Goal: Task Accomplishment & Management: Manage account settings

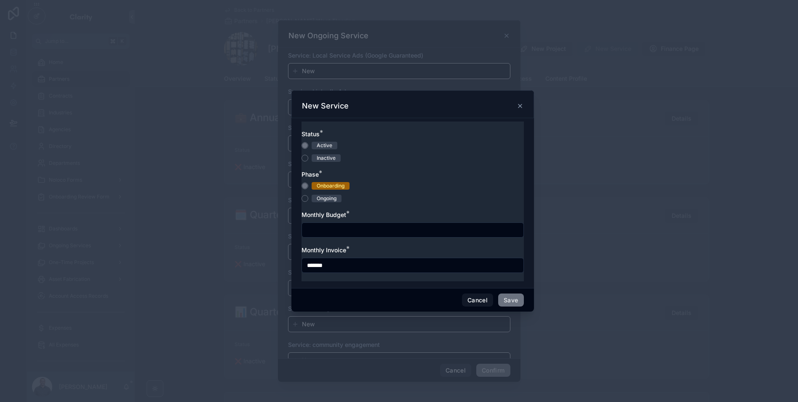
scroll to position [0, 0]
click at [343, 235] on input "text" at bounding box center [412, 230] width 221 height 12
type input "*********"
click at [384, 171] on div "Phase *" at bounding box center [412, 174] width 222 height 8
click at [508, 299] on button "Save" at bounding box center [510, 300] width 25 height 13
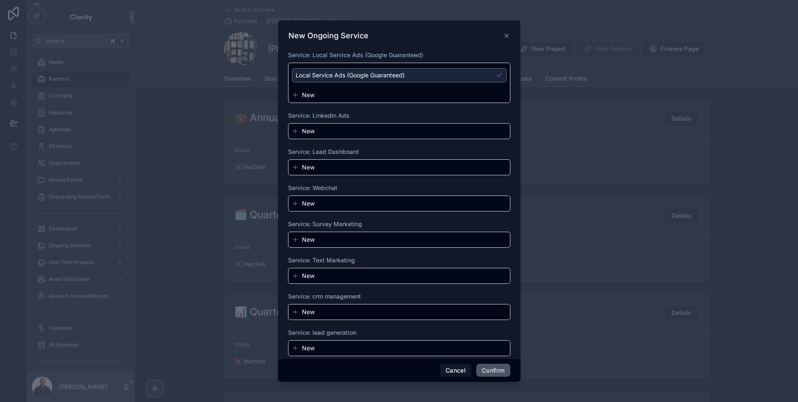
click at [493, 369] on button "Confirm" at bounding box center [493, 370] width 34 height 13
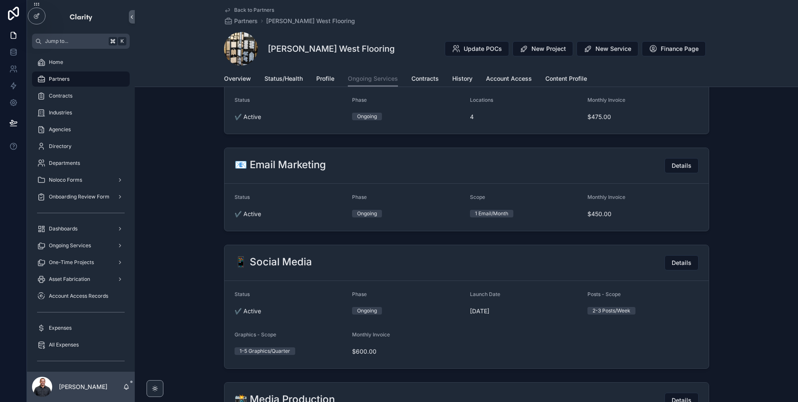
scroll to position [1173, 0]
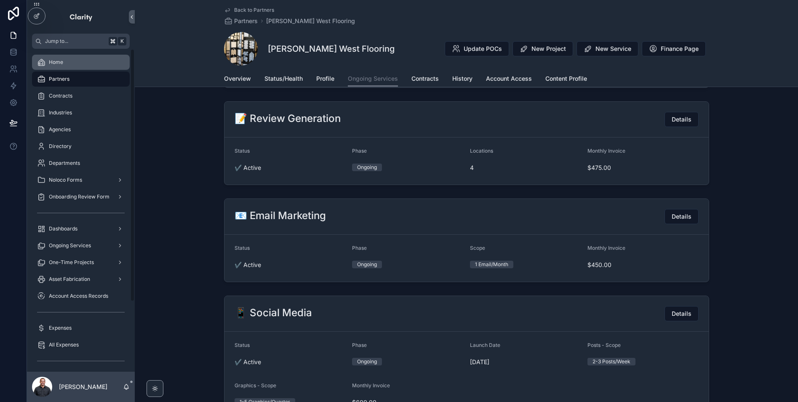
click at [71, 59] on div "Home" at bounding box center [81, 62] width 88 height 13
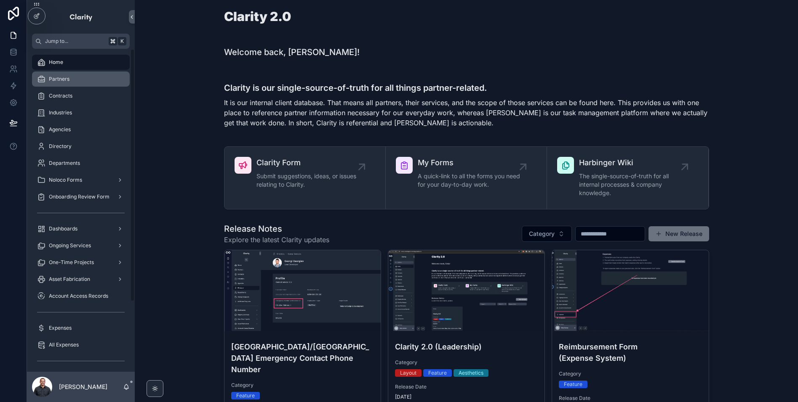
click at [90, 84] on div "Partners" at bounding box center [81, 78] width 88 height 13
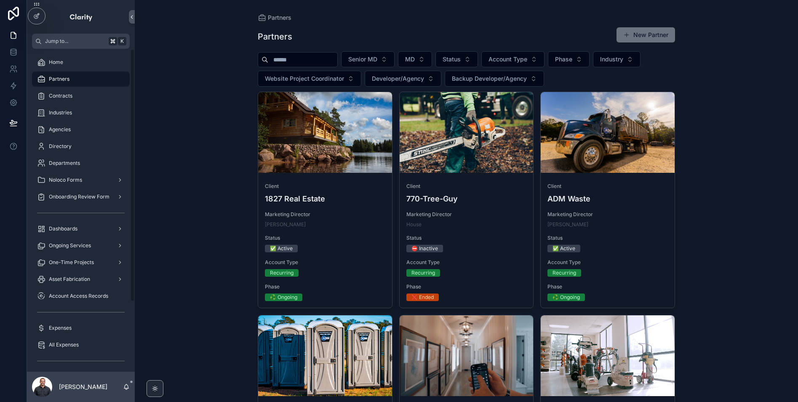
click at [314, 60] on input "scrollable content" at bounding box center [302, 60] width 69 height 12
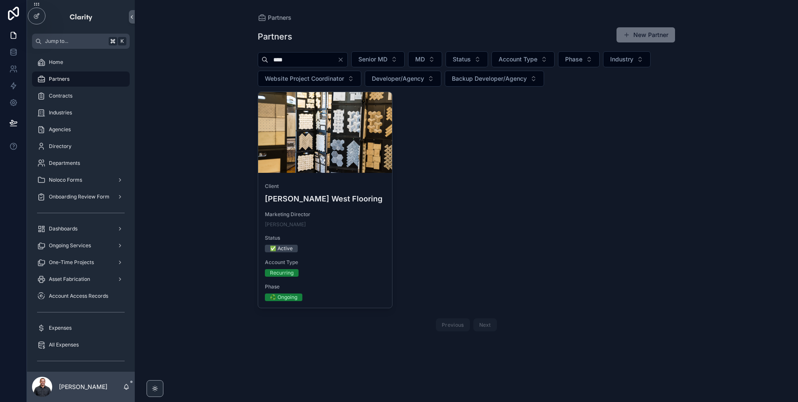
type input "****"
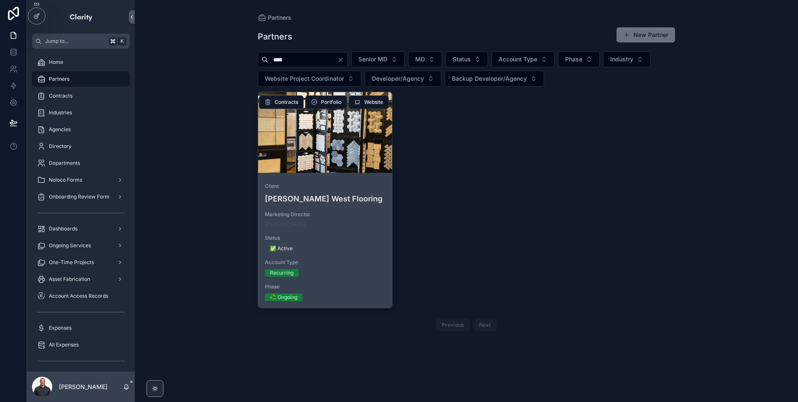
click at [303, 141] on div "scrollable content" at bounding box center [325, 132] width 134 height 81
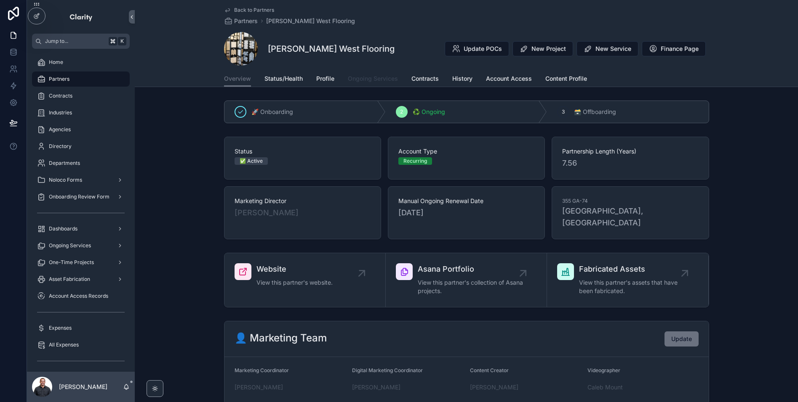
click at [390, 77] on span "Ongoing Services" at bounding box center [373, 78] width 50 height 8
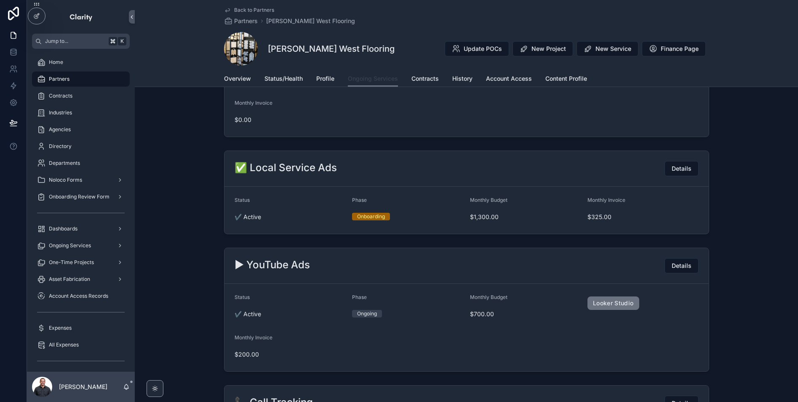
scroll to position [657, 0]
click at [684, 165] on span "Details" at bounding box center [681, 166] width 20 height 8
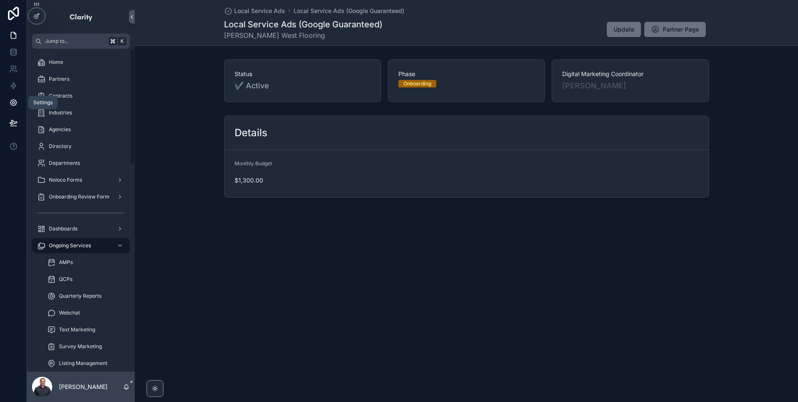
click at [17, 98] on icon at bounding box center [13, 102] width 8 height 8
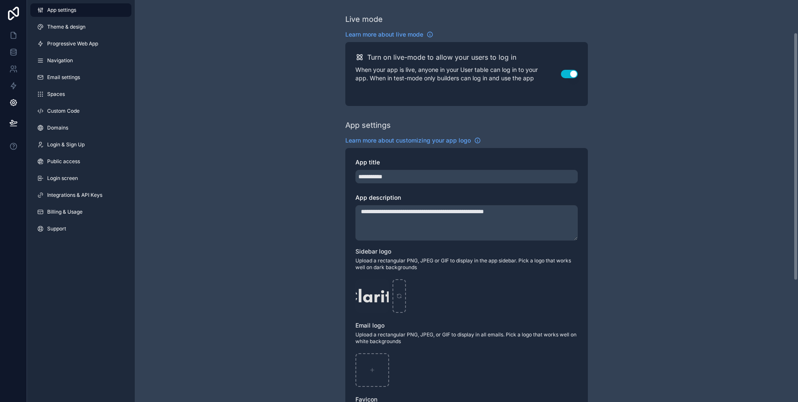
scroll to position [0, 0]
click at [77, 21] on link "Theme & design" at bounding box center [80, 26] width 101 height 13
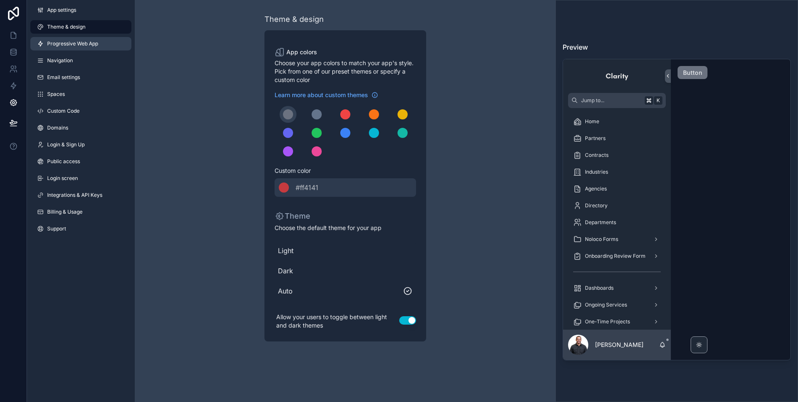
click at [80, 42] on span "Progressive Web App" at bounding box center [72, 43] width 51 height 7
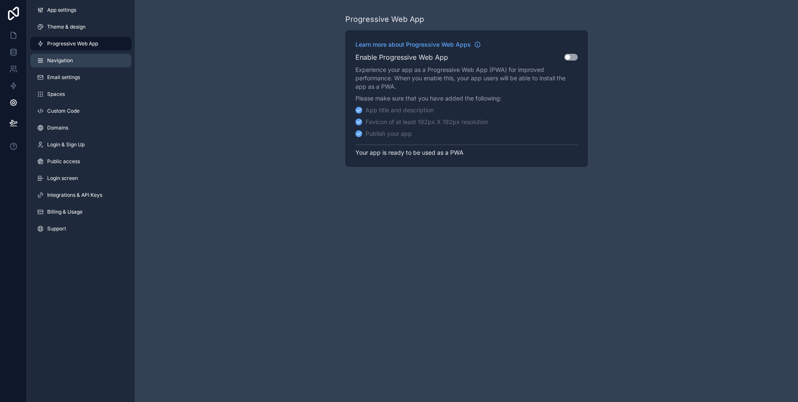
click at [69, 64] on link "Navigation" at bounding box center [80, 60] width 101 height 13
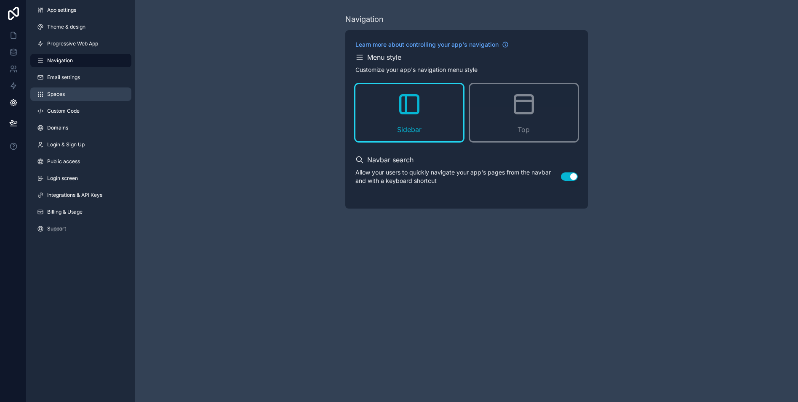
click at [73, 89] on link "Spaces" at bounding box center [80, 94] width 101 height 13
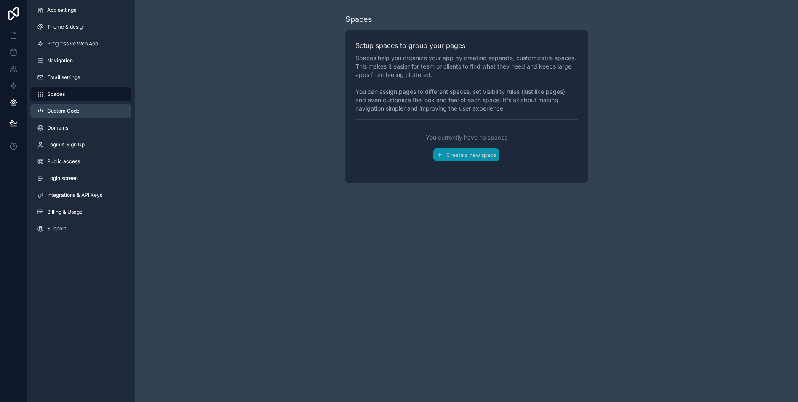
click at [73, 106] on link "Custom Code" at bounding box center [80, 110] width 101 height 13
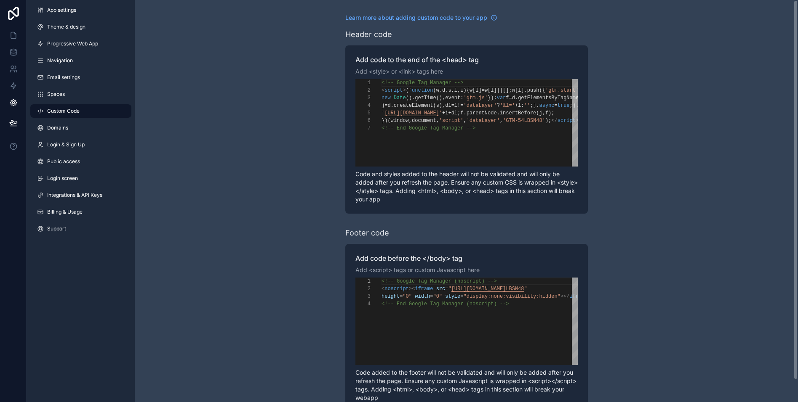
scroll to position [24, 0]
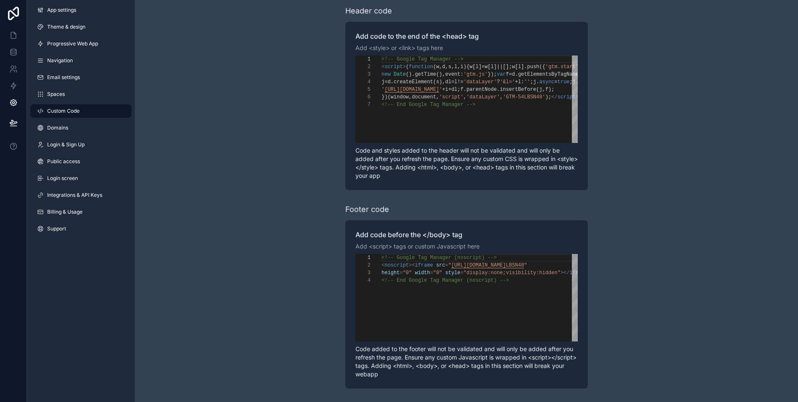
click at [66, 120] on div "App settings Theme & design Progressive Web App Navigation Email settings Space…" at bounding box center [81, 121] width 108 height 242
click at [69, 127] on link "Domains" at bounding box center [80, 127] width 101 height 13
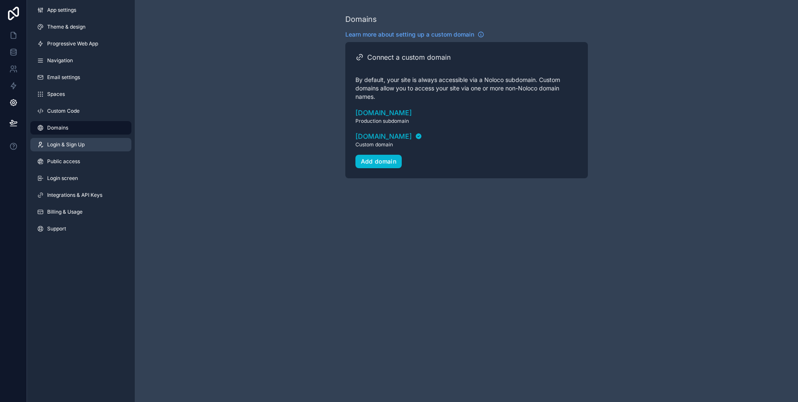
click at [67, 149] on link "Login & Sign Up" at bounding box center [80, 144] width 101 height 13
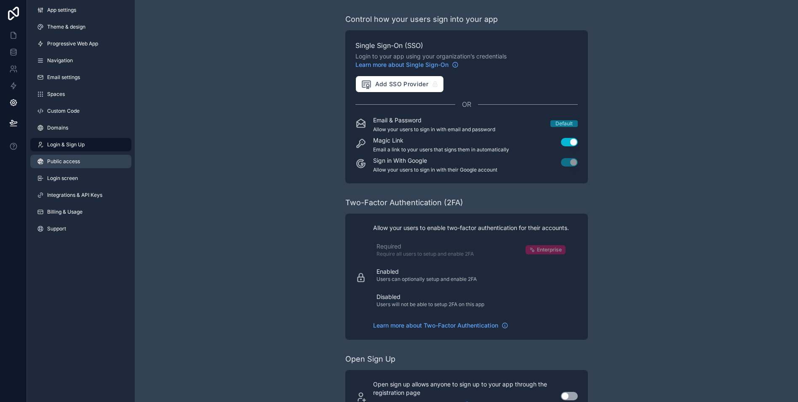
click at [99, 160] on link "Public access" at bounding box center [80, 161] width 101 height 13
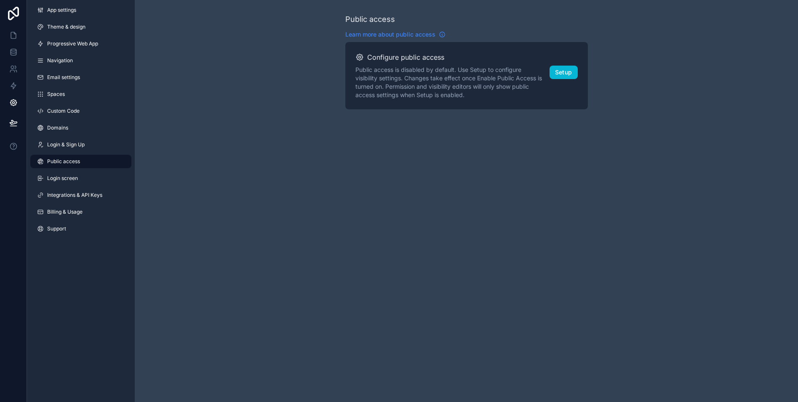
click at [442, 34] on icon "scrollable content" at bounding box center [442, 34] width 0 height 0
click at [85, 180] on link "Login screen" at bounding box center [80, 178] width 101 height 13
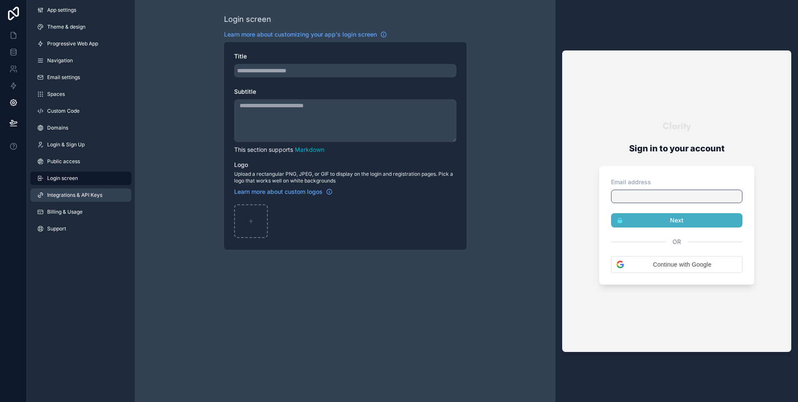
click at [90, 194] on span "Integrations & API Keys" at bounding box center [74, 195] width 55 height 7
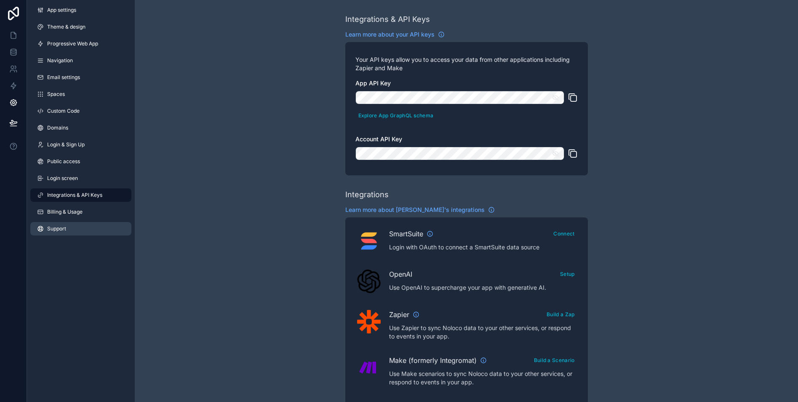
click at [79, 227] on link "Support" at bounding box center [80, 228] width 101 height 13
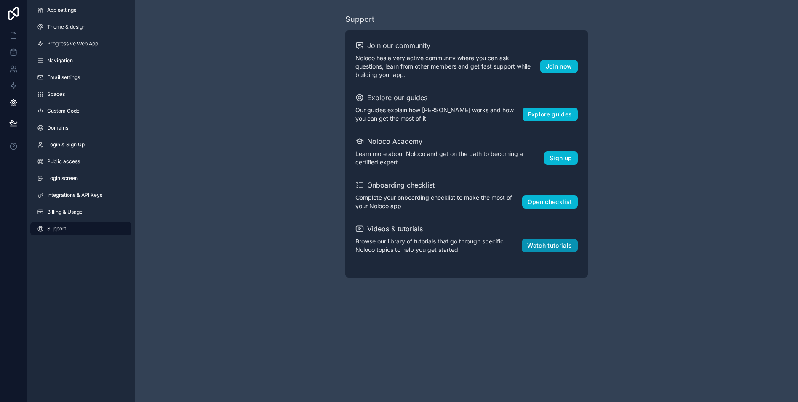
click at [561, 246] on button "Watch tutorials" at bounding box center [549, 245] width 56 height 13
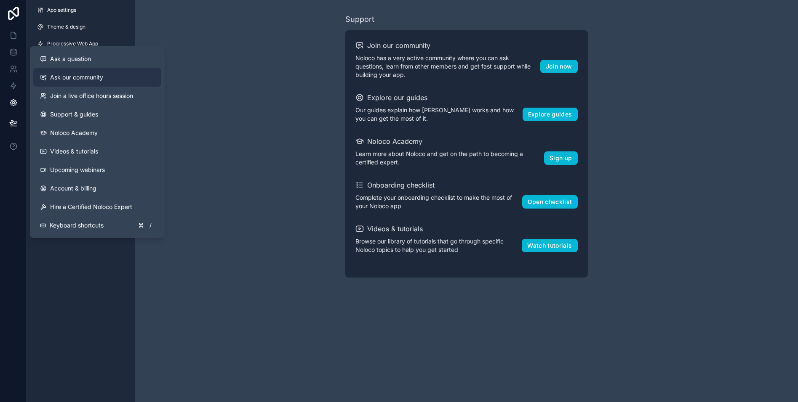
click at [86, 81] on span "Ask our community" at bounding box center [76, 77] width 53 height 8
click at [74, 136] on span "Noloco Academy" at bounding box center [74, 133] width 48 height 8
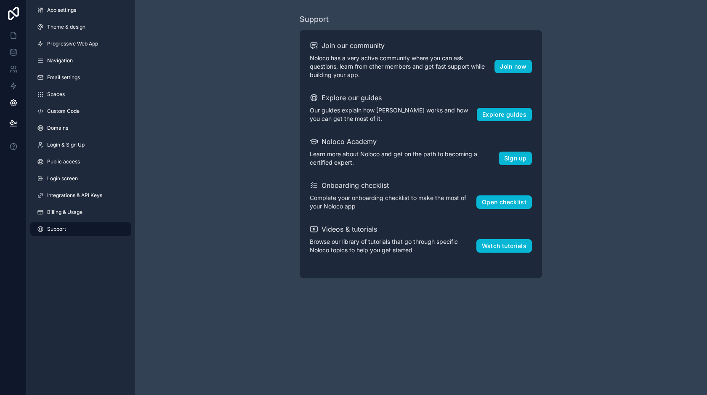
click at [217, 126] on div "Support Join our community Noloco has a very active community where you can ask…" at bounding box center [421, 145] width 572 height 291
click at [15, 37] on icon at bounding box center [13, 35] width 8 height 8
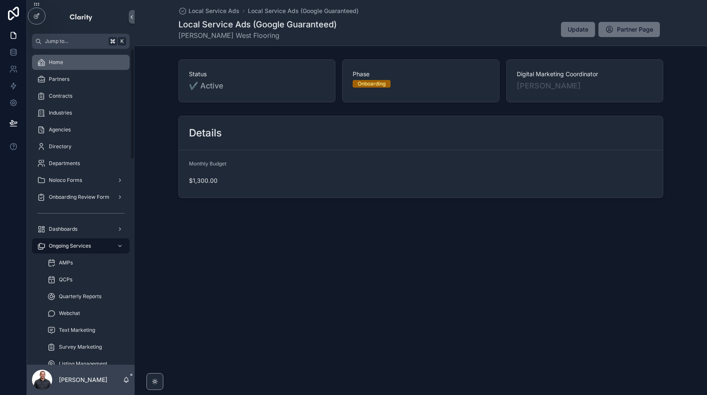
click at [77, 59] on div "Home" at bounding box center [81, 62] width 88 height 13
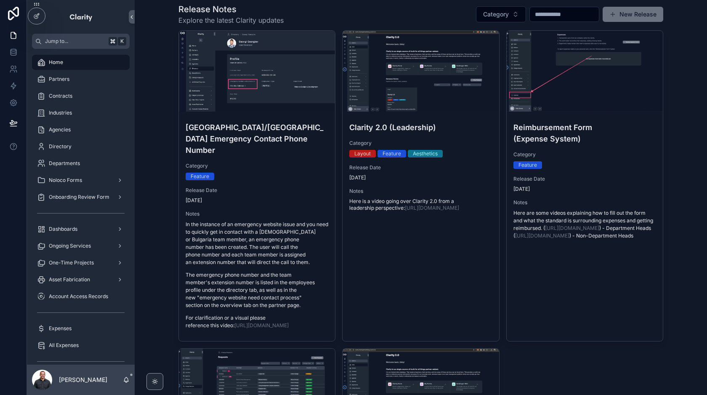
scroll to position [102, 0]
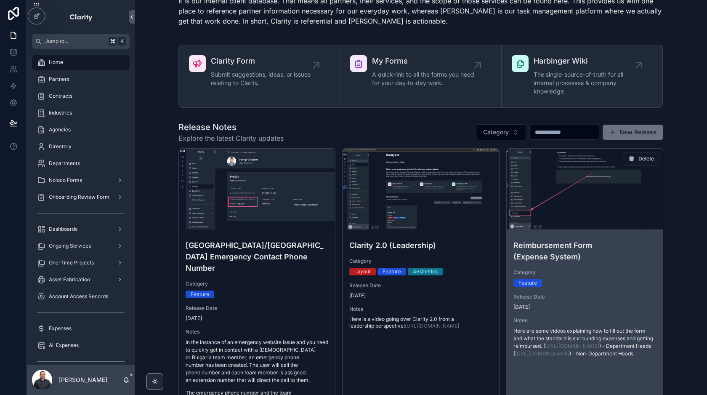
click at [593, 217] on div "scrollable content" at bounding box center [585, 189] width 156 height 81
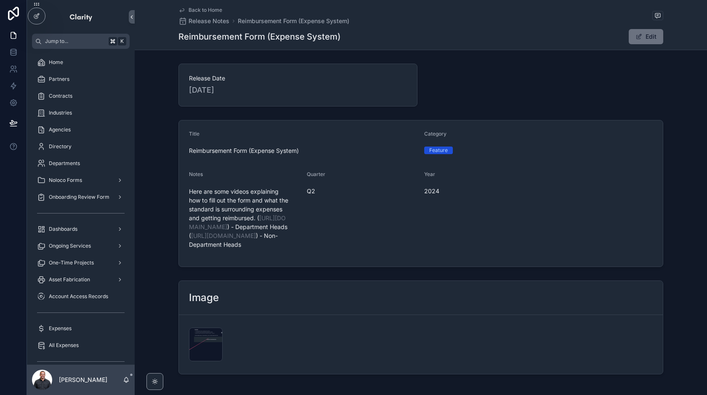
click at [572, 66] on div "Release Date 6/7/2024" at bounding box center [420, 85] width 485 height 43
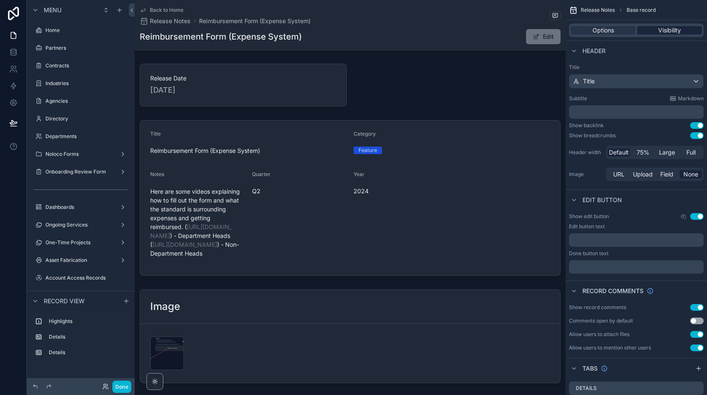
scroll to position [374, 0]
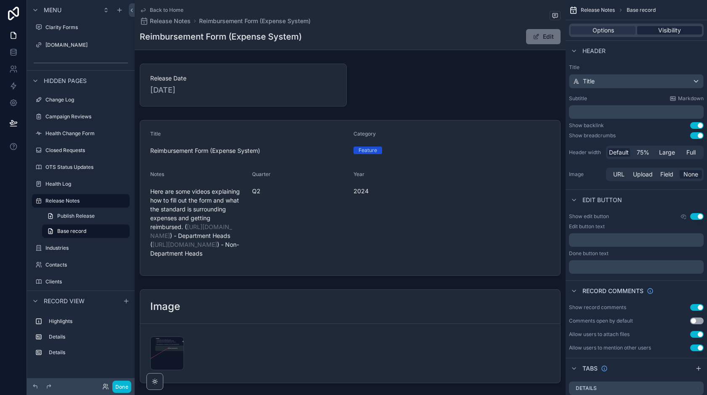
click at [670, 28] on span "Visibility" at bounding box center [669, 30] width 23 height 8
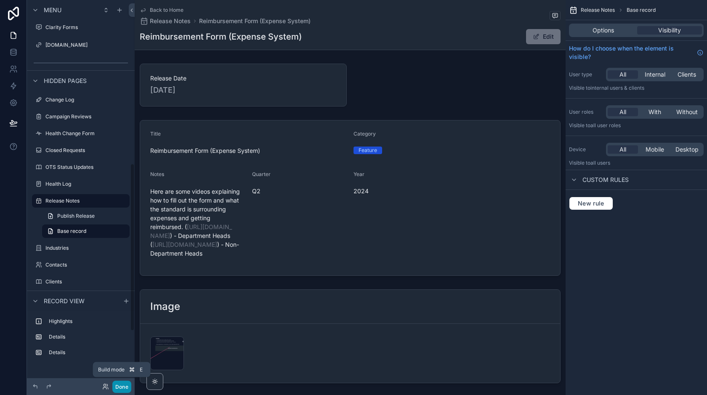
click at [121, 390] on button "Done" at bounding box center [121, 386] width 19 height 12
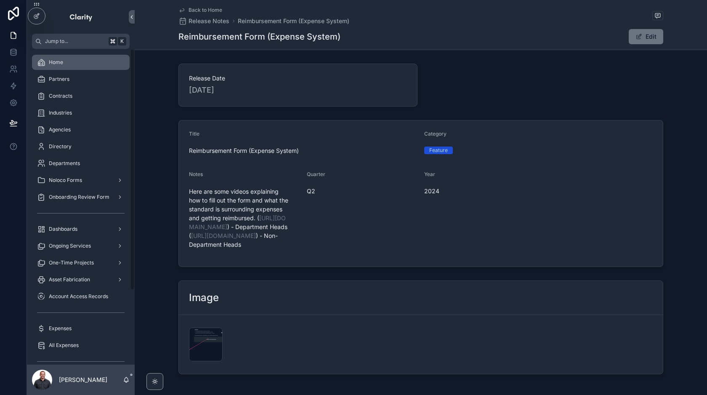
click at [80, 69] on link "Home" at bounding box center [81, 62] width 98 height 15
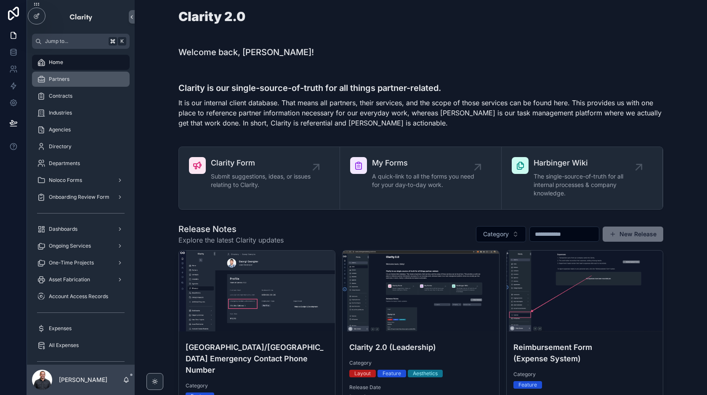
click at [82, 77] on div "Partners" at bounding box center [81, 78] width 88 height 13
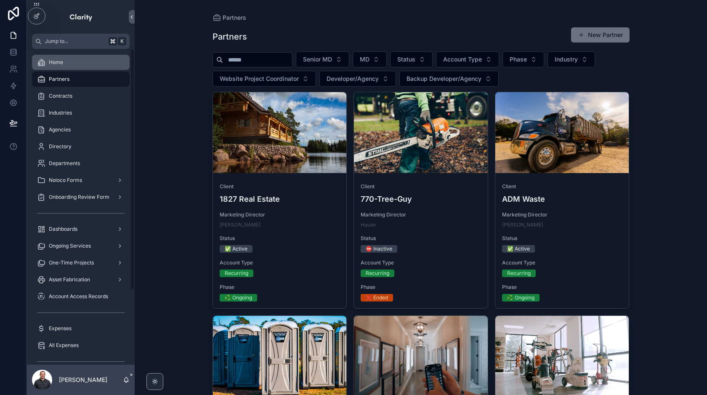
click at [78, 60] on div "Home" at bounding box center [81, 62] width 88 height 13
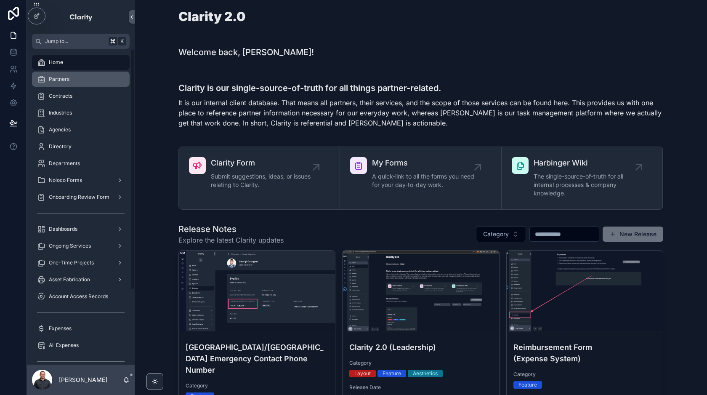
click at [65, 74] on div "Partners" at bounding box center [81, 78] width 88 height 13
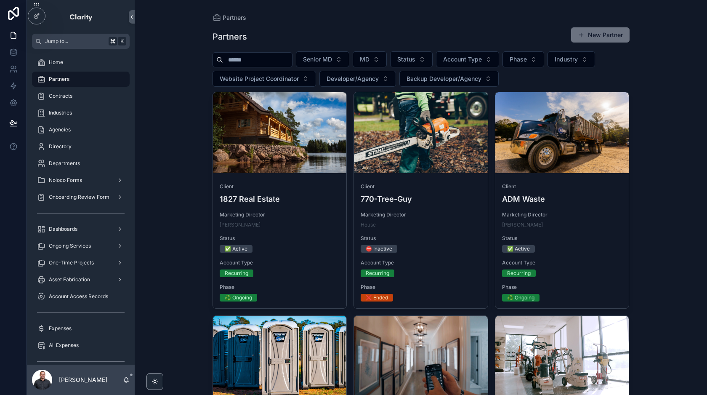
click at [248, 60] on input "scrollable content" at bounding box center [257, 60] width 69 height 12
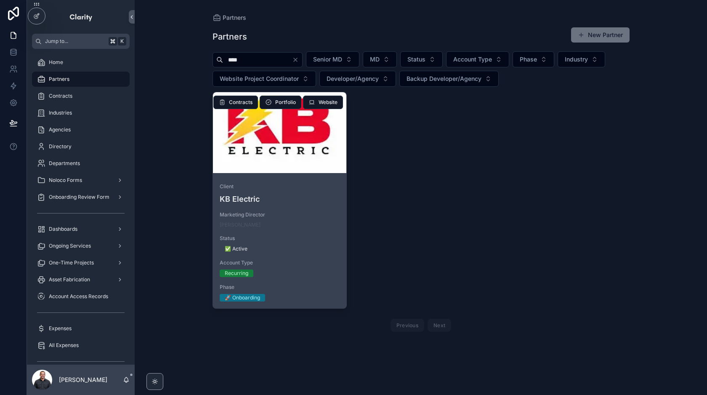
type input "****"
click at [287, 148] on div "scrollable content" at bounding box center [280, 132] width 134 height 81
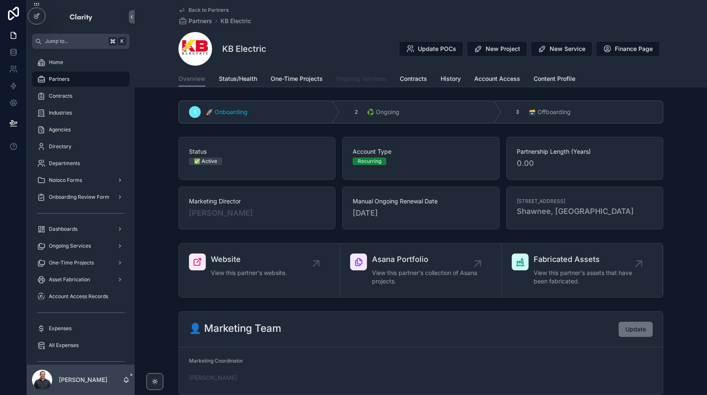
click at [355, 77] on span "Ongoing Services" at bounding box center [361, 78] width 50 height 8
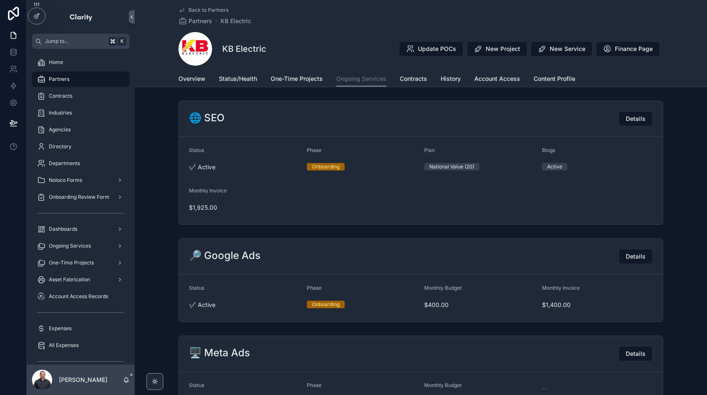
scroll to position [14, 0]
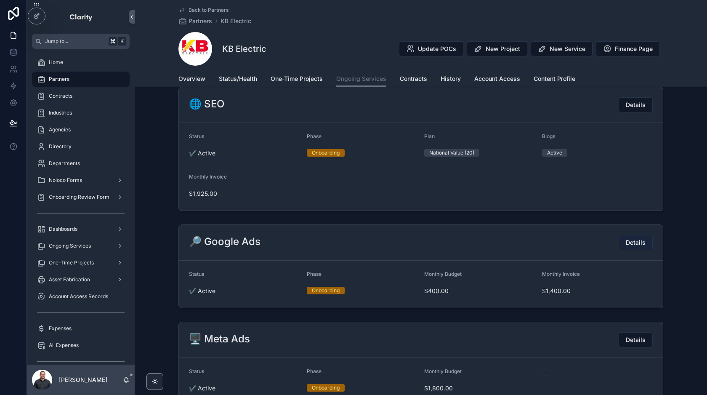
click at [627, 242] on span "Details" at bounding box center [636, 242] width 20 height 8
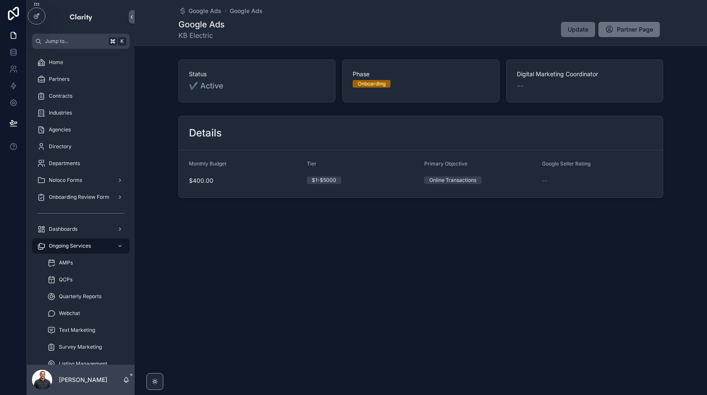
click at [578, 29] on span "Update" at bounding box center [578, 29] width 21 height 8
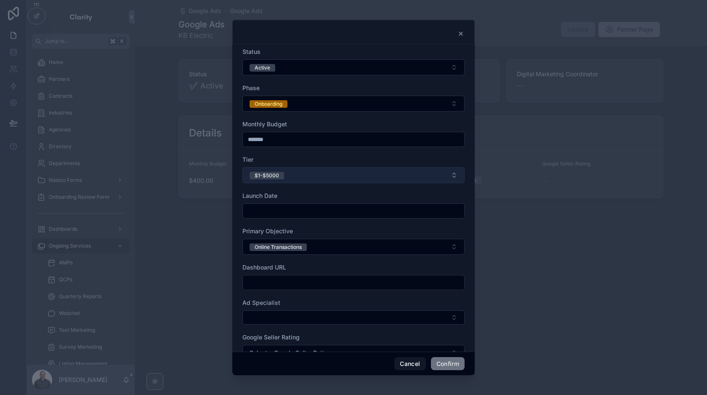
scroll to position [24, 0]
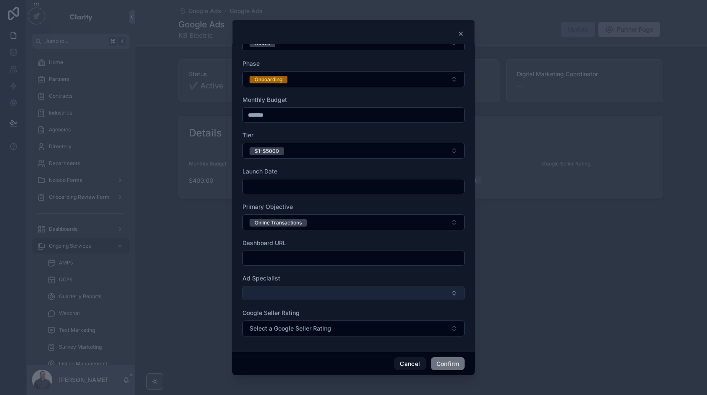
click at [298, 293] on button "Select Button" at bounding box center [353, 293] width 222 height 14
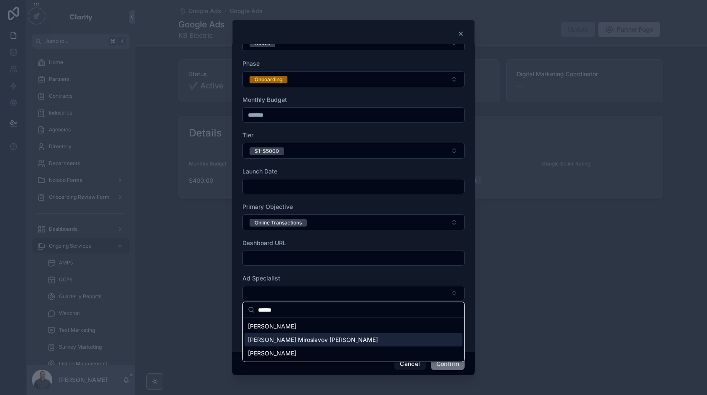
type input "******"
click at [282, 343] on div "Georgi Miroslavov Georgiev" at bounding box center [354, 339] width 218 height 13
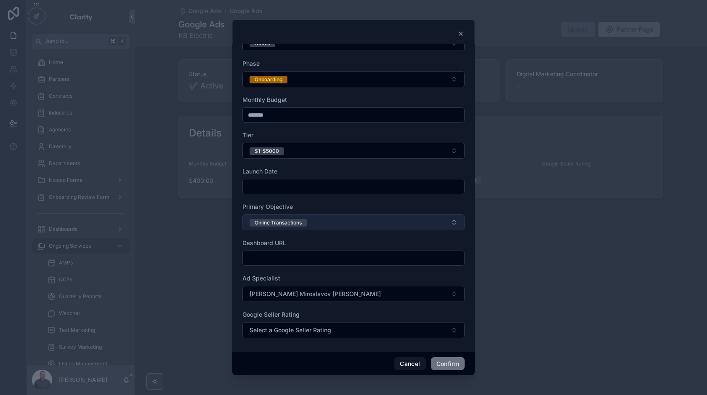
scroll to position [0, 0]
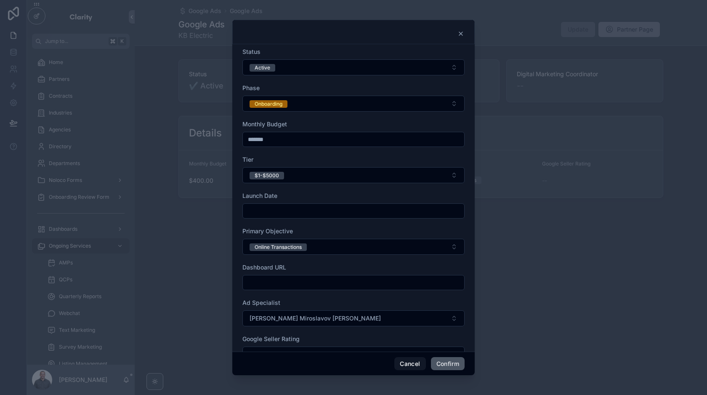
click at [444, 360] on button "Confirm" at bounding box center [448, 363] width 34 height 13
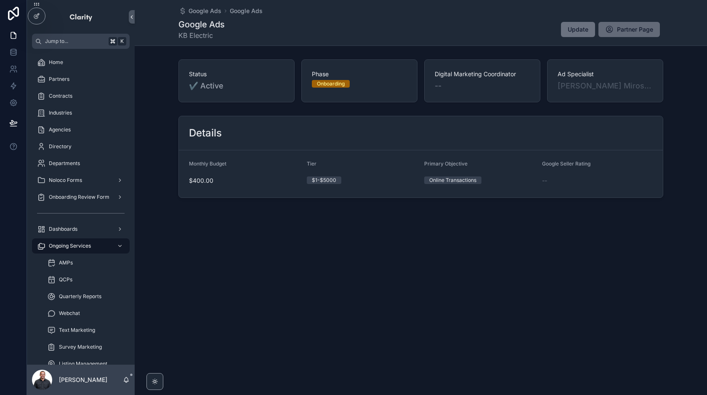
click at [625, 25] on span "Partner Page" at bounding box center [635, 29] width 36 height 8
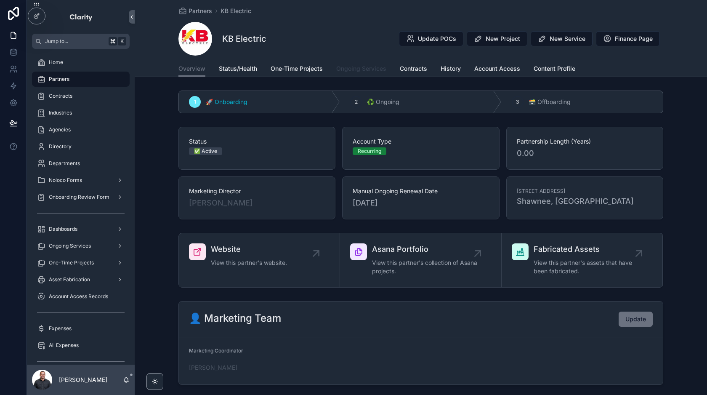
click at [352, 67] on span "Ongoing Services" at bounding box center [361, 68] width 50 height 8
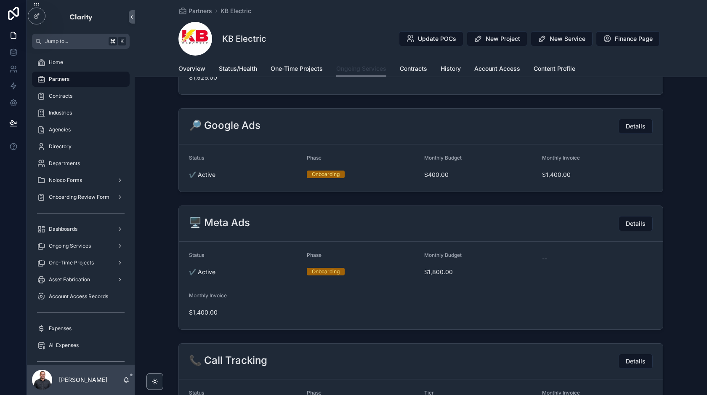
scroll to position [117, 0]
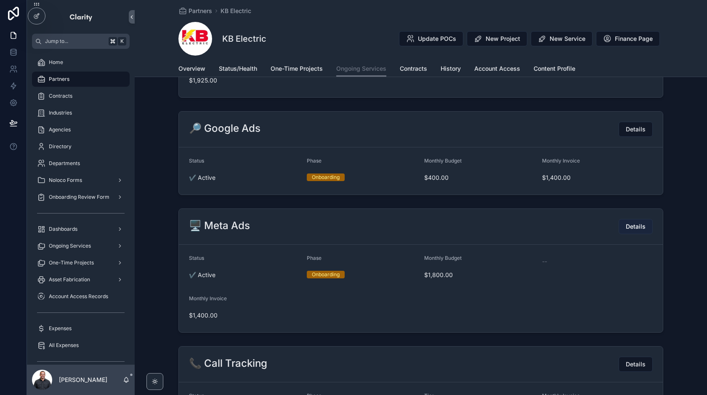
click at [634, 224] on span "Details" at bounding box center [636, 226] width 20 height 8
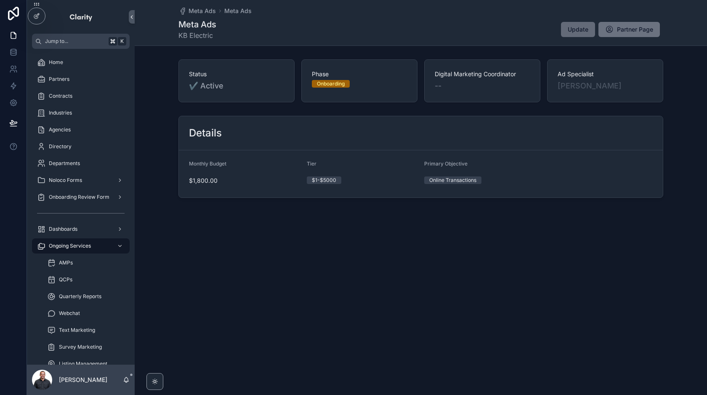
click at [575, 28] on span "Update" at bounding box center [578, 29] width 21 height 8
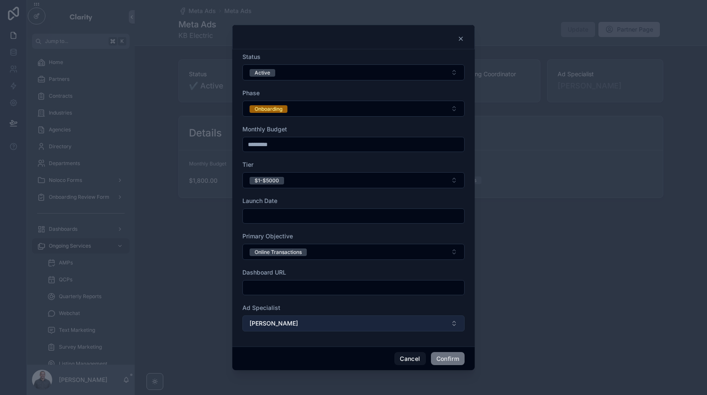
click at [281, 318] on button "Anatoli Danev" at bounding box center [353, 323] width 222 height 16
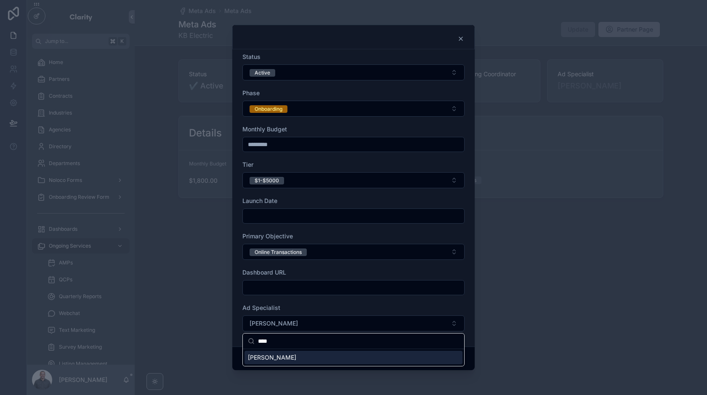
type input "****"
click at [280, 356] on span "Desislava Stoyanova-Peeva" at bounding box center [272, 357] width 48 height 8
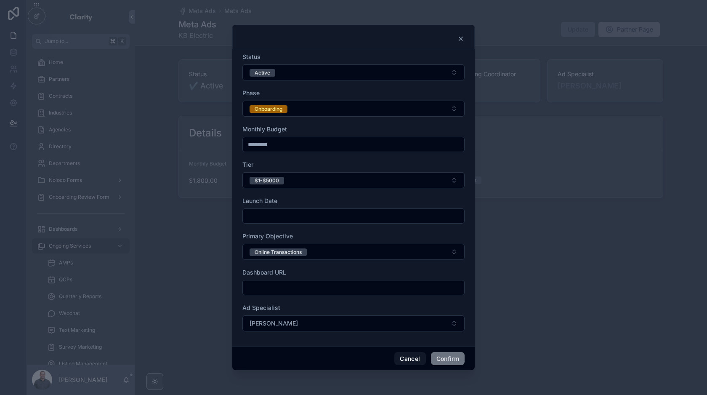
click at [398, 305] on div "Ad Specialist" at bounding box center [353, 307] width 222 height 8
click at [446, 355] on button "Confirm" at bounding box center [448, 358] width 34 height 13
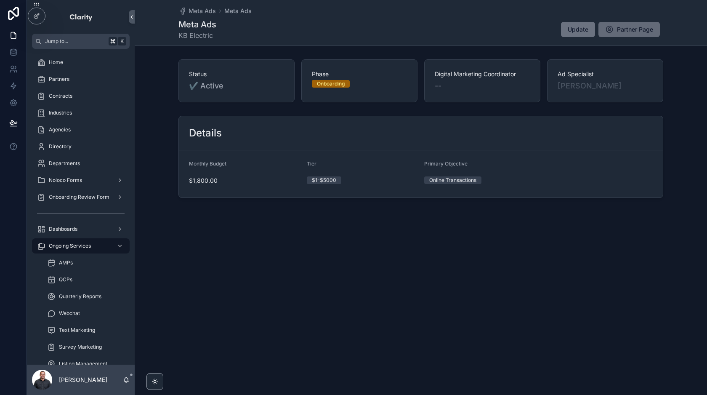
click at [635, 32] on span "Partner Page" at bounding box center [635, 29] width 36 height 8
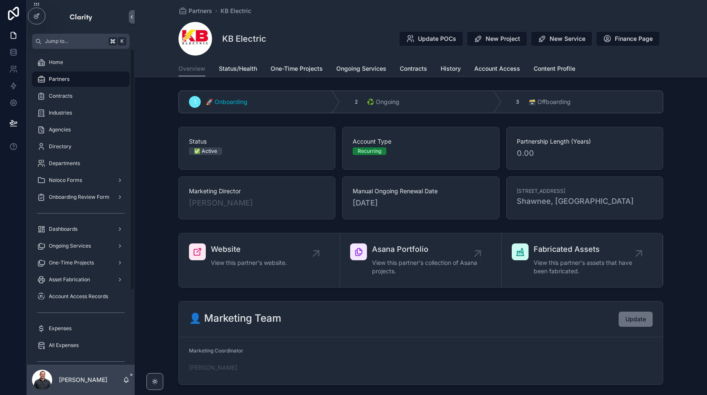
click at [66, 77] on span "Partners" at bounding box center [59, 79] width 21 height 7
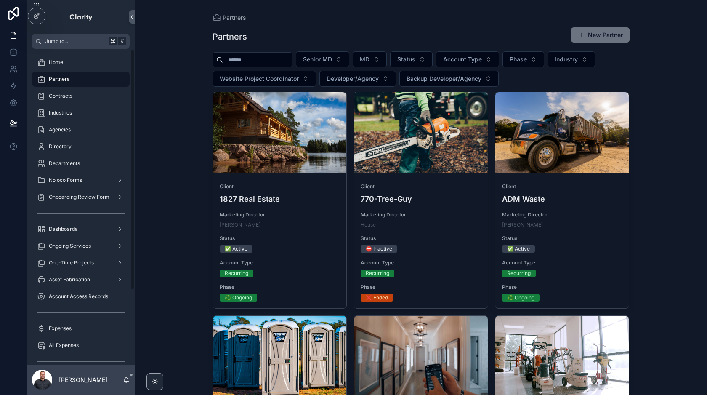
click at [271, 54] on input "scrollable content" at bounding box center [257, 60] width 69 height 12
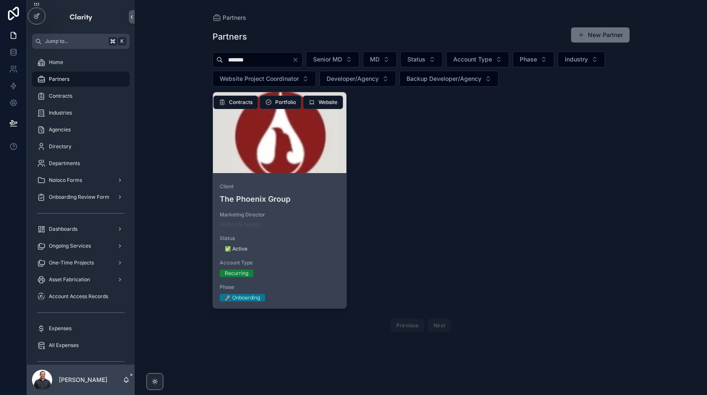
type input "*******"
click at [292, 150] on div "scrollable content" at bounding box center [280, 132] width 134 height 81
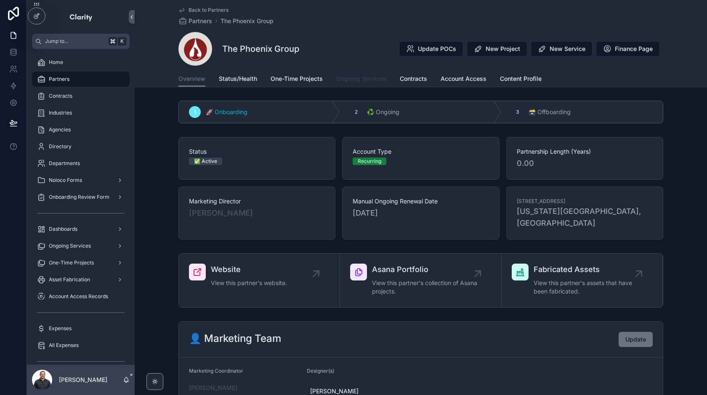
click at [367, 77] on span "Ongoing Services" at bounding box center [361, 78] width 50 height 8
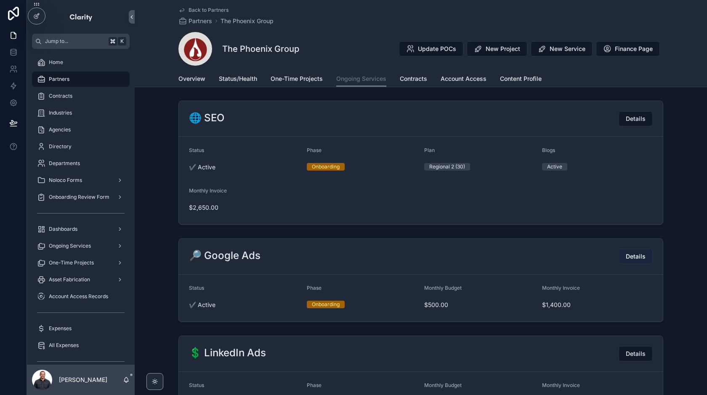
click at [636, 255] on span "Details" at bounding box center [636, 256] width 20 height 8
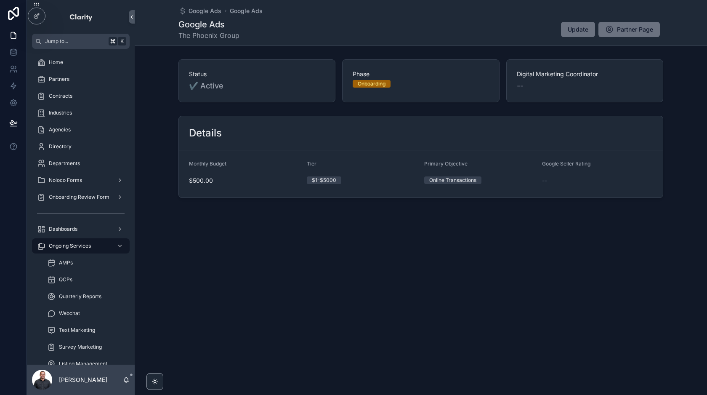
click at [574, 32] on span "Update" at bounding box center [578, 29] width 21 height 8
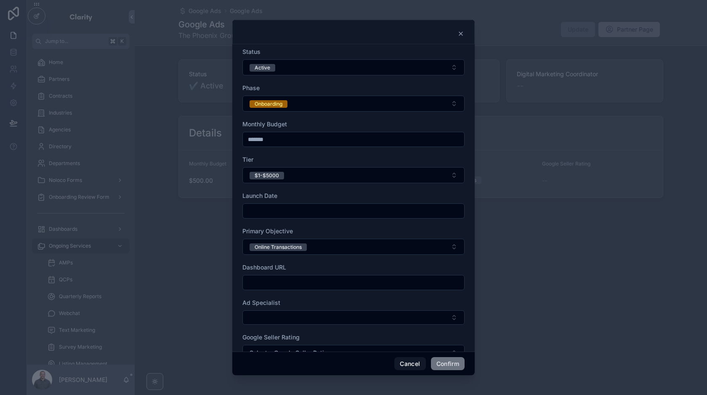
scroll to position [24, 0]
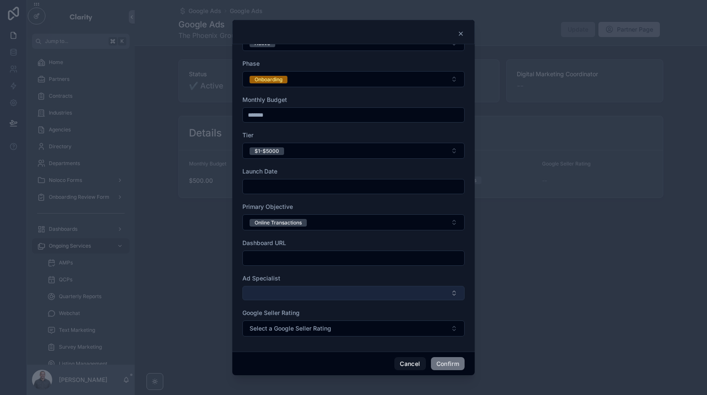
click at [310, 291] on button "Select Button" at bounding box center [353, 293] width 222 height 14
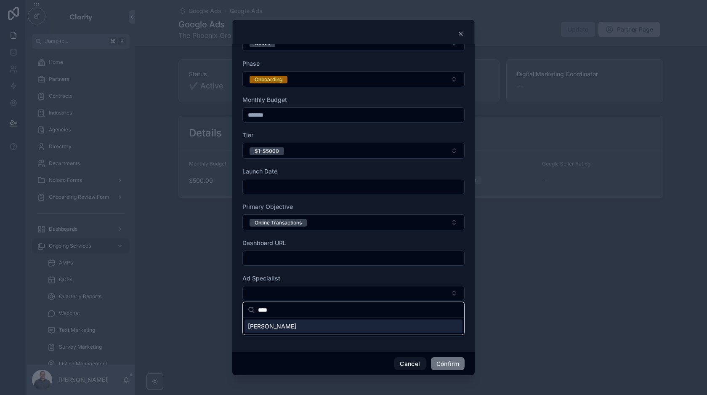
type input "****"
click at [261, 322] on span "Anatoli Danev" at bounding box center [272, 326] width 48 height 8
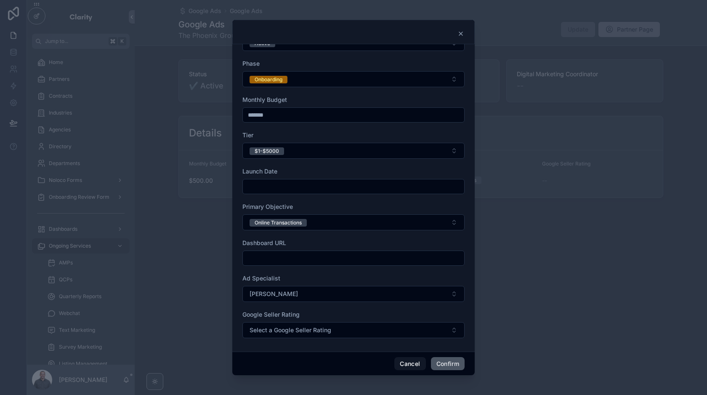
click at [440, 367] on button "Confirm" at bounding box center [448, 363] width 34 height 13
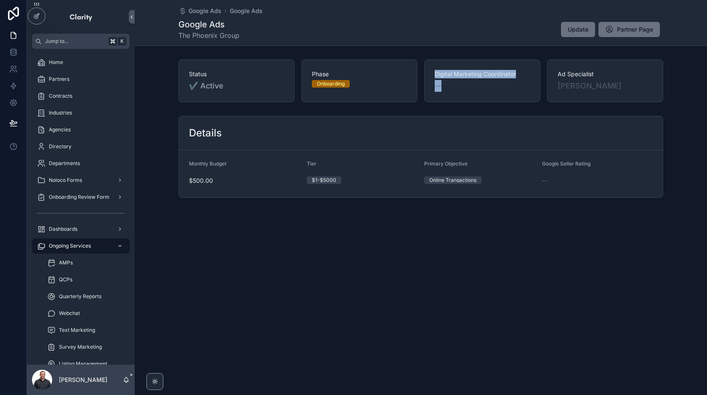
drag, startPoint x: 444, startPoint y: 85, endPoint x: 436, endPoint y: 72, distance: 14.5
click at [436, 72] on div "Digital Marketing Coordinator --" at bounding box center [482, 81] width 95 height 22
click at [203, 176] on div "$500.00" at bounding box center [244, 180] width 111 height 13
click at [631, 27] on span "Partner Page" at bounding box center [635, 29] width 36 height 8
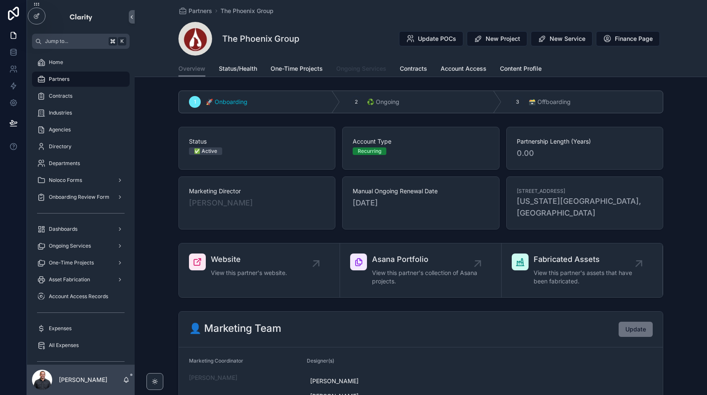
click at [368, 63] on link "Ongoing Services" at bounding box center [361, 69] width 50 height 17
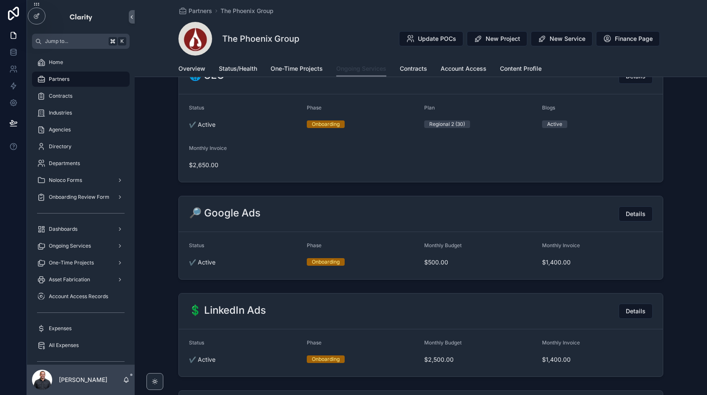
scroll to position [65, 0]
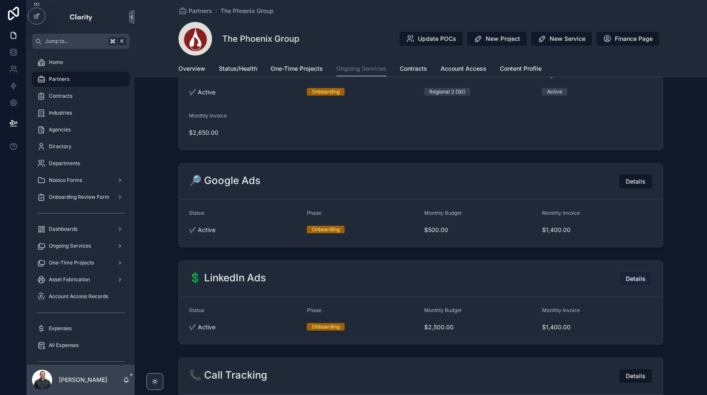
click at [632, 282] on span "Details" at bounding box center [636, 278] width 20 height 8
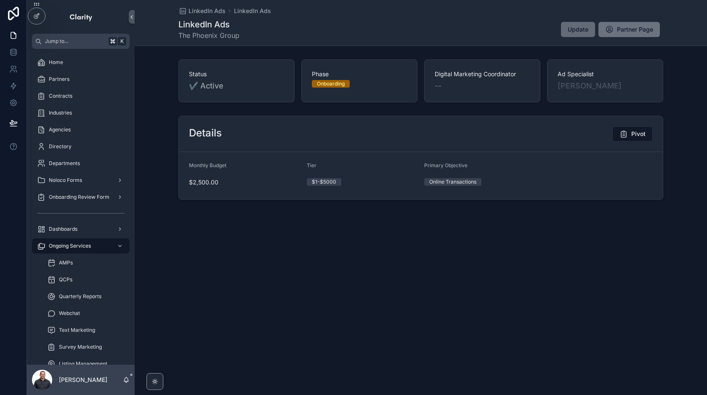
click at [566, 27] on button "Update" at bounding box center [578, 29] width 34 height 15
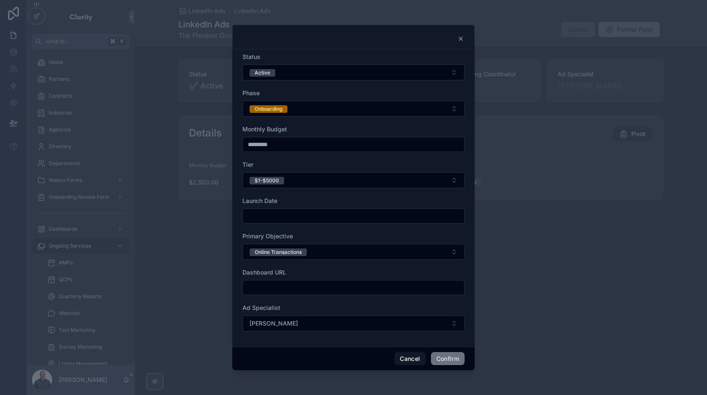
click at [347, 121] on form "Status Active Phase Onboarding Monthly Budget ********* Tier $1-$5000 Launch Da…" at bounding box center [353, 196] width 222 height 287
click at [311, 301] on form "Status Active Phase Onboarding Monthly Budget ********* Tier $1-$5000 Launch Da…" at bounding box center [353, 196] width 222 height 287
click at [332, 274] on div "Dashboard URL" at bounding box center [353, 272] width 222 height 8
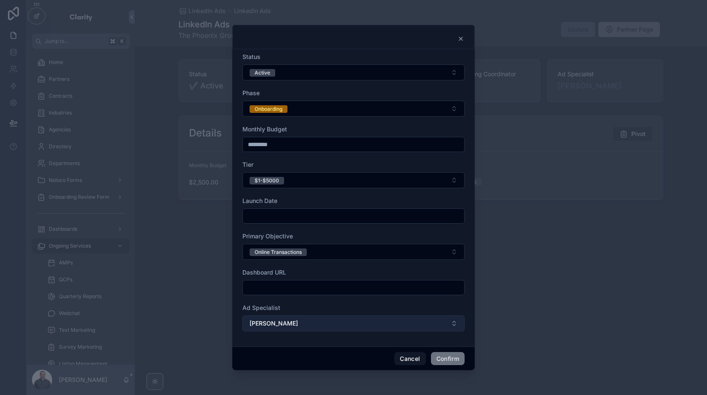
click at [281, 322] on span "Anatoli Danev" at bounding box center [274, 323] width 48 height 8
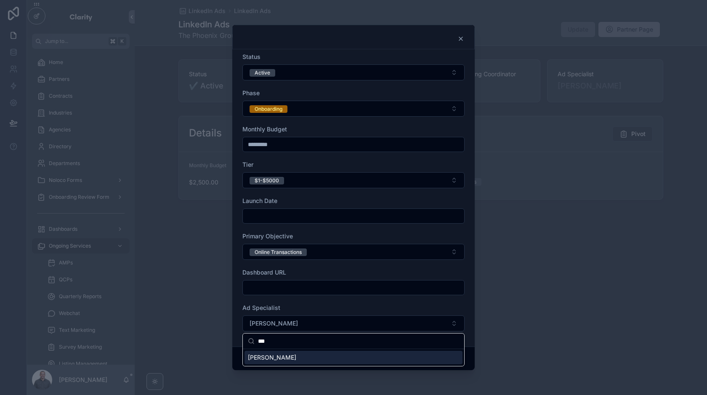
type input "***"
click at [257, 358] on span "Gabriela Ivanova" at bounding box center [272, 357] width 48 height 8
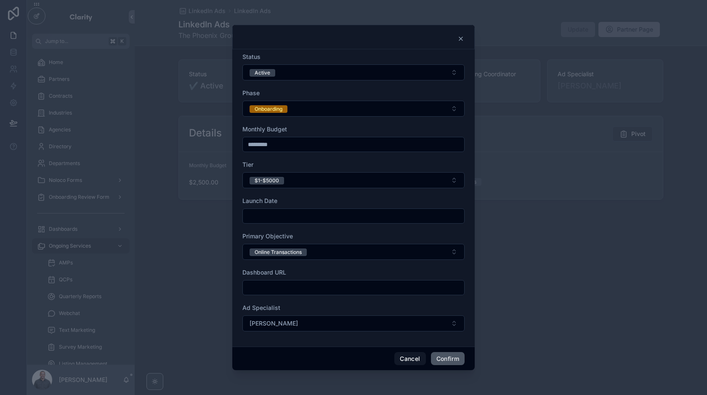
click at [451, 354] on button "Confirm" at bounding box center [448, 358] width 34 height 13
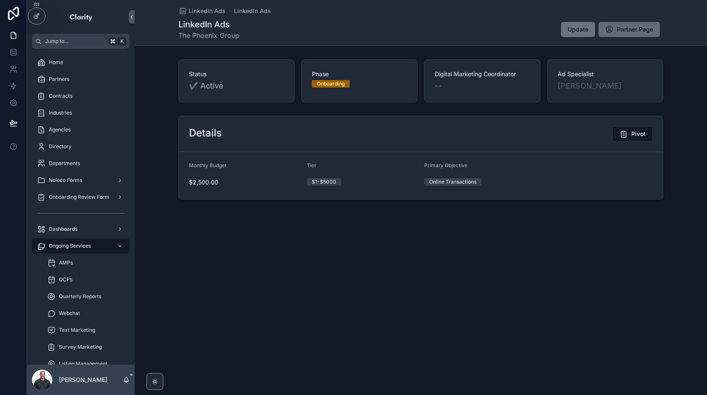
click at [633, 27] on span "Partner Page" at bounding box center [635, 29] width 36 height 8
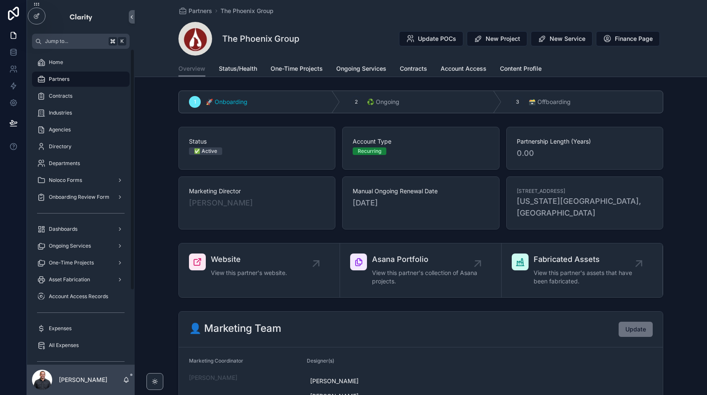
click at [84, 72] on link "Partners" at bounding box center [81, 79] width 98 height 15
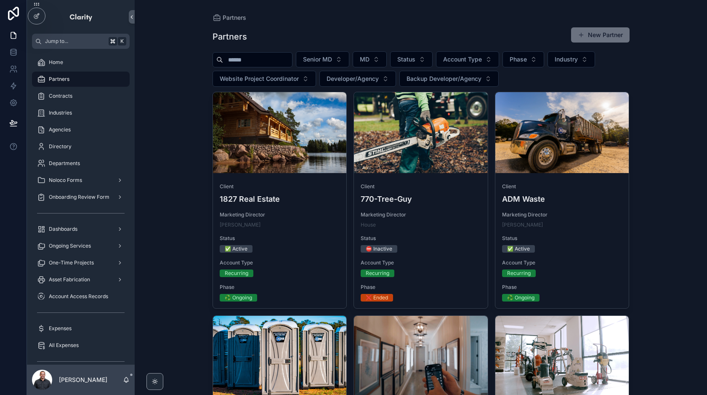
click at [236, 64] on input "scrollable content" at bounding box center [257, 60] width 69 height 12
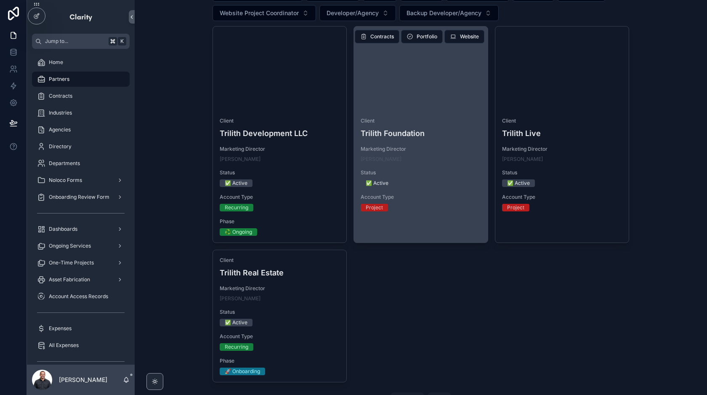
scroll to position [66, 0]
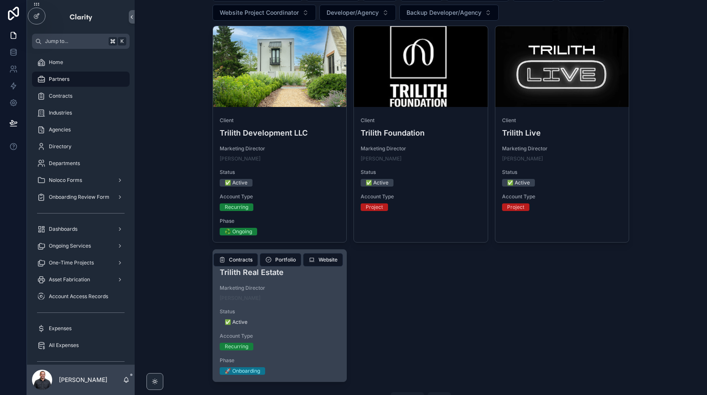
type input "*******"
click at [294, 293] on div "Marketing Director Parrish Walton" at bounding box center [280, 293] width 120 height 17
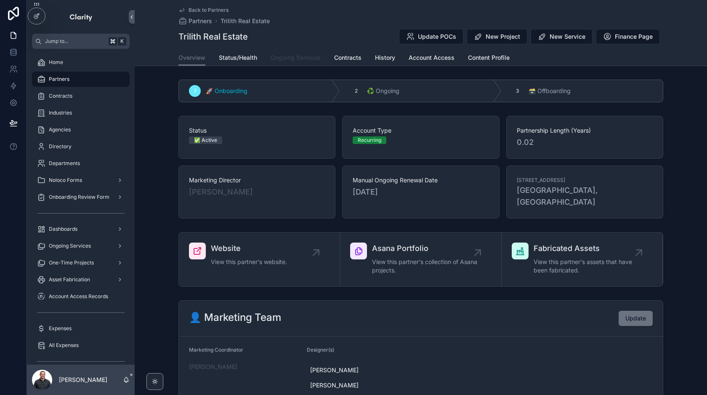
click at [292, 53] on link "Ongoing Services" at bounding box center [296, 58] width 50 height 17
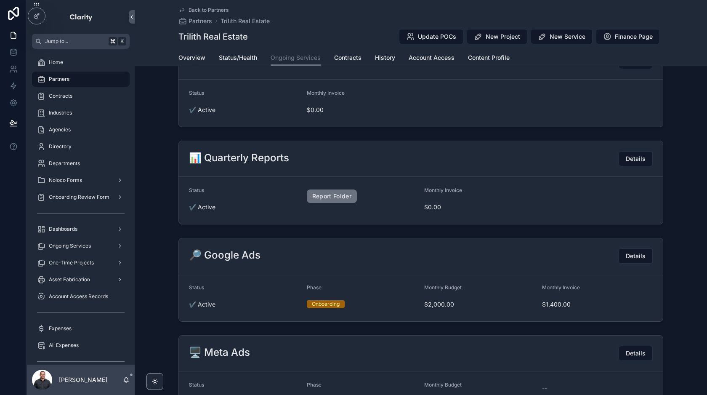
scroll to position [138, 0]
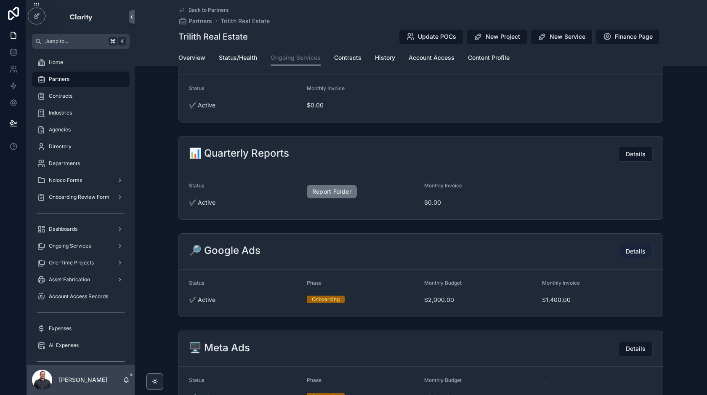
click at [629, 250] on span "Details" at bounding box center [636, 251] width 20 height 8
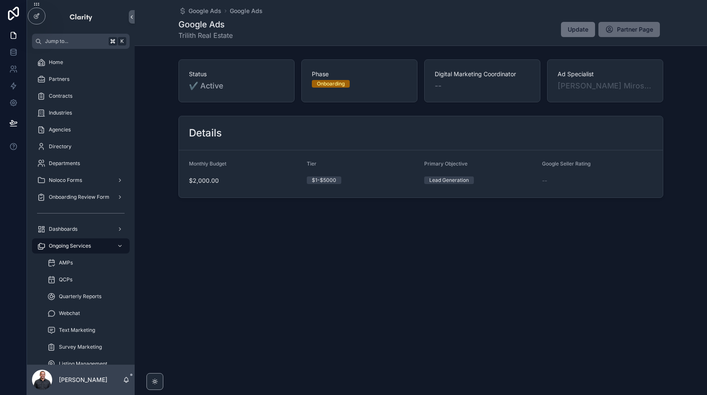
click at [613, 27] on button "Partner Page" at bounding box center [628, 29] width 61 height 15
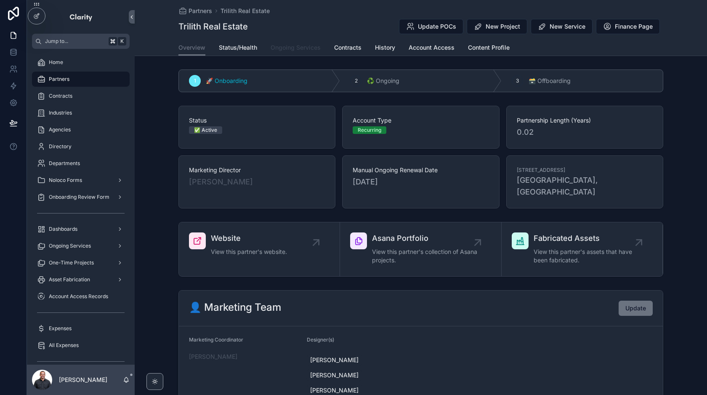
click at [300, 43] on link "Ongoing Services" at bounding box center [296, 48] width 50 height 17
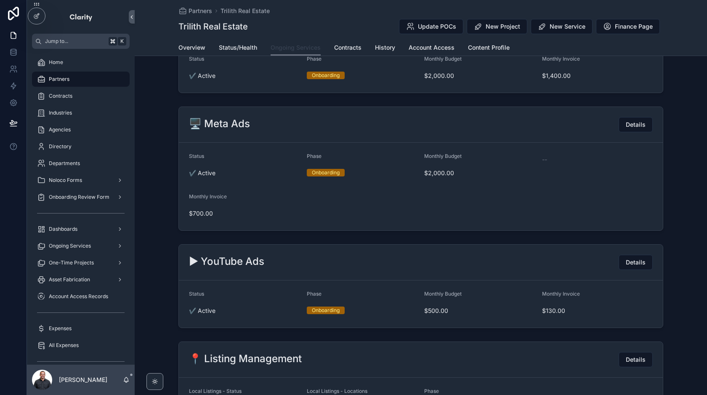
scroll to position [354, 0]
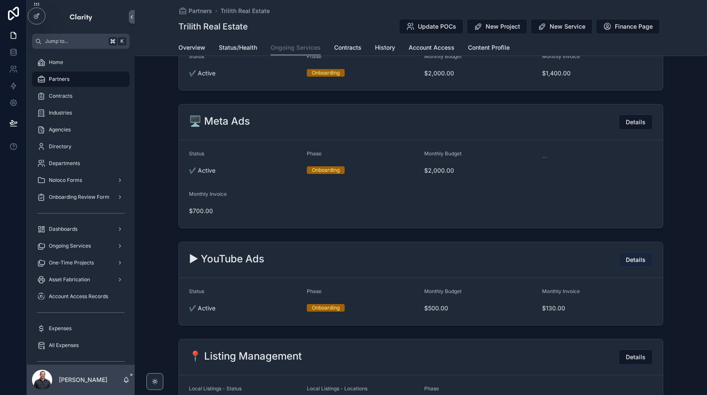
click at [636, 261] on span "Details" at bounding box center [636, 259] width 20 height 8
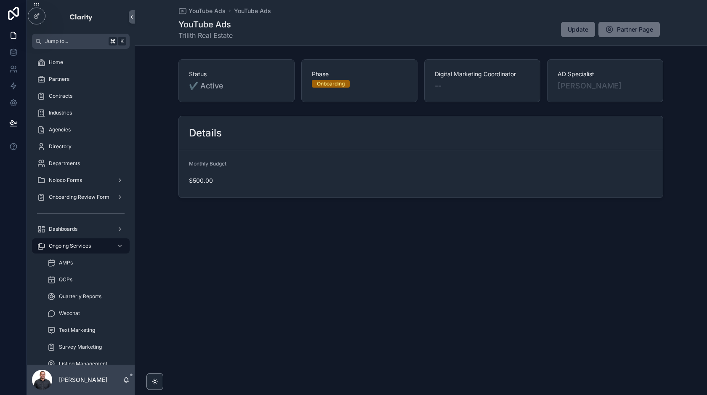
click at [601, 270] on div "YouTube Ads YouTube Ads YouTube Ads Trilith Real Estate Update Partner Page Sta…" at bounding box center [421, 197] width 572 height 395
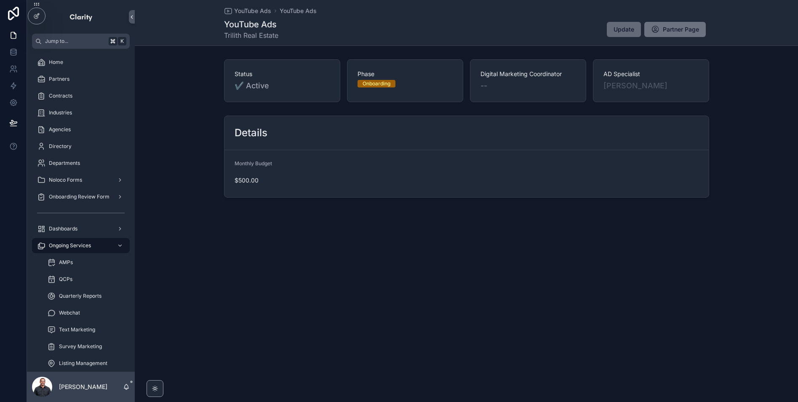
click at [623, 30] on span "Update" at bounding box center [623, 29] width 21 height 8
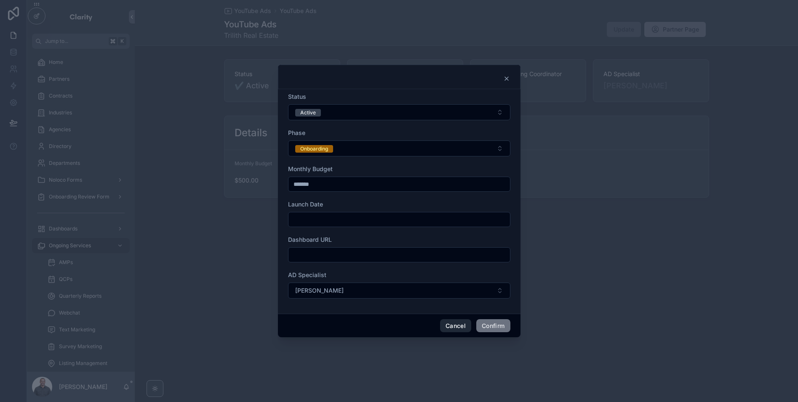
click at [454, 329] on button "Cancel" at bounding box center [455, 325] width 31 height 13
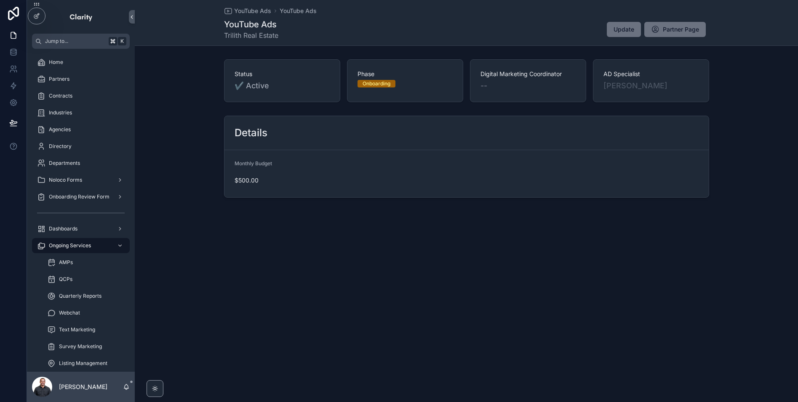
drag, startPoint x: 690, startPoint y: 31, endPoint x: 547, endPoint y: 221, distance: 237.7
click at [690, 31] on span "Partner Page" at bounding box center [680, 29] width 36 height 8
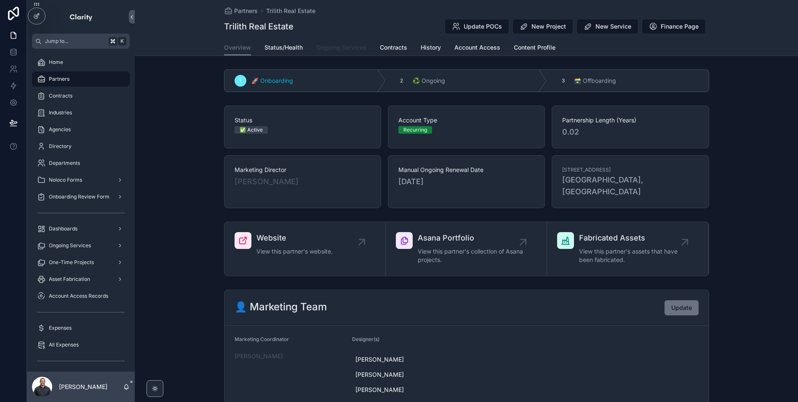
click at [343, 48] on span "Ongoing Services" at bounding box center [341, 47] width 50 height 8
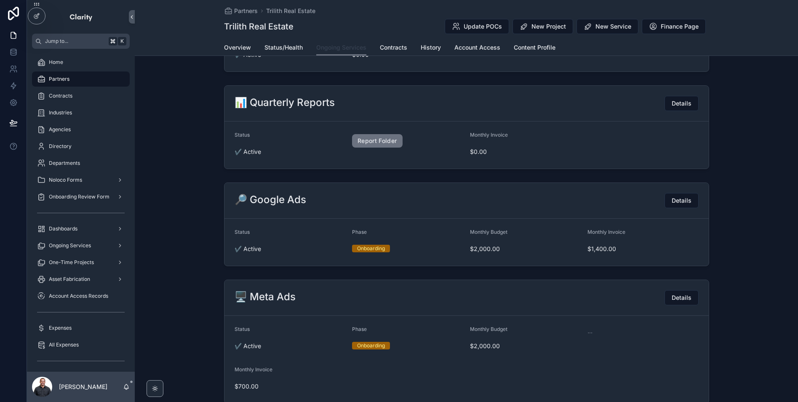
scroll to position [217, 0]
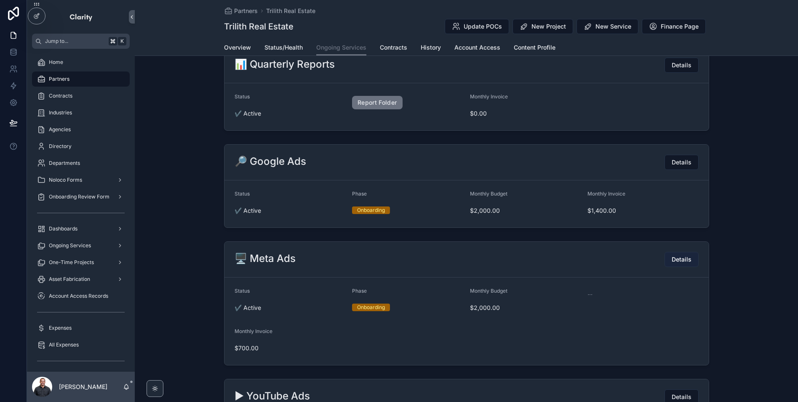
click at [676, 264] on button "Details" at bounding box center [681, 259] width 34 height 15
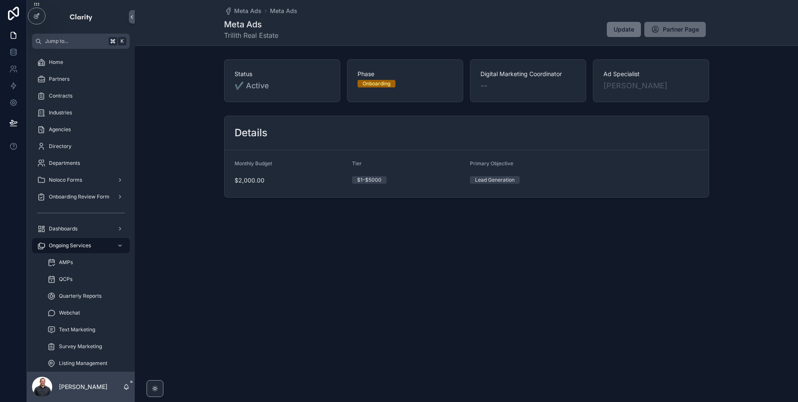
click at [672, 25] on span "Partner Page" at bounding box center [680, 29] width 36 height 8
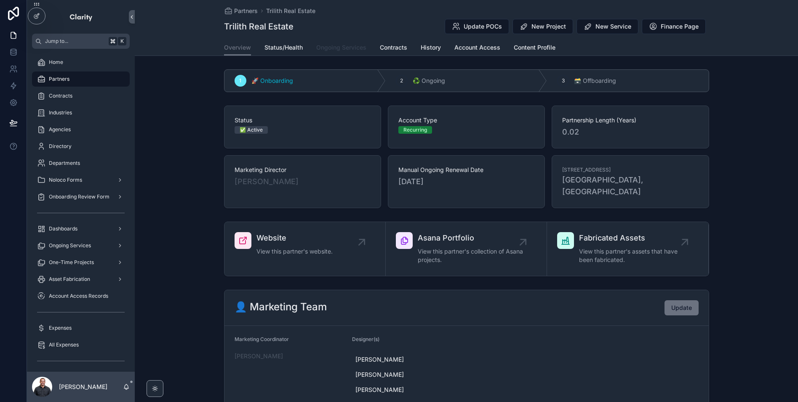
click at [348, 50] on span "Ongoing Services" at bounding box center [341, 47] width 50 height 8
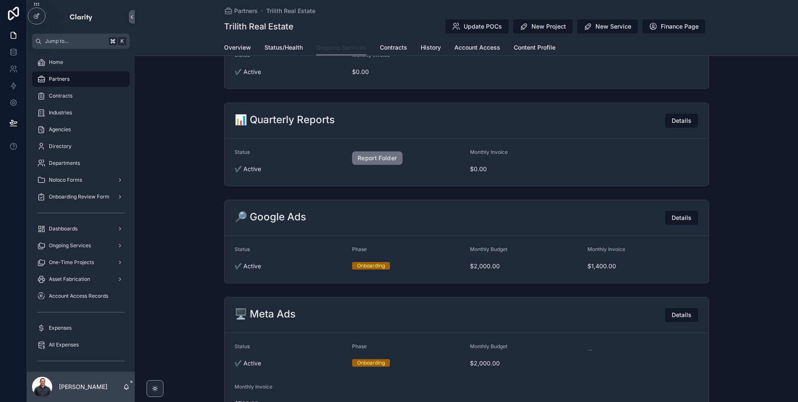
scroll to position [162, 0]
click at [680, 215] on span "Details" at bounding box center [681, 217] width 20 height 8
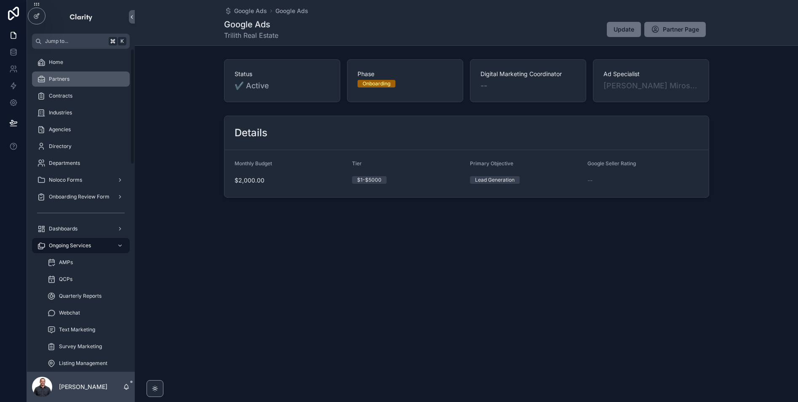
click at [67, 78] on span "Partners" at bounding box center [59, 79] width 21 height 7
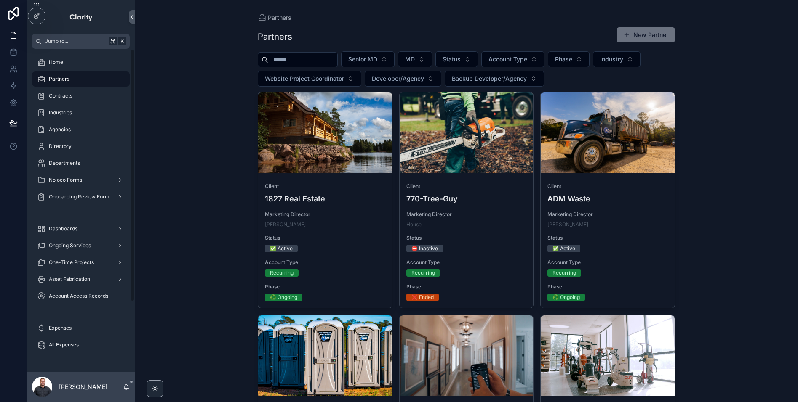
click at [297, 60] on input "scrollable content" at bounding box center [302, 60] width 69 height 12
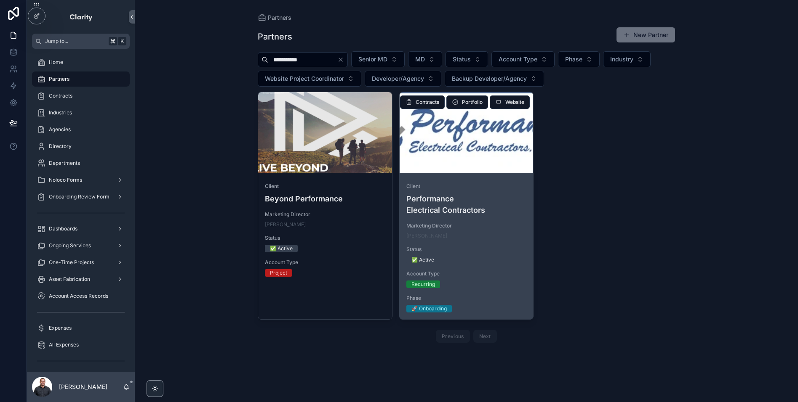
type input "**********"
click at [519, 192] on div "Client Performance Electrical Contractors" at bounding box center [466, 199] width 120 height 33
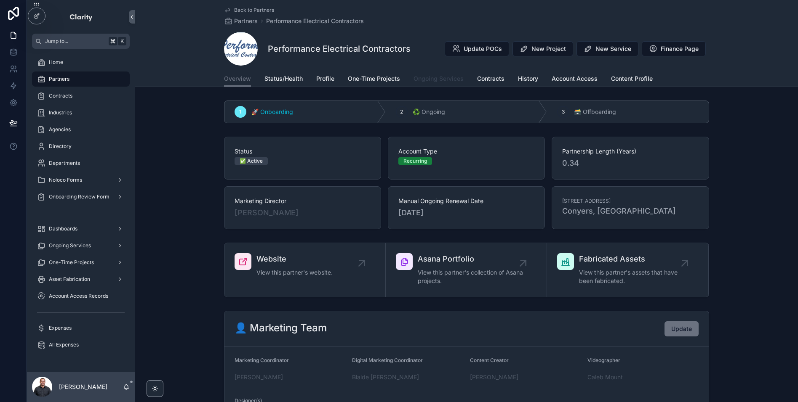
click at [419, 80] on span "Ongoing Services" at bounding box center [438, 78] width 50 height 8
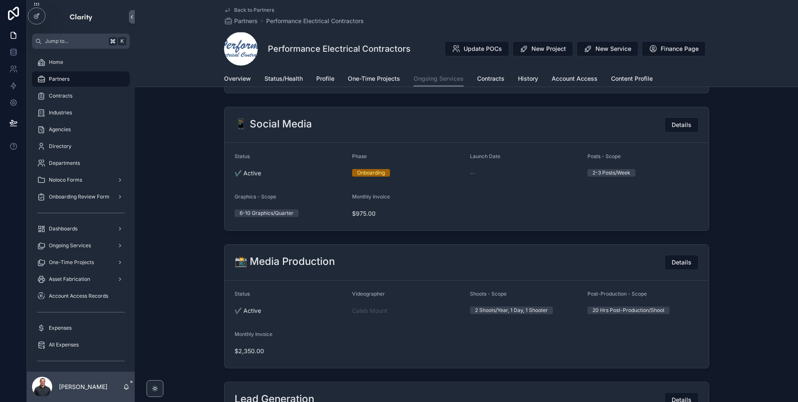
scroll to position [751, 0]
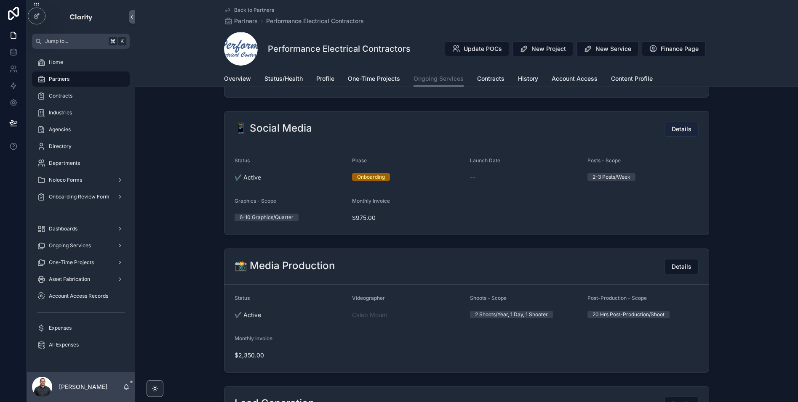
click at [675, 128] on span "Details" at bounding box center [681, 129] width 20 height 8
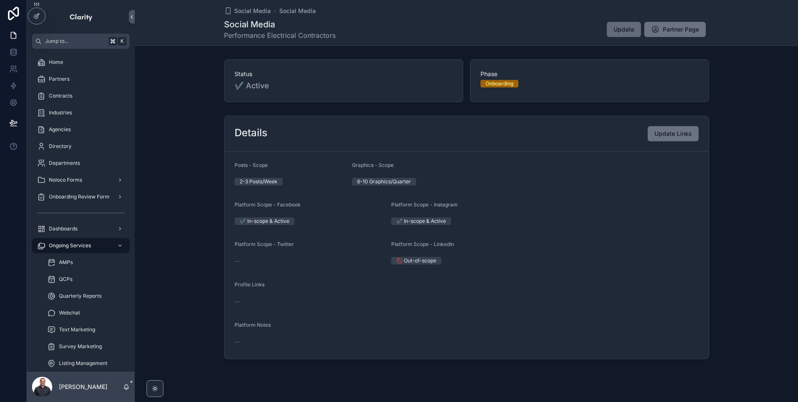
click at [611, 29] on button "Update" at bounding box center [623, 29] width 34 height 15
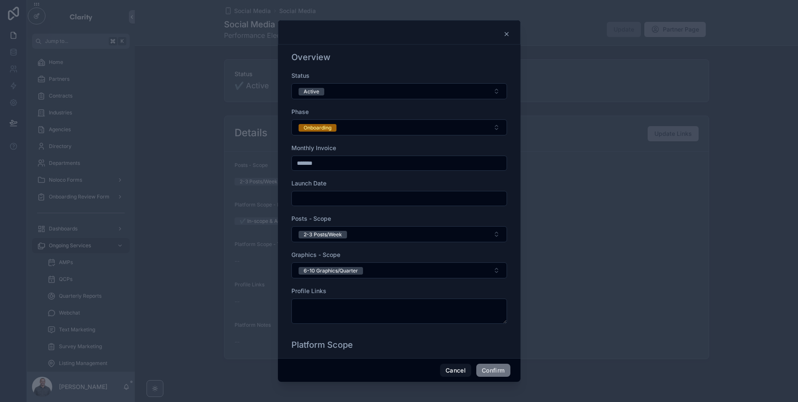
click at [322, 200] on input "text" at bounding box center [399, 199] width 215 height 12
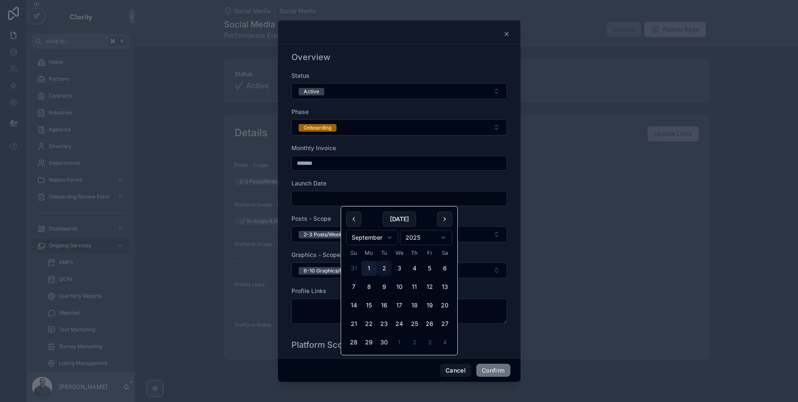
click at [369, 266] on button "1" at bounding box center [368, 268] width 15 height 15
type input "********"
click at [371, 111] on div "Phase" at bounding box center [398, 112] width 215 height 8
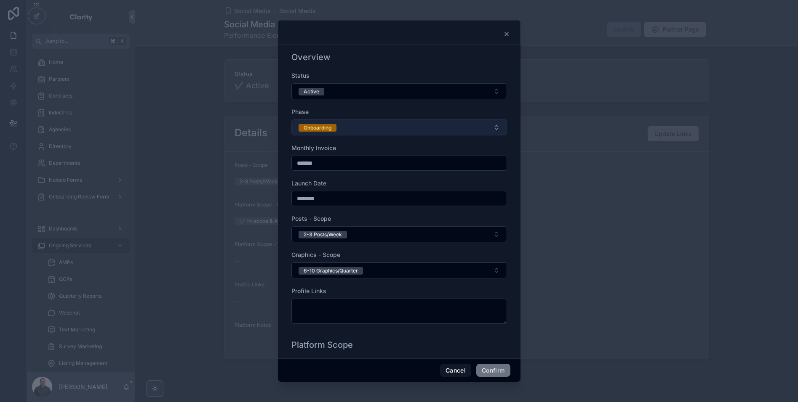
click at [358, 126] on button "Onboarding" at bounding box center [398, 128] width 215 height 16
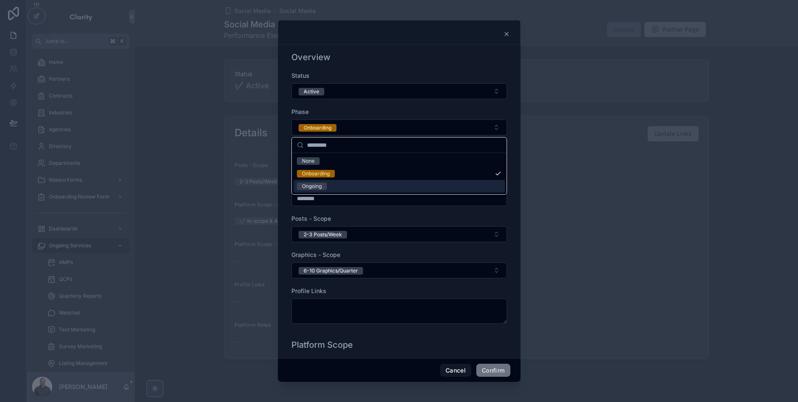
click at [336, 184] on div "Ongoing" at bounding box center [398, 186] width 211 height 13
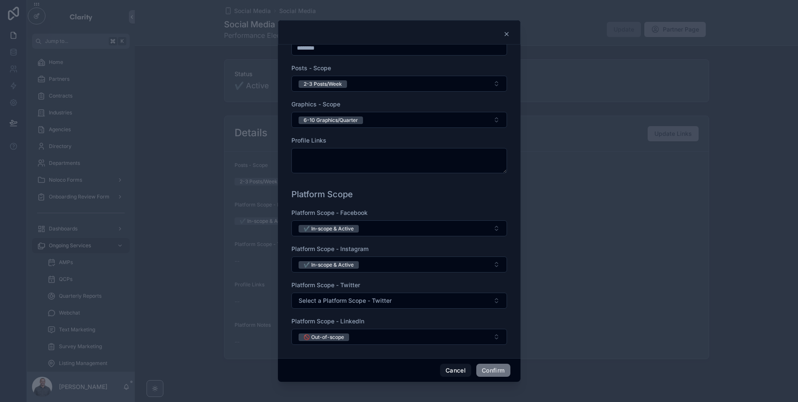
scroll to position [156, 0]
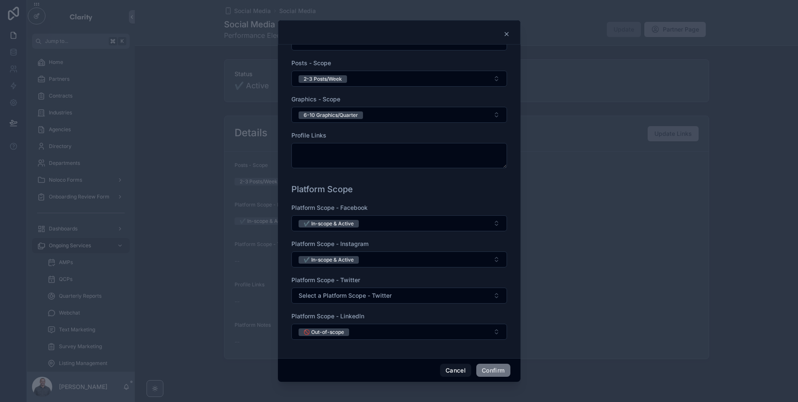
click at [396, 205] on div "Platform Scope - Facebook" at bounding box center [398, 208] width 215 height 8
drag, startPoint x: 294, startPoint y: 192, endPoint x: 386, endPoint y: 188, distance: 92.3
click at [386, 188] on div "Platform Scope" at bounding box center [398, 190] width 215 height 12
click at [410, 269] on div "Platform Scope - Facebook ✔️ In-scope & Active Platform Scope - Instagram ✔️ In…" at bounding box center [398, 276] width 215 height 145
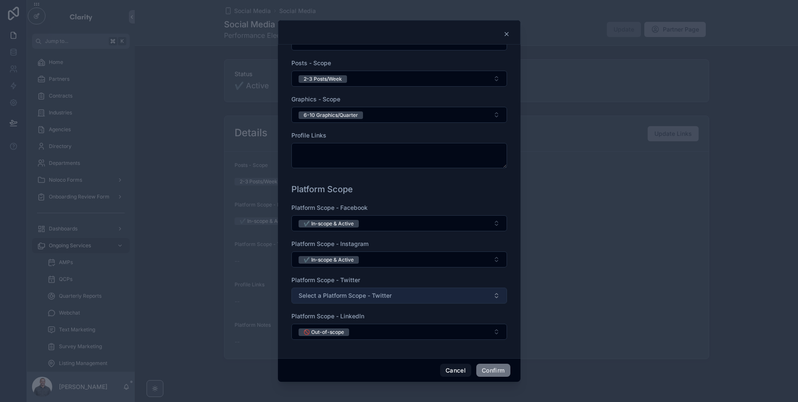
click at [372, 289] on button "Select a Platform Scope - Twitter" at bounding box center [398, 296] width 215 height 16
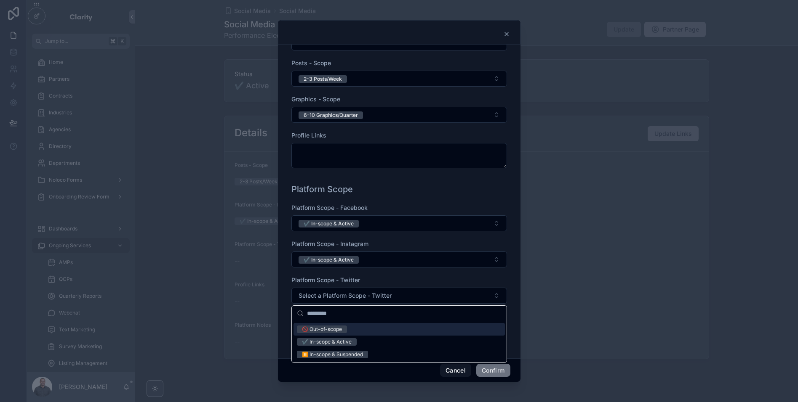
click at [340, 331] on div "🚫 Out-of-scope" at bounding box center [322, 330] width 40 height 8
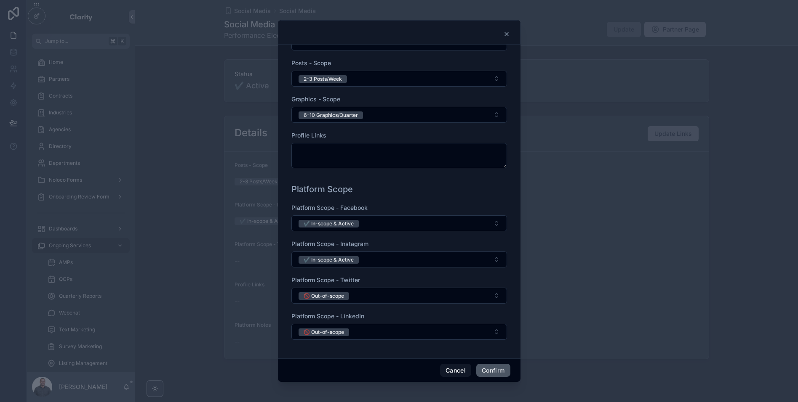
click at [490, 369] on button "Confirm" at bounding box center [493, 370] width 34 height 13
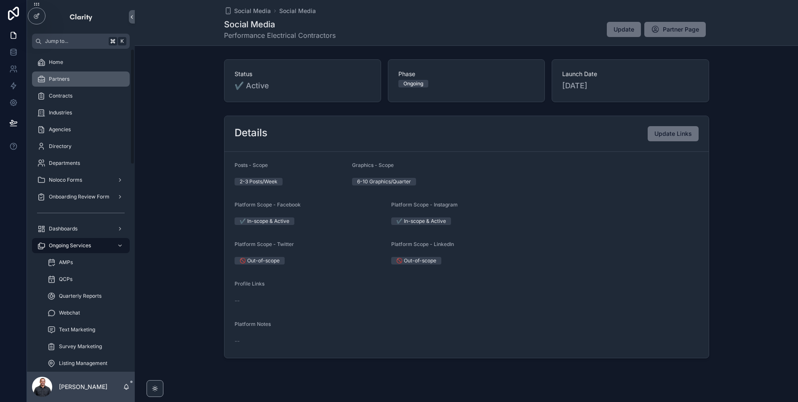
click at [73, 78] on div "Partners" at bounding box center [81, 78] width 88 height 13
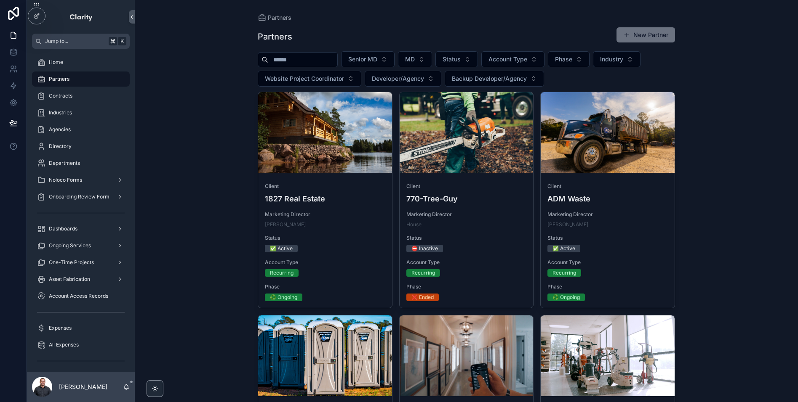
click at [289, 61] on input "scrollable content" at bounding box center [302, 60] width 69 height 12
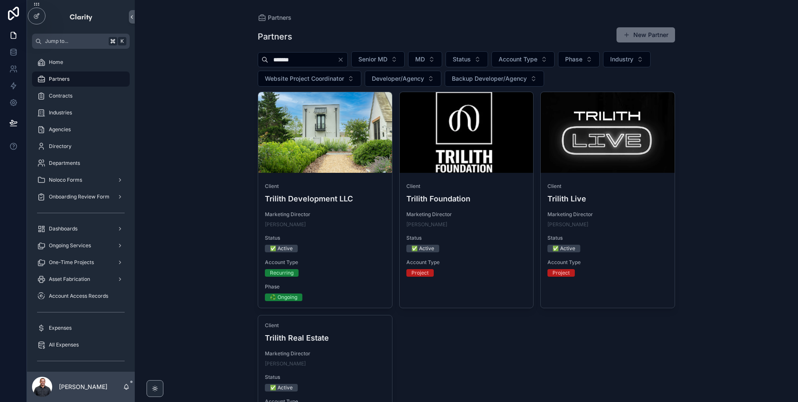
scroll to position [99, 0]
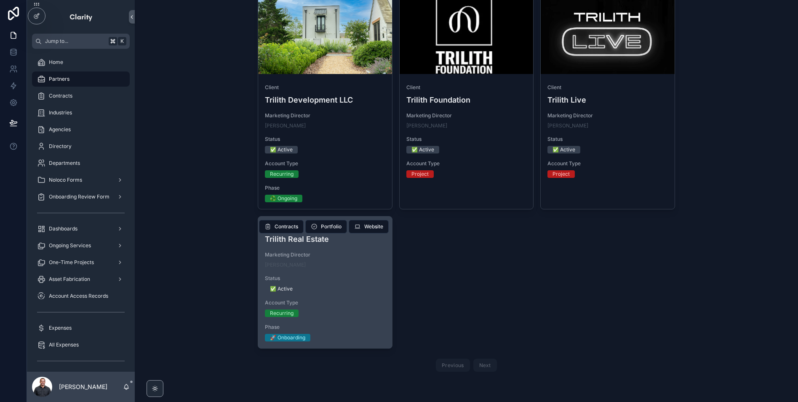
type input "*******"
click at [337, 262] on div "[PERSON_NAME]" at bounding box center [325, 265] width 120 height 7
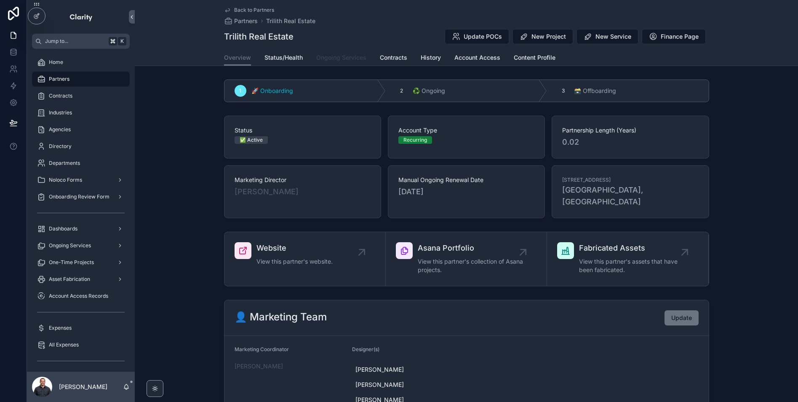
click at [352, 61] on span "Ongoing Services" at bounding box center [341, 57] width 50 height 8
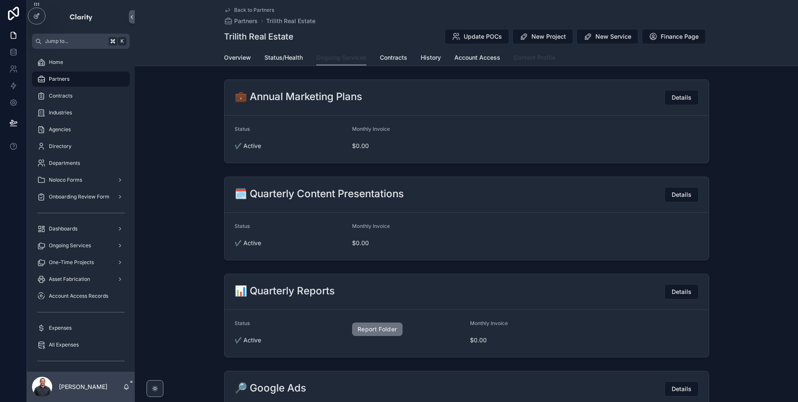
scroll to position [2, 0]
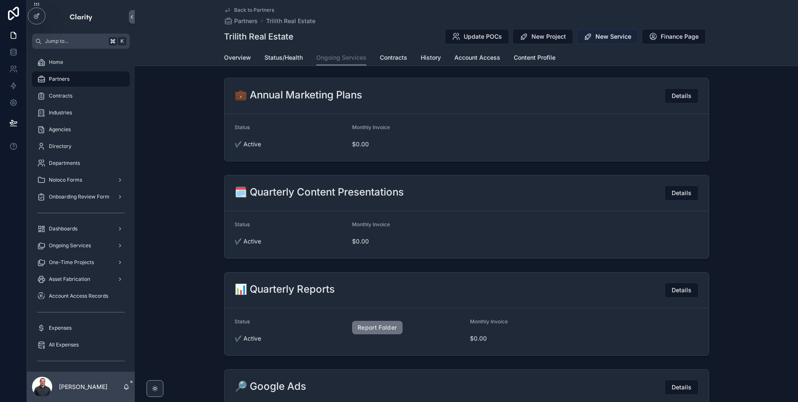
click at [604, 42] on button "New Service" at bounding box center [607, 36] width 62 height 15
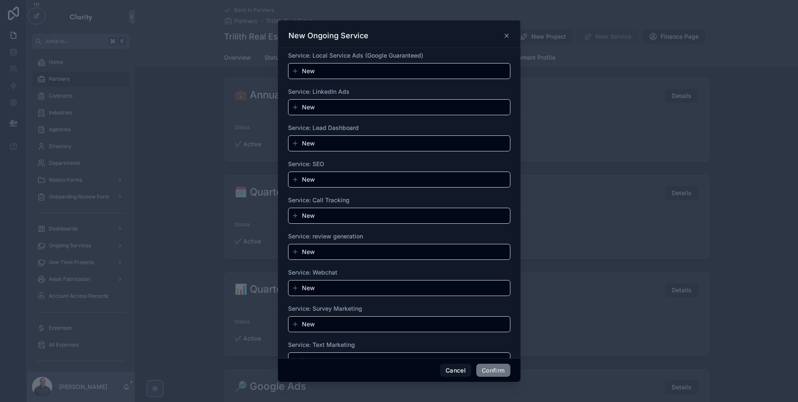
click at [371, 213] on button "New" at bounding box center [399, 216] width 215 height 8
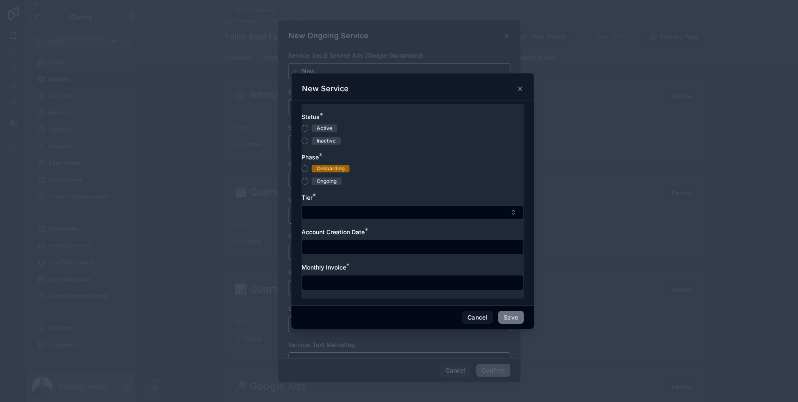
drag, startPoint x: 323, startPoint y: 126, endPoint x: 317, endPoint y: 158, distance: 32.5
click at [323, 126] on div "Active" at bounding box center [325, 129] width 16 height 8
click at [308, 126] on button "Active" at bounding box center [304, 128] width 7 height 7
click at [322, 168] on div "Onboarding" at bounding box center [331, 169] width 28 height 8
click at [308, 168] on button "Onboarding" at bounding box center [304, 168] width 7 height 7
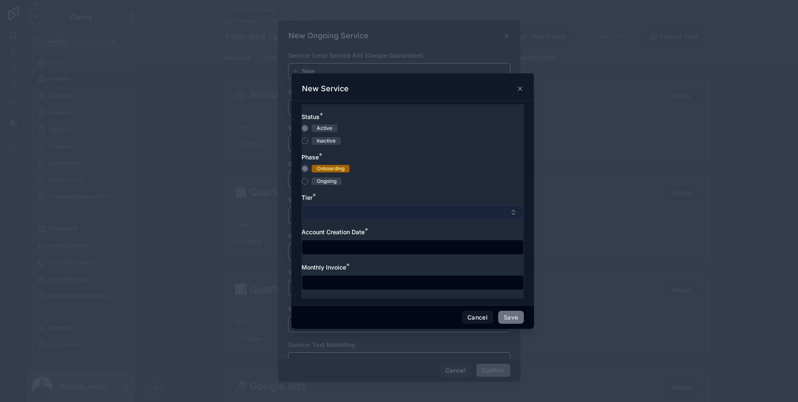
click at [345, 216] on button "Select Button" at bounding box center [412, 212] width 222 height 14
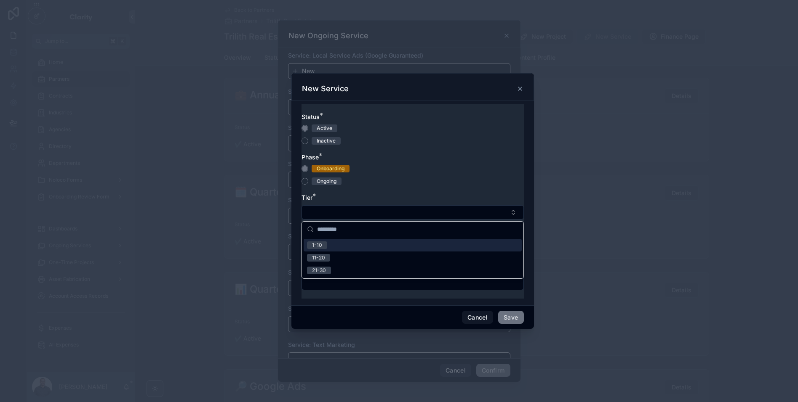
click at [332, 249] on div "1-10" at bounding box center [412, 245] width 218 height 13
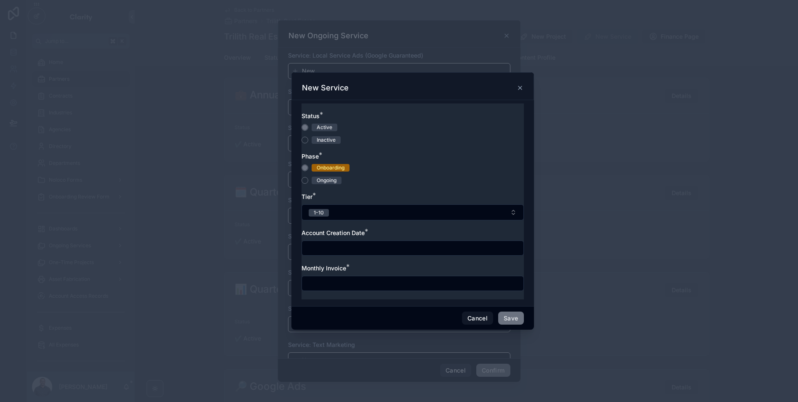
click at [362, 251] on input "text" at bounding box center [412, 248] width 221 height 12
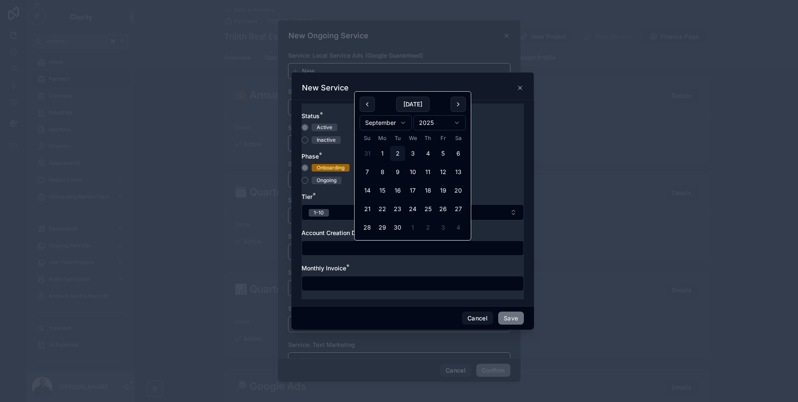
click at [362, 272] on div "Monthly Invoice *" at bounding box center [412, 268] width 222 height 8
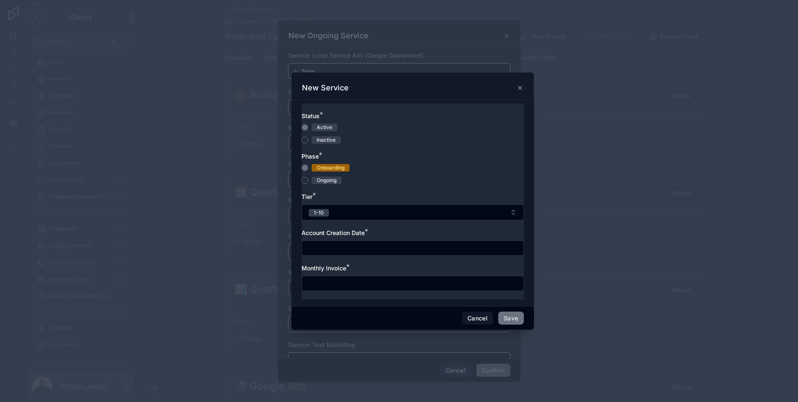
click at [358, 281] on input "text" at bounding box center [412, 284] width 221 height 12
type input "*******"
click at [410, 231] on div "Account Creation Date *" at bounding box center [412, 233] width 222 height 8
click at [366, 247] on input "text" at bounding box center [412, 248] width 221 height 12
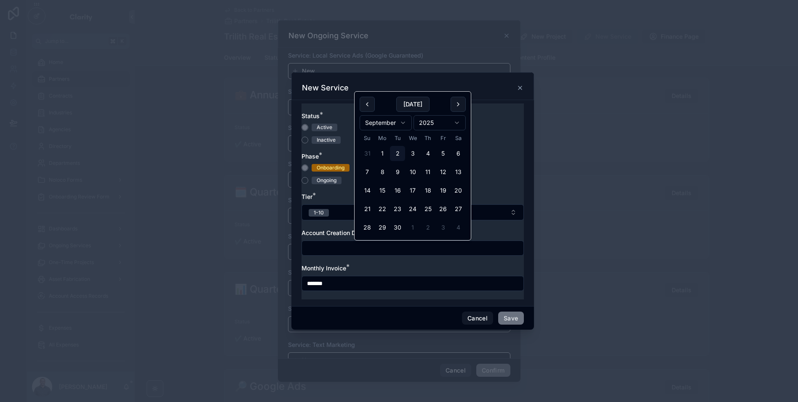
click at [502, 229] on div "Account Creation Date *" at bounding box center [412, 233] width 222 height 8
click at [383, 249] on input "text" at bounding box center [412, 248] width 221 height 12
click at [396, 155] on button "2" at bounding box center [397, 153] width 15 height 15
type input "********"
click at [517, 321] on button "Save" at bounding box center [510, 318] width 25 height 13
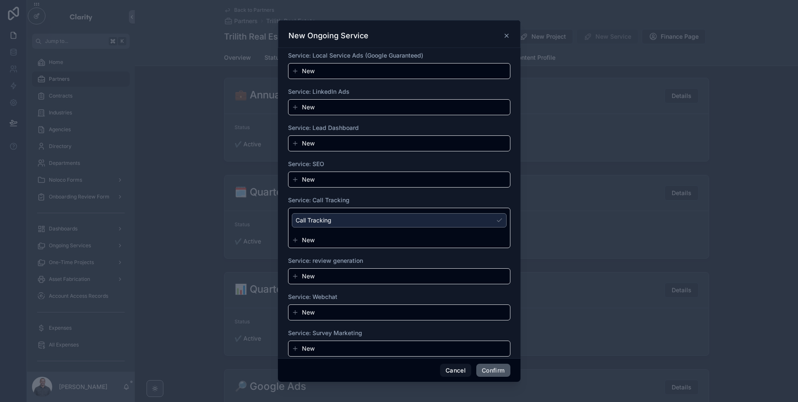
drag, startPoint x: 496, startPoint y: 371, endPoint x: 575, endPoint y: 321, distance: 93.2
click at [496, 371] on button "Confirm" at bounding box center [493, 370] width 34 height 13
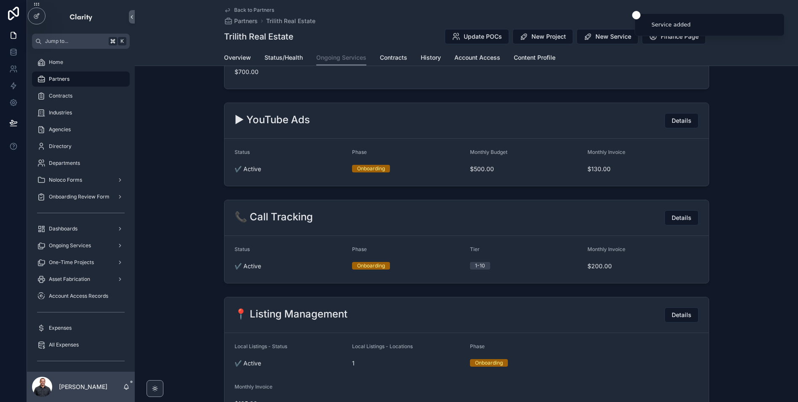
scroll to position [0, 0]
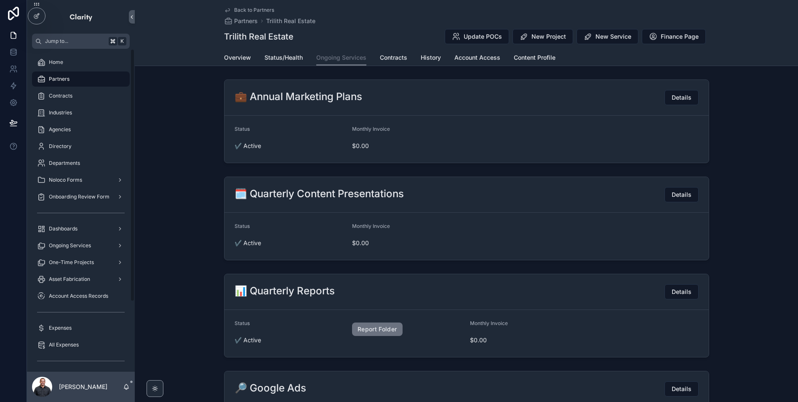
click at [69, 77] on div "Partners" at bounding box center [81, 78] width 88 height 13
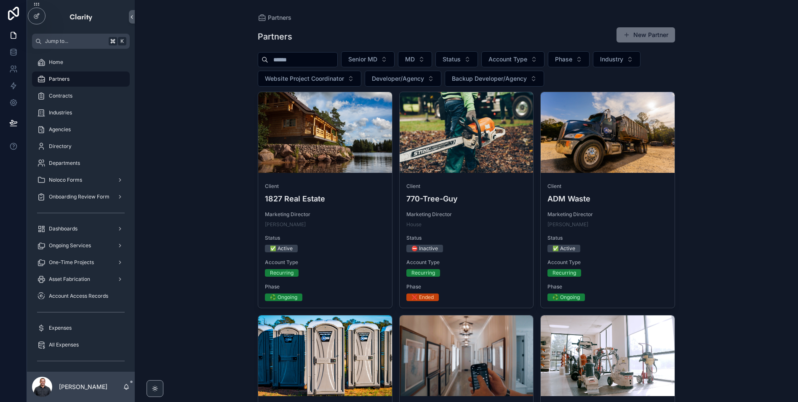
click at [303, 65] on input "scrollable content" at bounding box center [302, 60] width 69 height 12
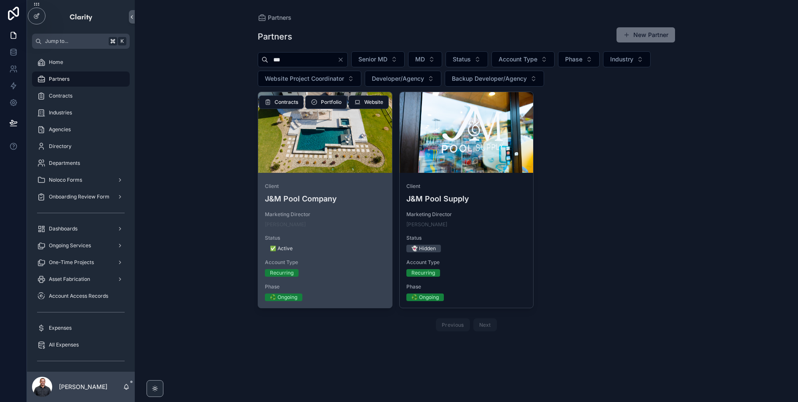
type input "***"
click at [283, 143] on div "scrollable content" at bounding box center [325, 132] width 134 height 81
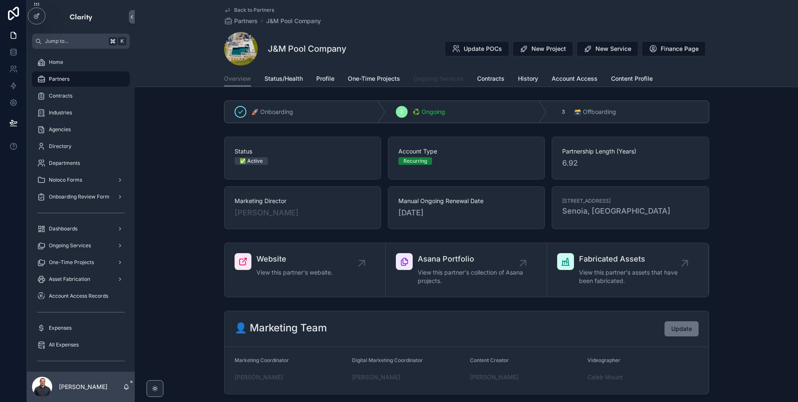
click at [428, 77] on span "Ongoing Services" at bounding box center [438, 78] width 50 height 8
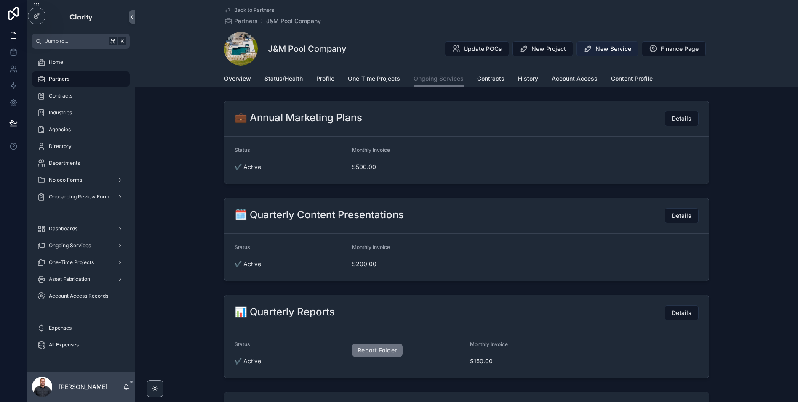
click at [608, 48] on span "New Service" at bounding box center [613, 49] width 36 height 8
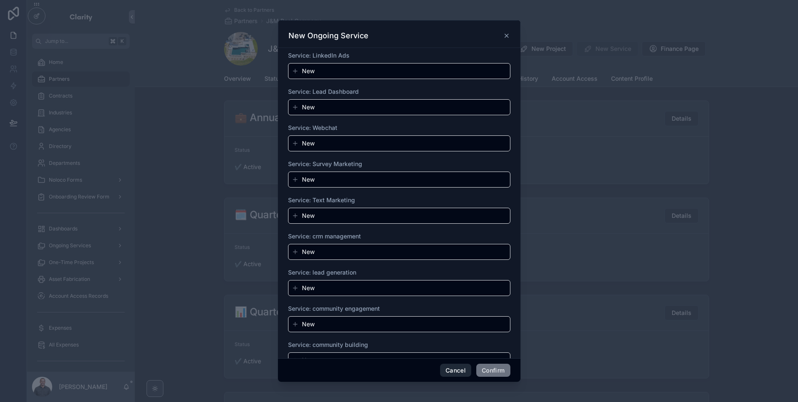
click at [449, 372] on button "Cancel" at bounding box center [455, 370] width 31 height 13
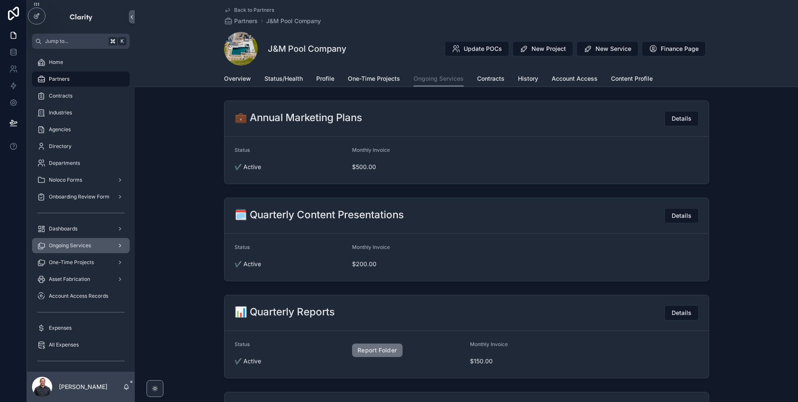
click at [89, 247] on span "Ongoing Services" at bounding box center [70, 245] width 42 height 7
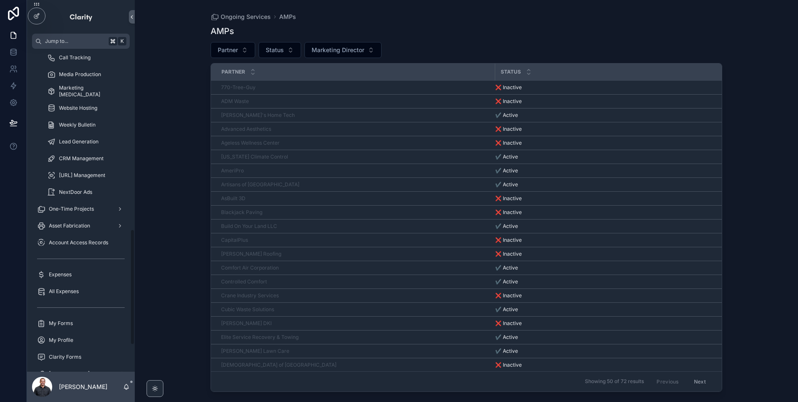
scroll to position [575, 0]
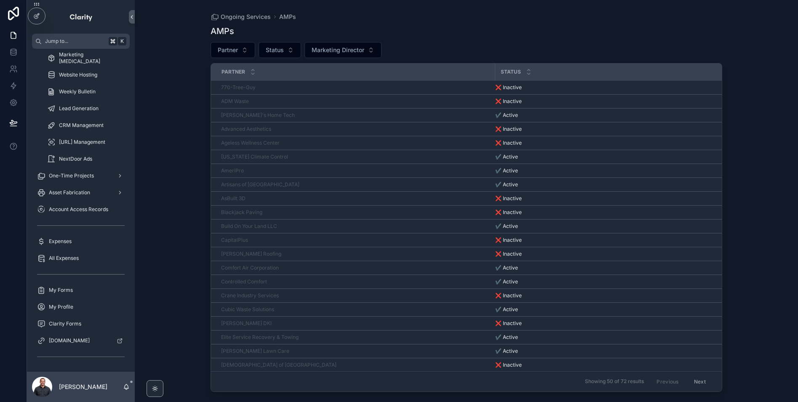
click at [488, 31] on div "AMPs" at bounding box center [465, 31] width 511 height 12
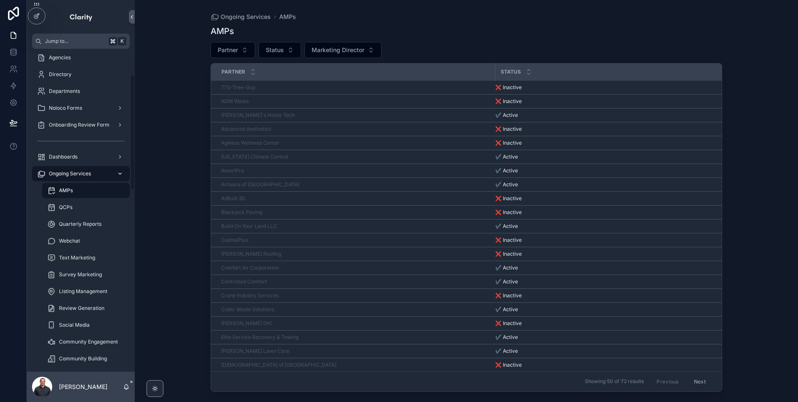
scroll to position [0, 0]
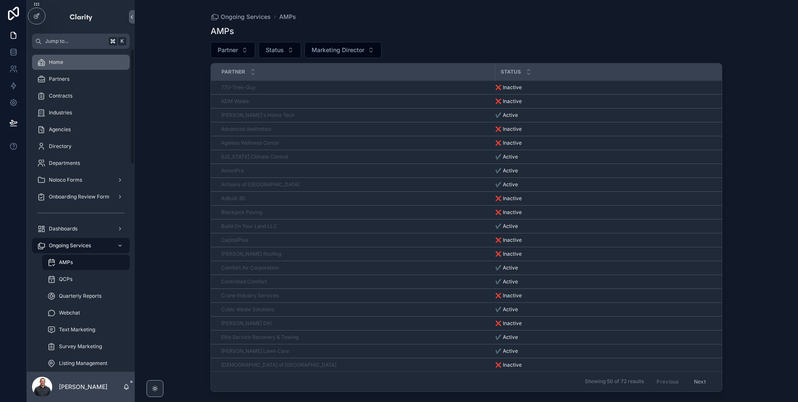
click at [76, 65] on div "Home" at bounding box center [81, 62] width 88 height 13
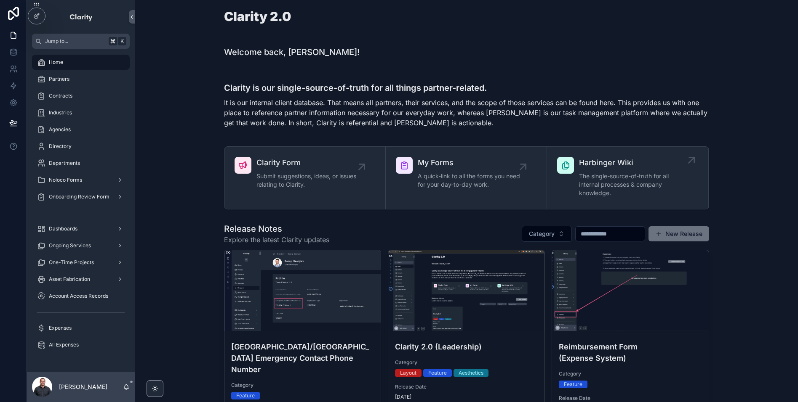
click at [660, 171] on div "Harbinger Wiki The single-source-of-truth for all internal processes & company …" at bounding box center [631, 178] width 105 height 42
click at [66, 85] on div "Partners" at bounding box center [81, 78] width 88 height 13
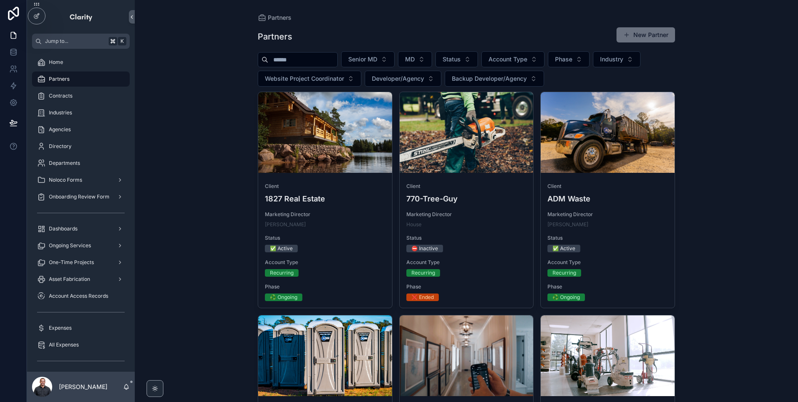
click at [287, 63] on input "scrollable content" at bounding box center [302, 60] width 69 height 12
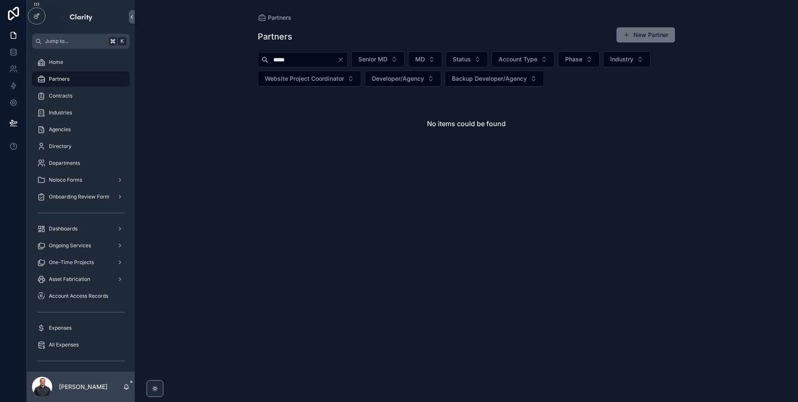
type input "*****"
drag, startPoint x: 410, startPoint y: 135, endPoint x: 511, endPoint y: 150, distance: 101.7
click at [513, 125] on div "No items could be found" at bounding box center [466, 124] width 417 height 64
click at [75, 60] on div "Home" at bounding box center [81, 62] width 88 height 13
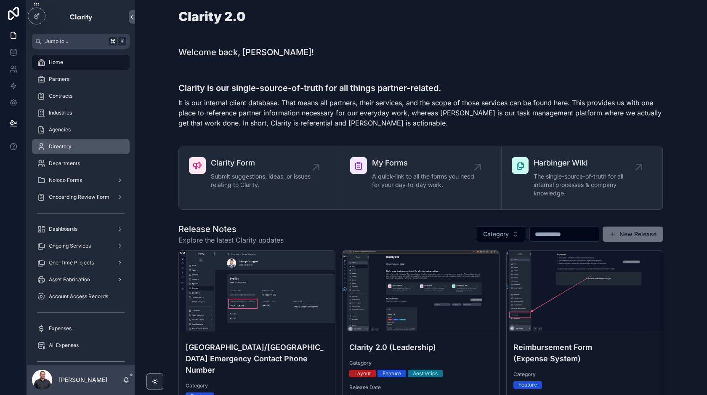
click at [87, 146] on div "Directory" at bounding box center [81, 146] width 88 height 13
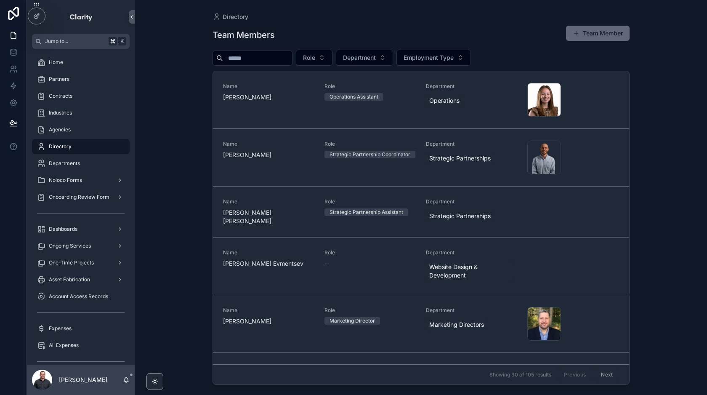
click at [588, 32] on button "Team Member" at bounding box center [598, 33] width 64 height 15
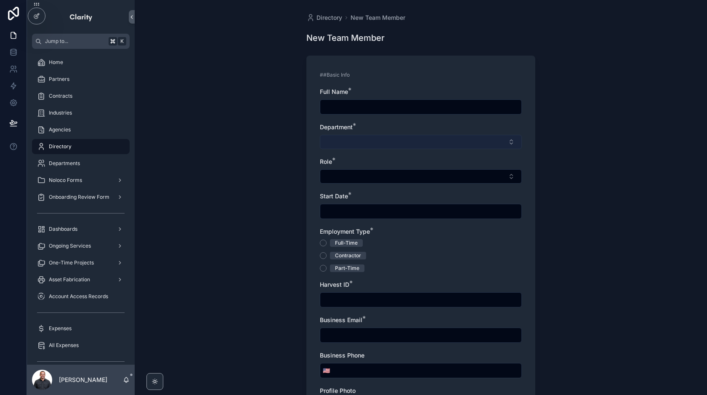
click at [361, 140] on button "Select Button" at bounding box center [421, 142] width 202 height 14
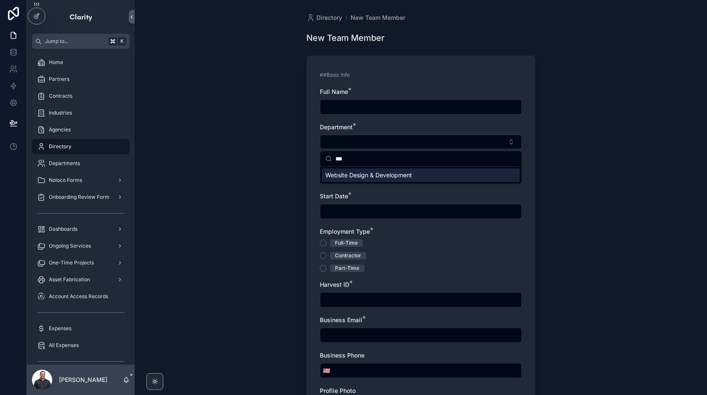
type input "***"
click at [380, 124] on div "Department *" at bounding box center [421, 127] width 202 height 8
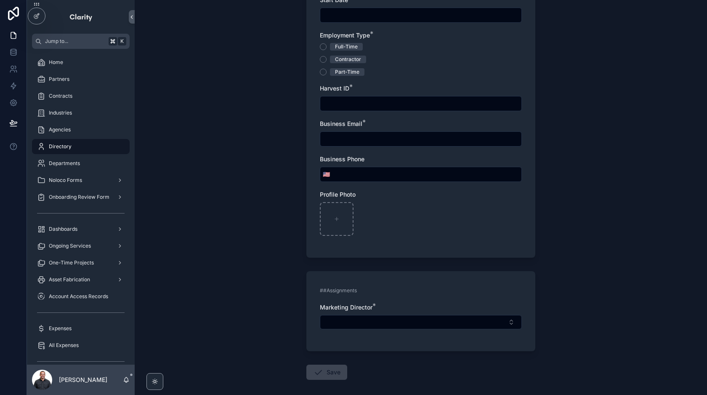
scroll to position [235, 0]
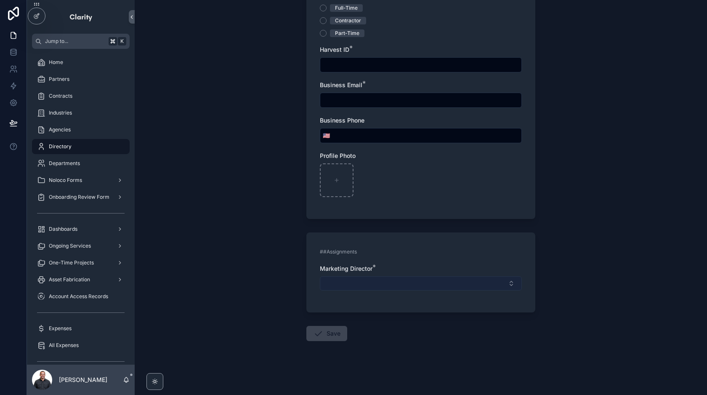
click at [387, 284] on button "Select Button" at bounding box center [421, 283] width 202 height 14
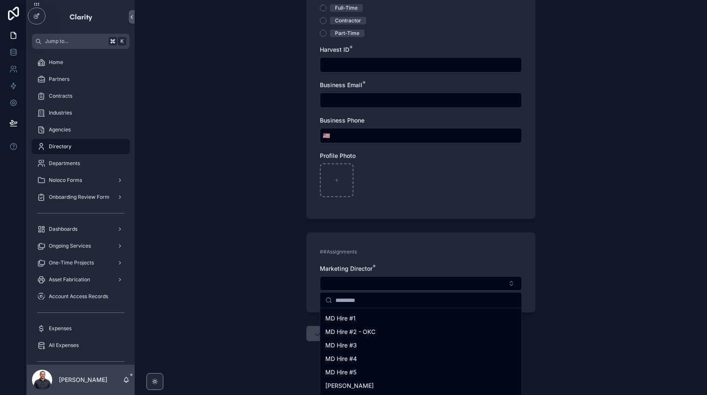
scroll to position [0, 0]
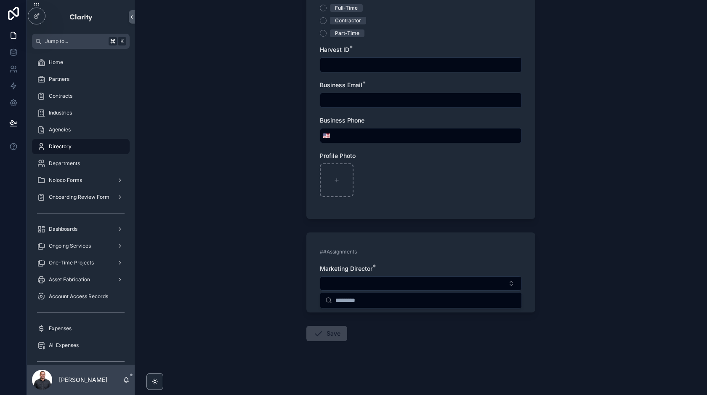
click at [390, 256] on div "##Assignments Marketing Director *" at bounding box center [420, 272] width 229 height 80
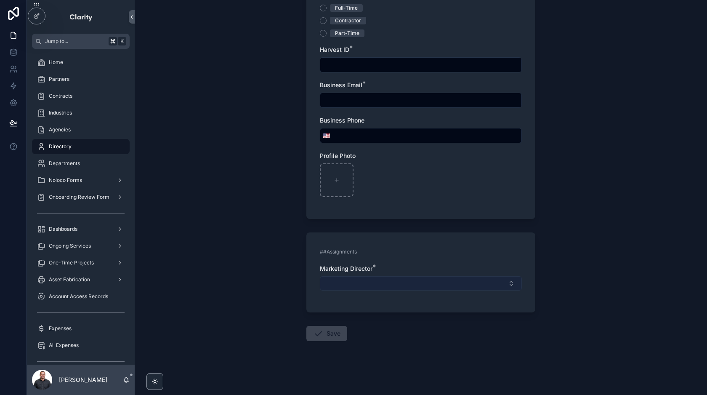
click at [373, 286] on button "Select Button" at bounding box center [421, 283] width 202 height 14
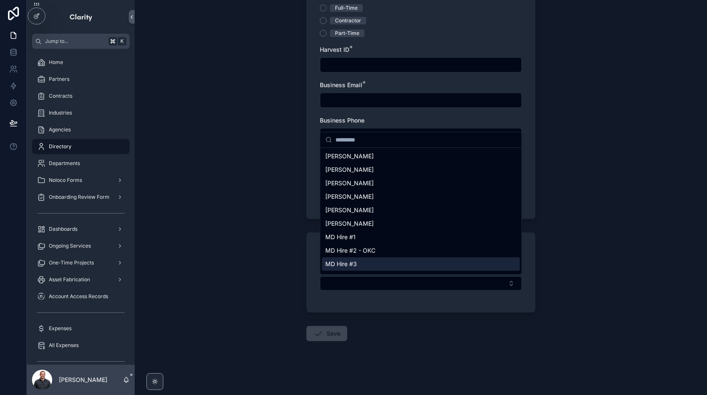
click at [420, 327] on form "##Basic Info Full Name * Department * Role * Start Date * Employment Type * Ful…" at bounding box center [420, 105] width 229 height 579
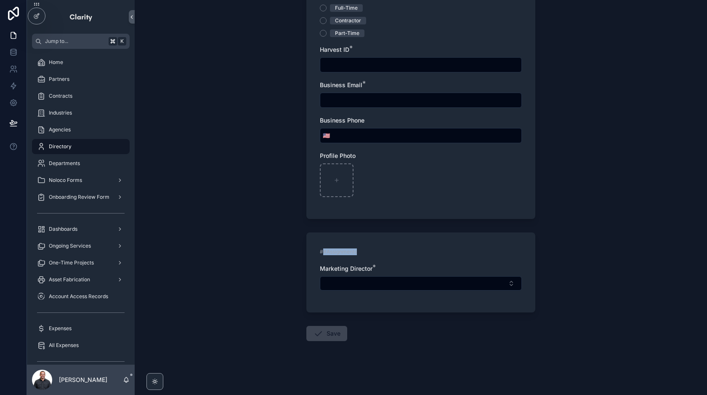
drag, startPoint x: 324, startPoint y: 252, endPoint x: 358, endPoint y: 252, distance: 33.7
click at [358, 252] on div "##Assignments" at bounding box center [421, 251] width 202 height 8
click at [322, 253] on span "##Assignments" at bounding box center [338, 251] width 37 height 7
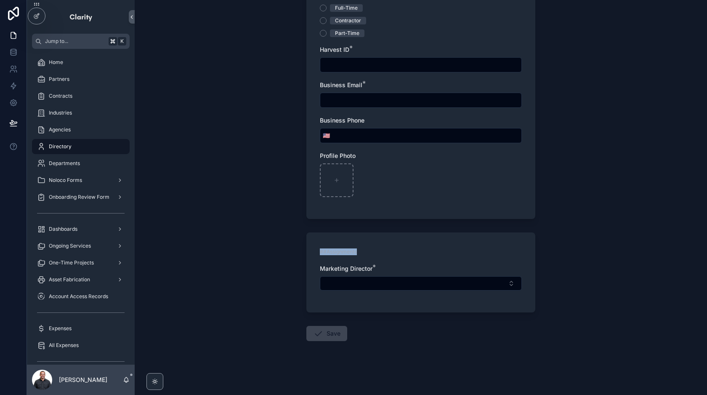
click at [322, 253] on span "##Assignments" at bounding box center [338, 251] width 37 height 7
click at [393, 252] on div "##Assignments" at bounding box center [421, 251] width 202 height 8
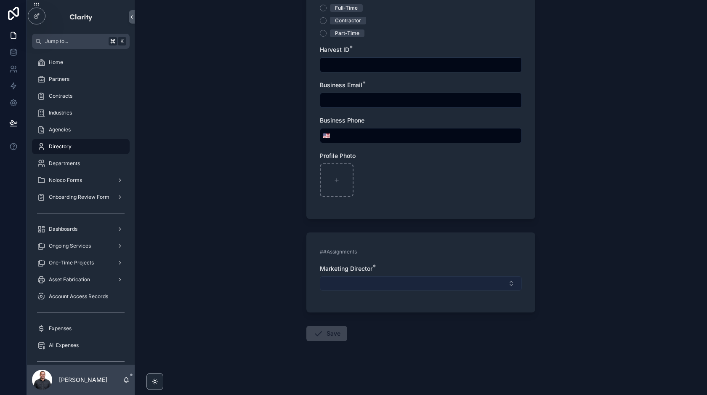
click at [373, 282] on button "Select Button" at bounding box center [421, 283] width 202 height 14
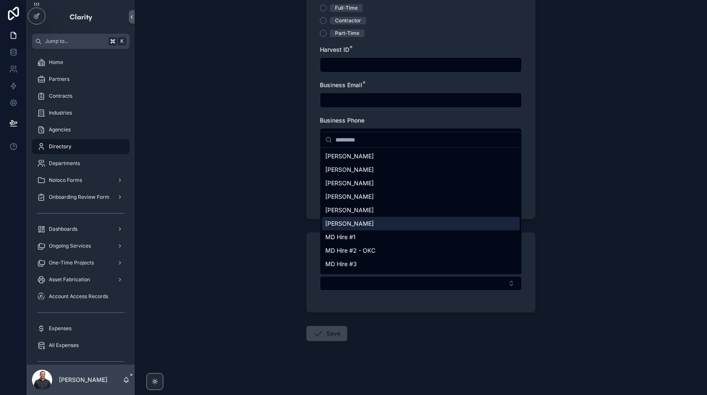
click at [235, 230] on div "Directory New Team Member New Team Member ##Basic Info Full Name * Department *…" at bounding box center [421, 197] width 572 height 395
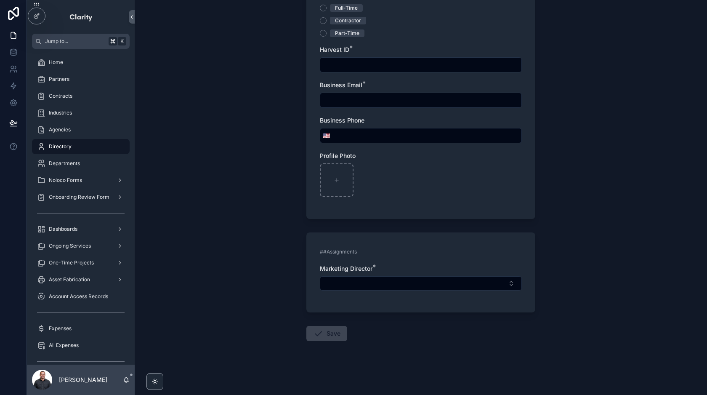
click at [394, 202] on div "Full Name * Department * Role * Start Date * Employment Type * Full-Time Contra…" at bounding box center [421, 29] width 202 height 353
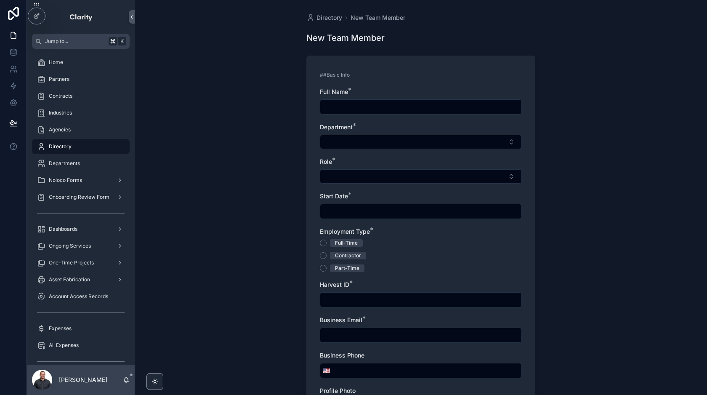
click at [389, 104] on input "scrollable content" at bounding box center [420, 107] width 201 height 12
paste input "**********"
type input "**********"
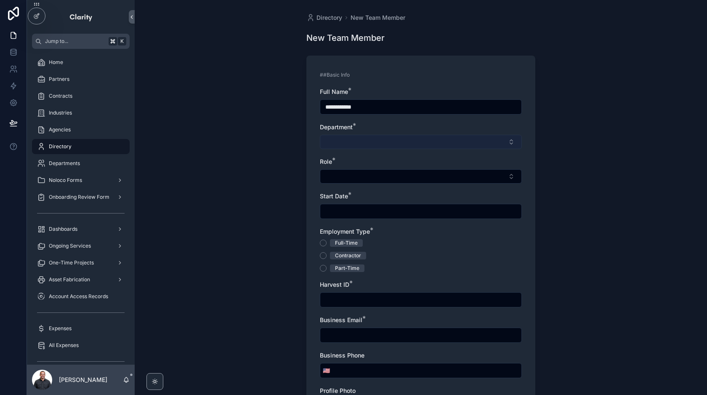
click at [388, 138] on button "Select Button" at bounding box center [421, 142] width 202 height 14
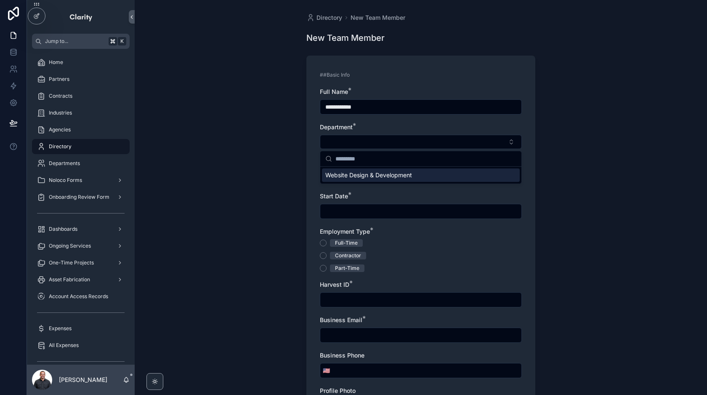
click at [358, 177] on span "Website Design & Development" at bounding box center [368, 175] width 87 height 8
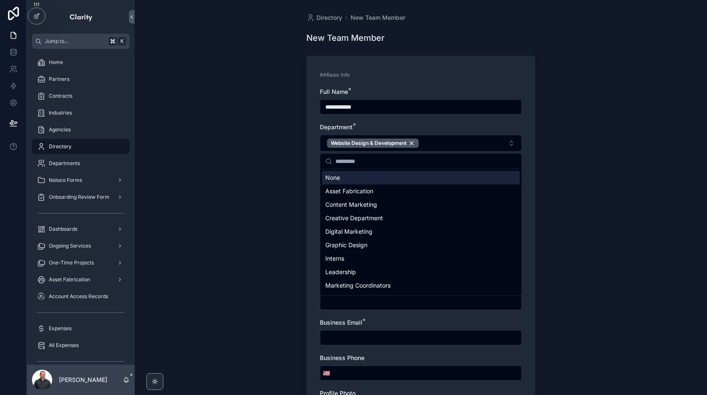
click at [380, 122] on div "**********" at bounding box center [421, 265] width 202 height 355
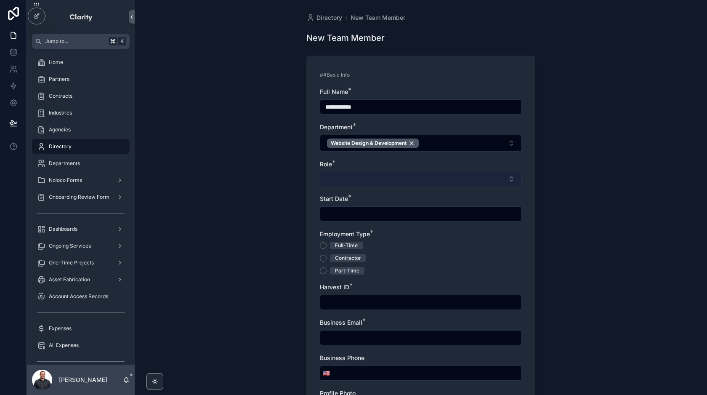
click at [362, 181] on button "Select Button" at bounding box center [421, 179] width 202 height 14
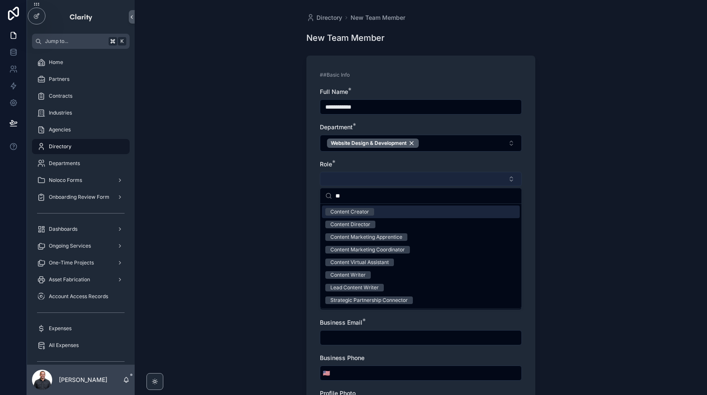
type input "*"
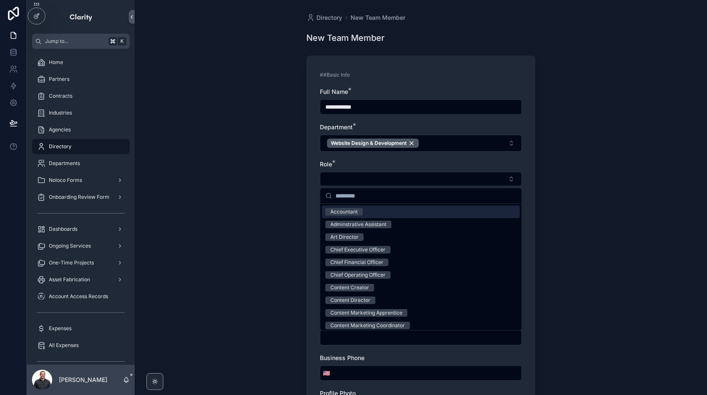
click at [287, 200] on div "**********" at bounding box center [421, 197] width 572 height 395
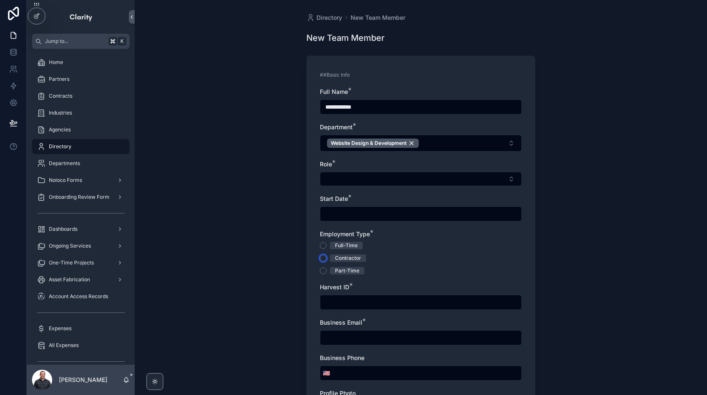
click at [322, 258] on button "Contractor" at bounding box center [323, 258] width 7 height 7
click at [362, 215] on input "scrollable content" at bounding box center [420, 214] width 201 height 12
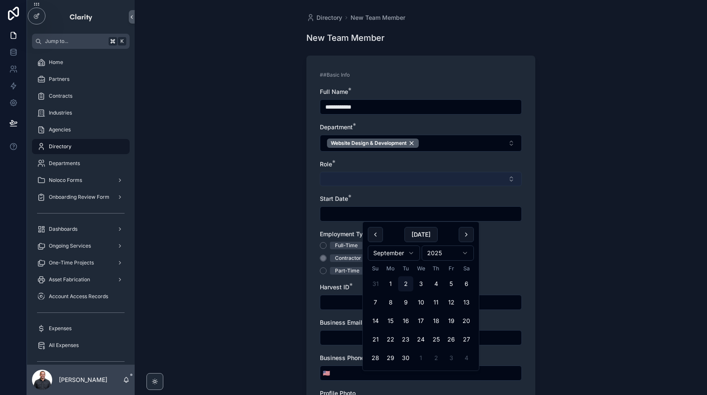
click at [340, 174] on button "Select Button" at bounding box center [421, 179] width 202 height 14
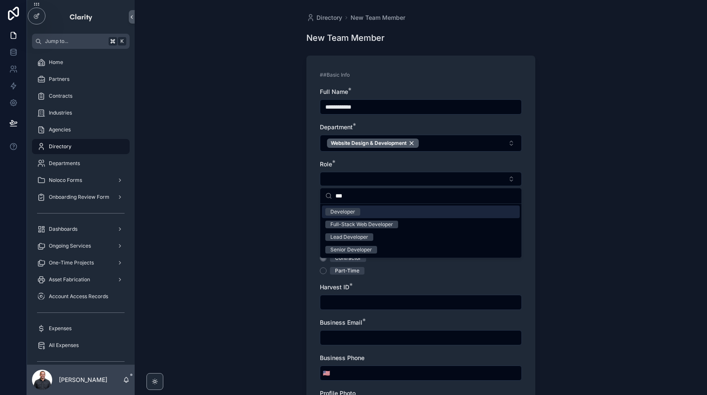
type input "***"
click at [342, 210] on div "Developer" at bounding box center [342, 212] width 25 height 8
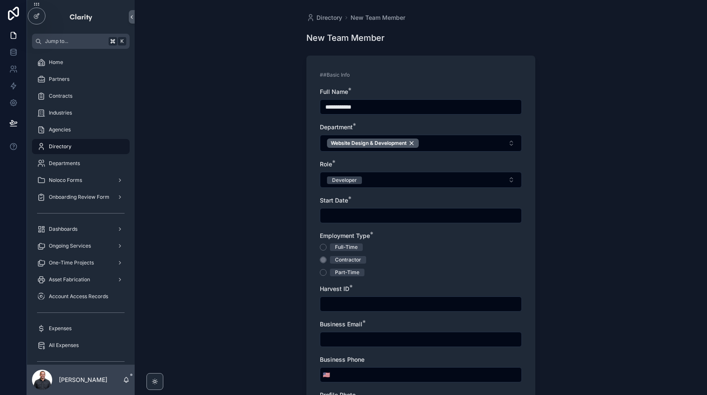
click at [369, 220] on input "scrollable content" at bounding box center [420, 216] width 201 height 12
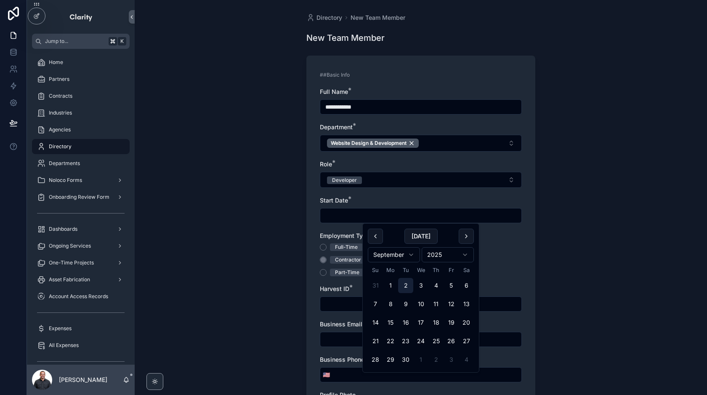
click at [408, 286] on button "2" at bounding box center [405, 285] width 15 height 15
type input "********"
click at [515, 281] on div "**********" at bounding box center [421, 266] width 202 height 357
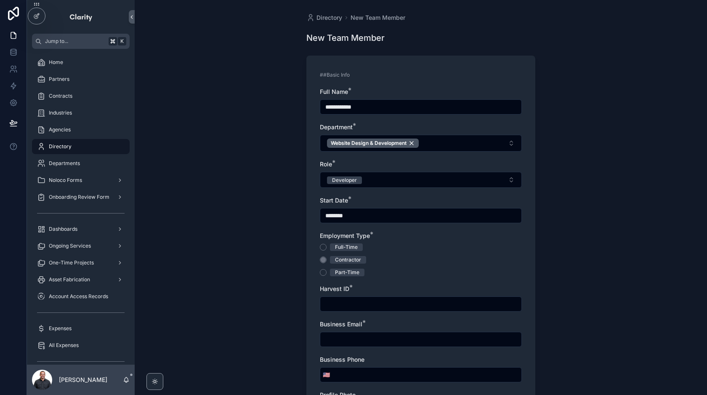
scroll to position [80, 0]
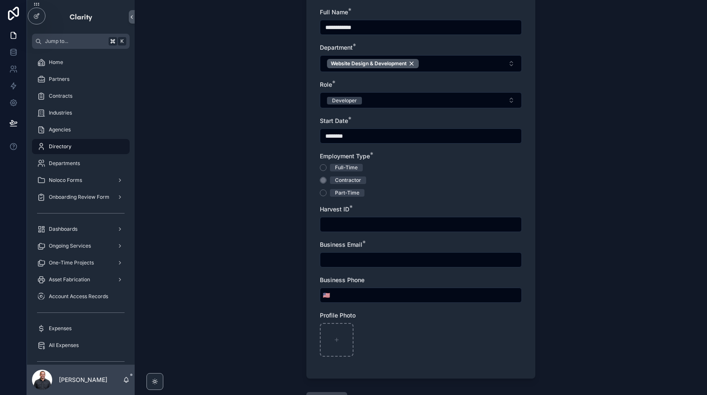
click at [407, 225] on input "scrollable content" at bounding box center [420, 224] width 201 height 12
click at [385, 237] on div "**********" at bounding box center [421, 186] width 202 height 357
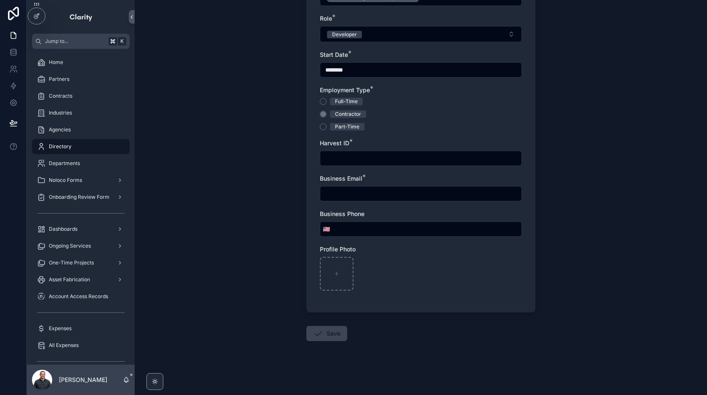
scroll to position [0, 0]
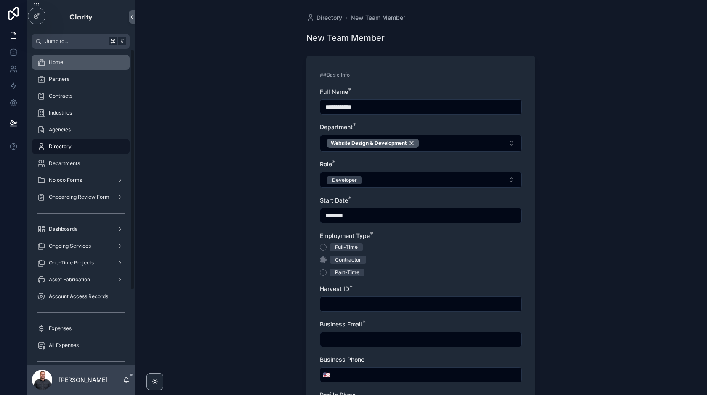
click at [59, 67] on div "Home" at bounding box center [81, 62] width 88 height 13
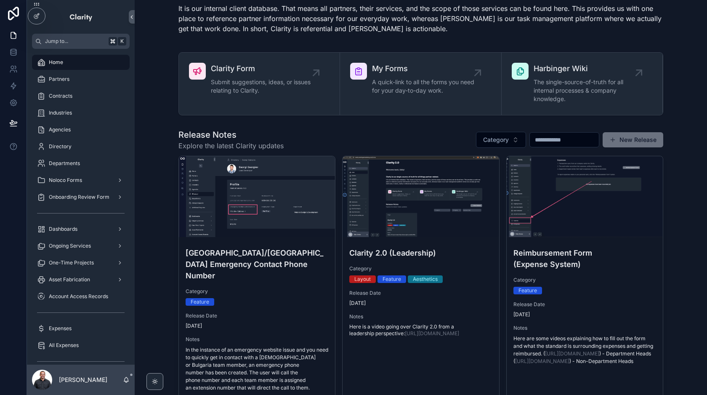
scroll to position [38, 0]
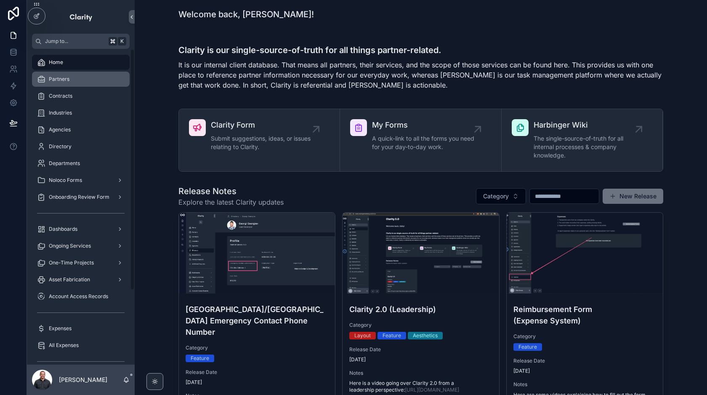
click at [93, 75] on div "Partners" at bounding box center [81, 78] width 88 height 13
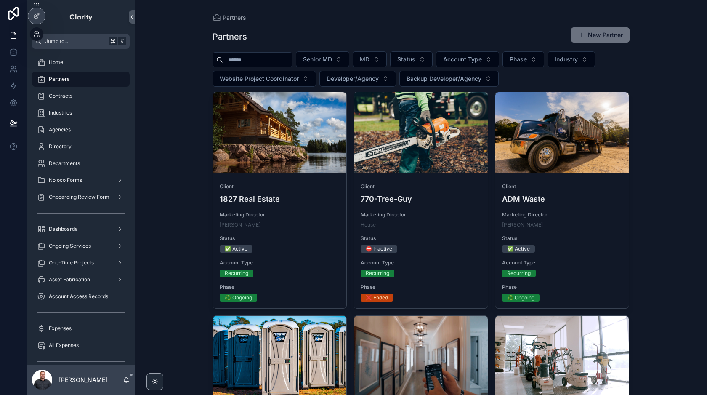
click at [37, 34] on icon at bounding box center [36, 34] width 7 height 7
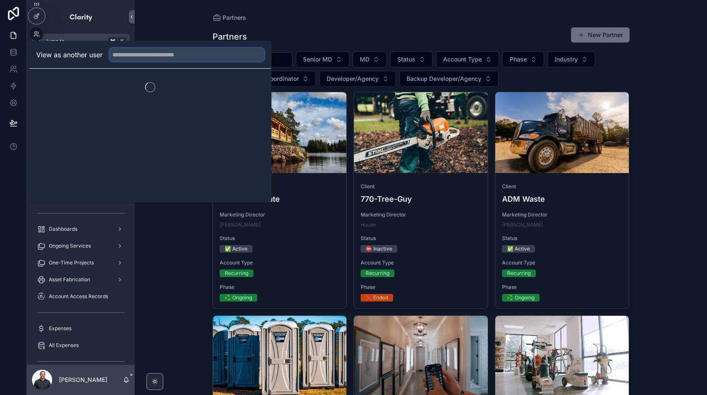
click at [154, 56] on input "text" at bounding box center [186, 54] width 155 height 13
type input "******"
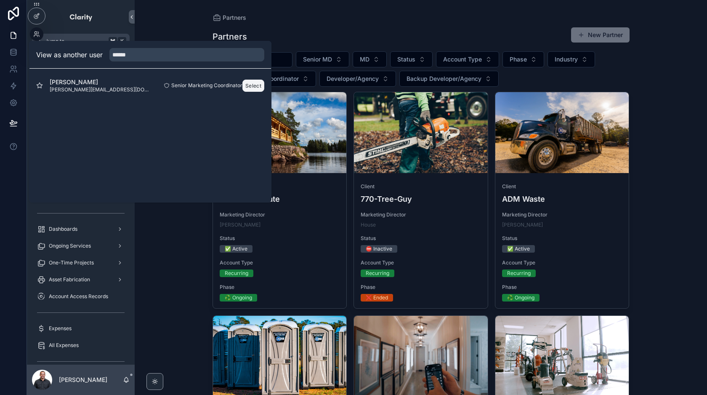
click at [253, 85] on button "Select" at bounding box center [253, 86] width 22 height 12
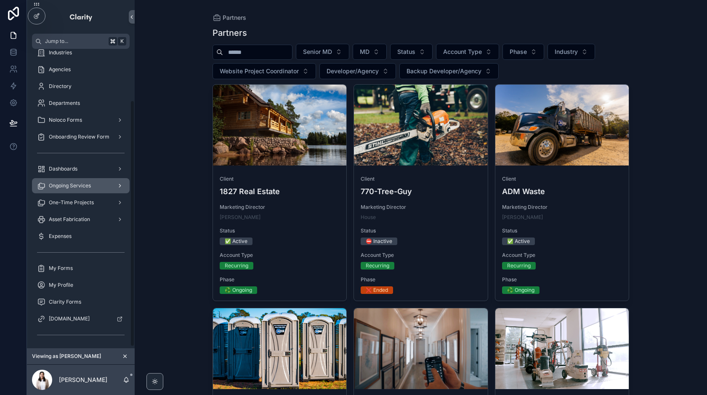
scroll to position [64, 0]
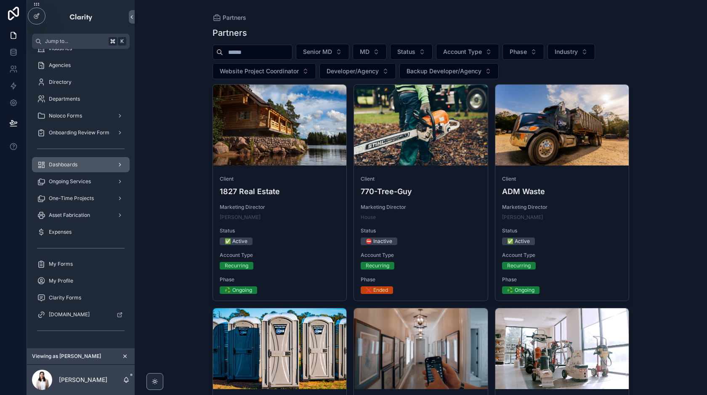
click at [88, 162] on div "Dashboards" at bounding box center [81, 164] width 88 height 13
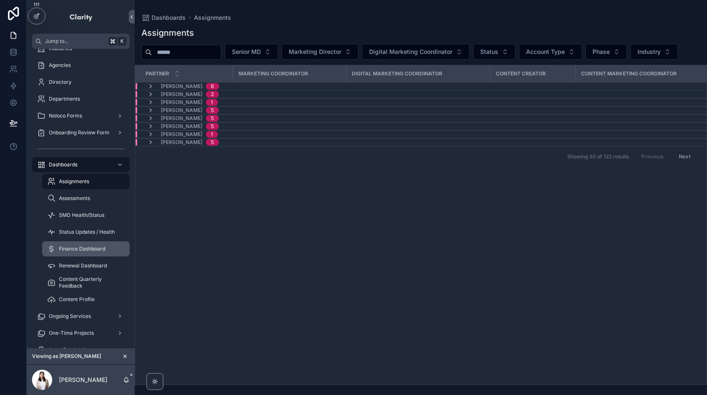
click at [90, 247] on span "Finance Dashboard" at bounding box center [82, 248] width 46 height 7
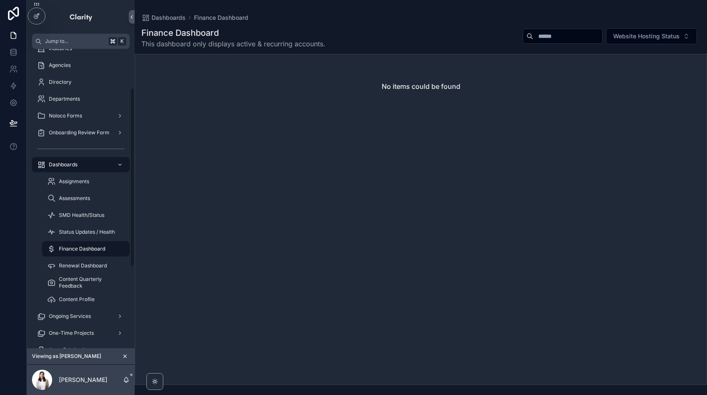
click at [124, 356] on icon "scrollable content" at bounding box center [125, 356] width 6 height 6
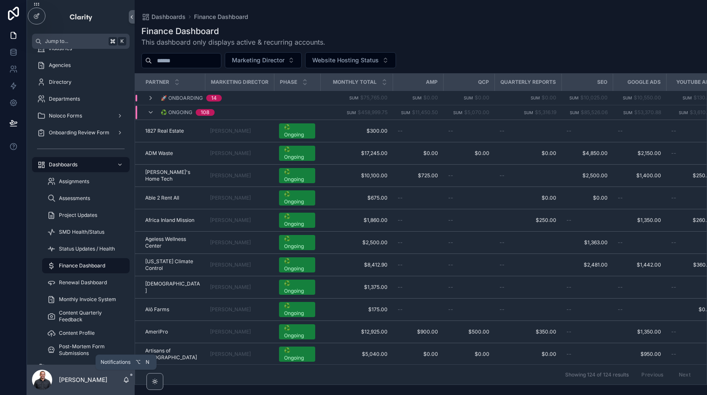
click at [127, 380] on icon "scrollable content" at bounding box center [126, 379] width 7 height 7
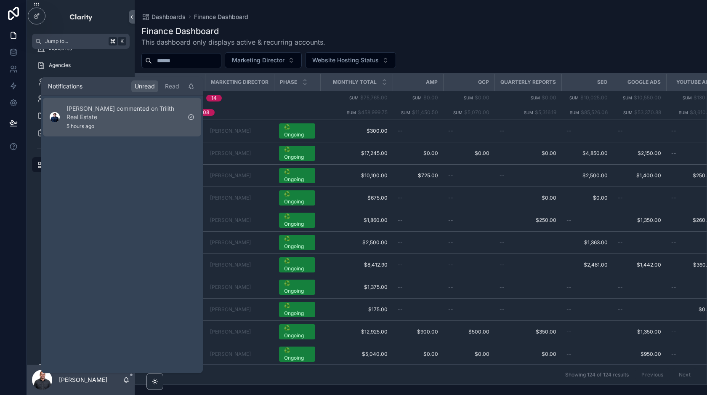
click at [127, 117] on p "[PERSON_NAME] commented on Trilith Real Estate" at bounding box center [123, 112] width 114 height 17
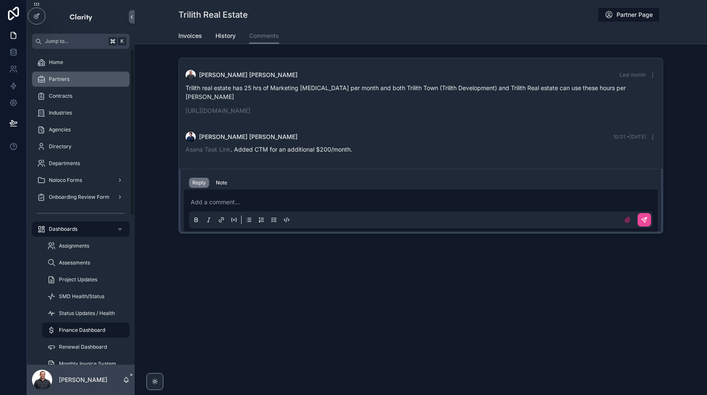
click at [95, 80] on div "Partners" at bounding box center [81, 78] width 88 height 13
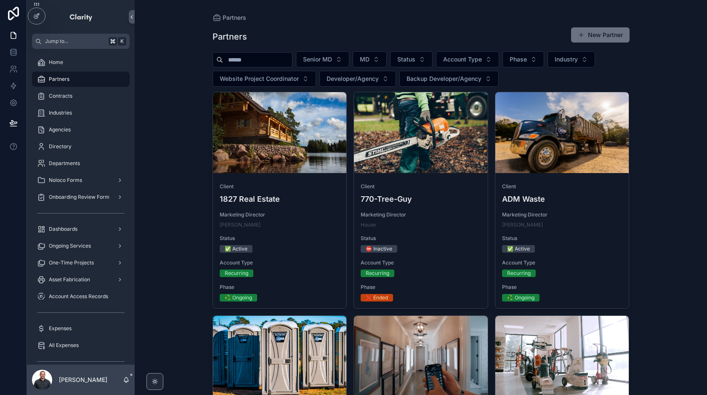
click at [266, 61] on input "scrollable content" at bounding box center [257, 60] width 69 height 12
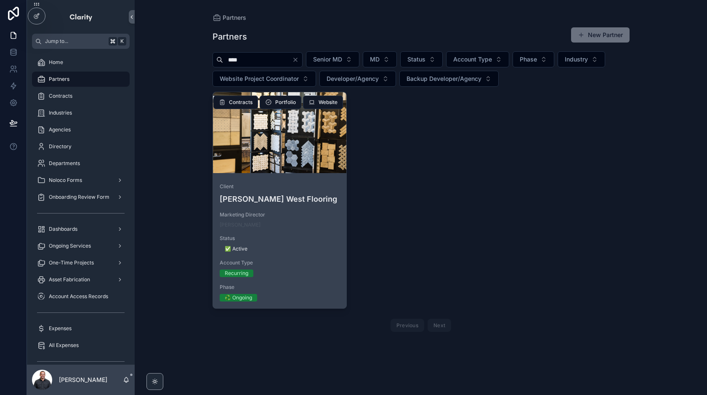
type input "****"
click at [297, 149] on div "scrollable content" at bounding box center [280, 132] width 134 height 81
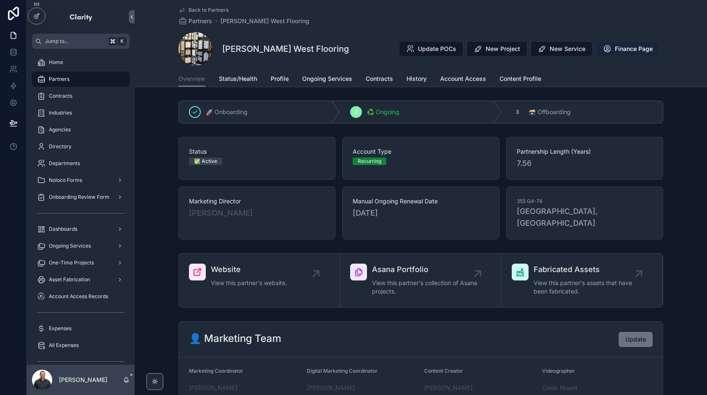
click at [641, 52] on span "Finance Page" at bounding box center [634, 49] width 38 height 8
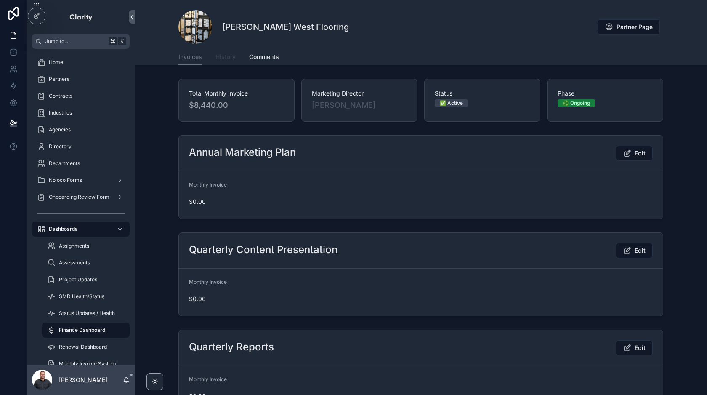
click at [224, 54] on span "History" at bounding box center [225, 57] width 20 height 8
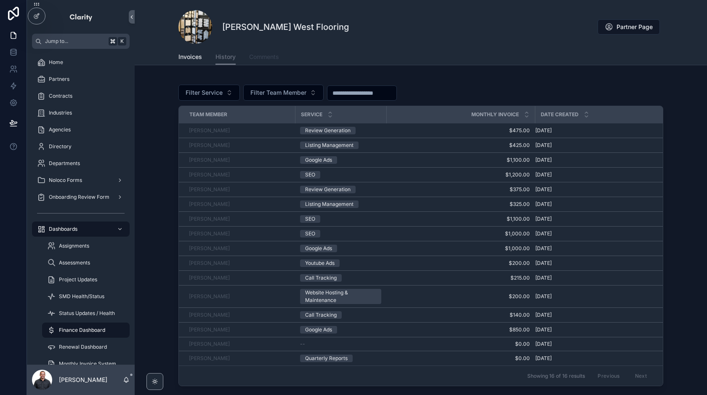
click at [259, 56] on span "Comments" at bounding box center [264, 57] width 30 height 8
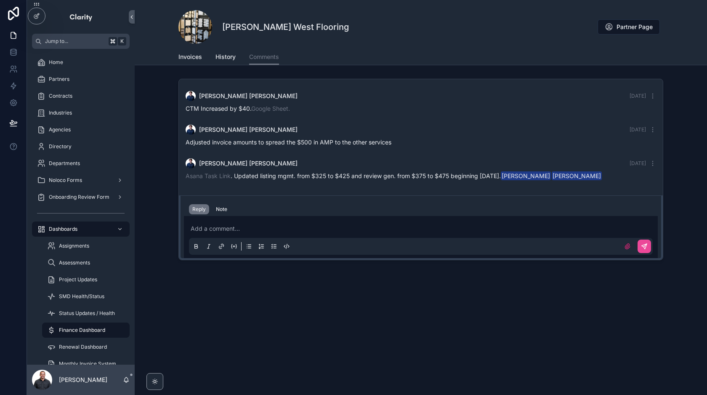
click at [399, 223] on div "Add a comment..." at bounding box center [421, 236] width 464 height 35
click at [387, 226] on p "scrollable content" at bounding box center [423, 228] width 464 height 8
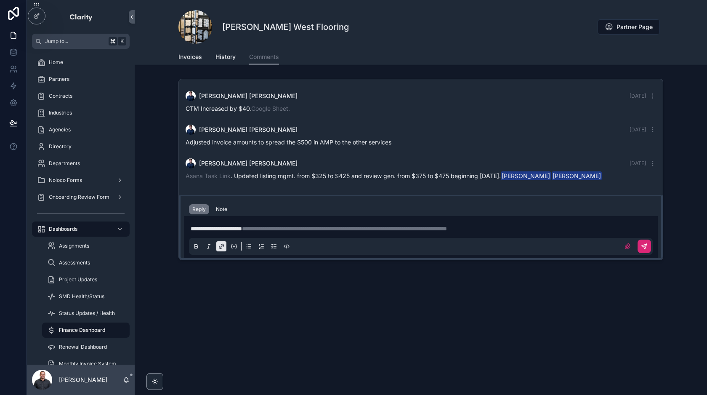
click at [649, 247] on button "scrollable content" at bounding box center [644, 245] width 13 height 13
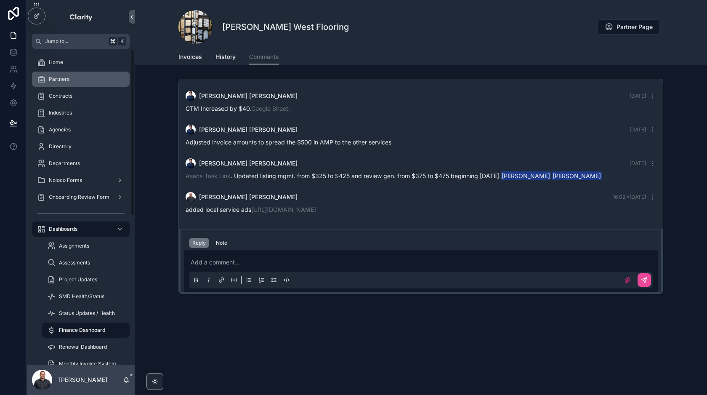
click at [62, 81] on span "Partners" at bounding box center [59, 79] width 21 height 7
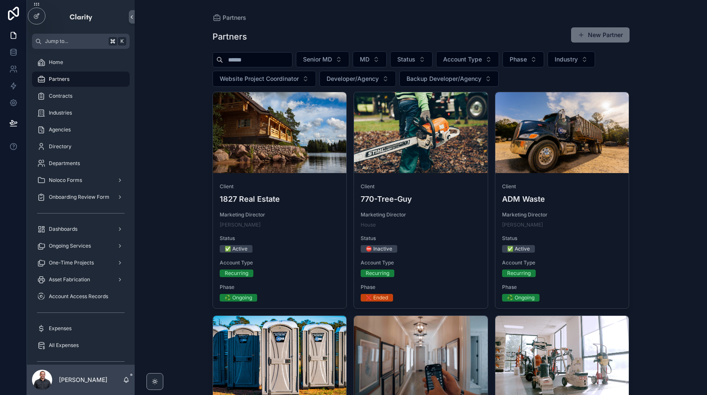
click at [272, 57] on input "scrollable content" at bounding box center [257, 60] width 69 height 12
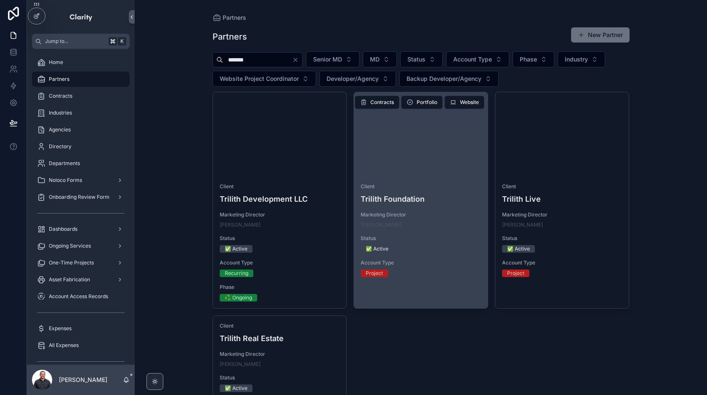
scroll to position [1, 0]
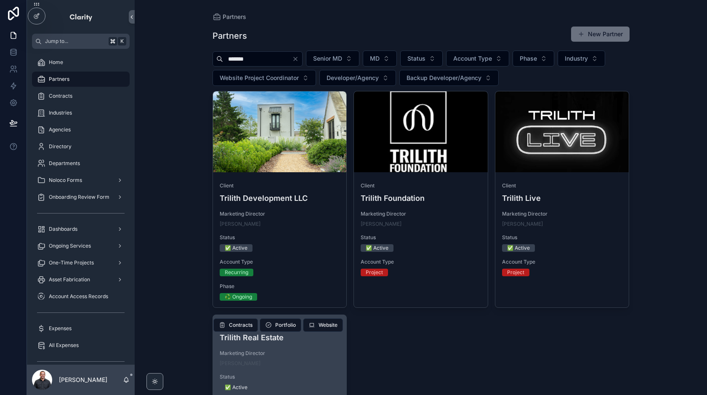
type input "*******"
click at [309, 349] on div "Client Trilith Real Estate Marketing Director [PERSON_NAME] Status ✅ Active Acc…" at bounding box center [280, 381] width 134 height 132
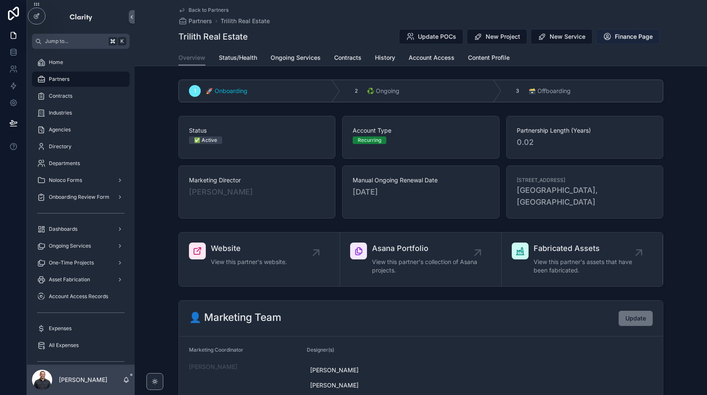
click at [626, 29] on button "Finance Page" at bounding box center [628, 36] width 64 height 15
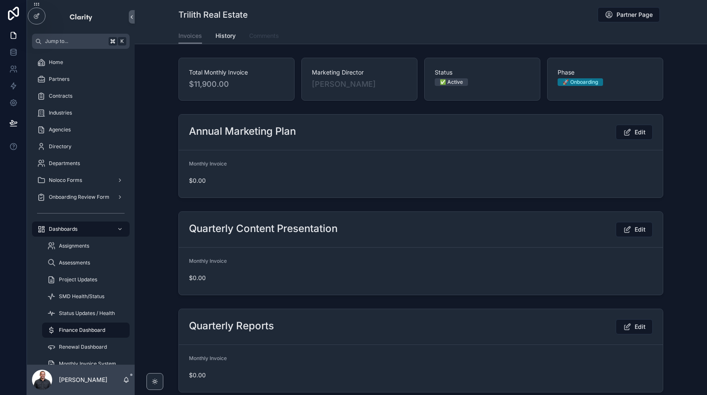
click at [263, 36] on span "Comments" at bounding box center [264, 36] width 30 height 8
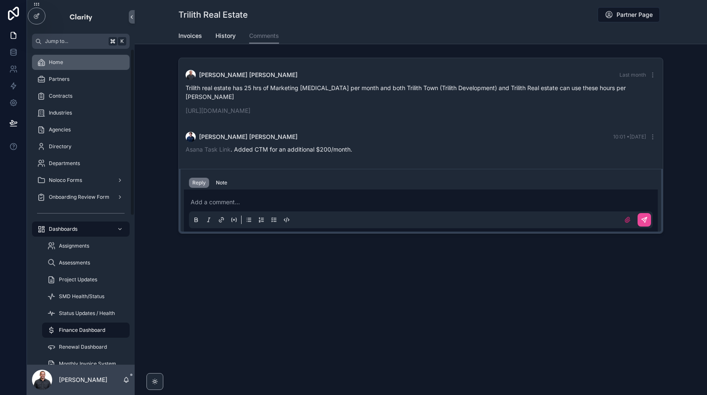
click at [70, 62] on div "Home" at bounding box center [81, 62] width 88 height 13
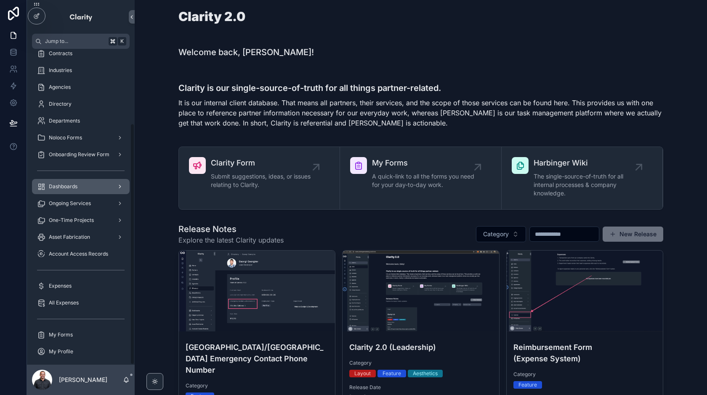
scroll to position [97, 0]
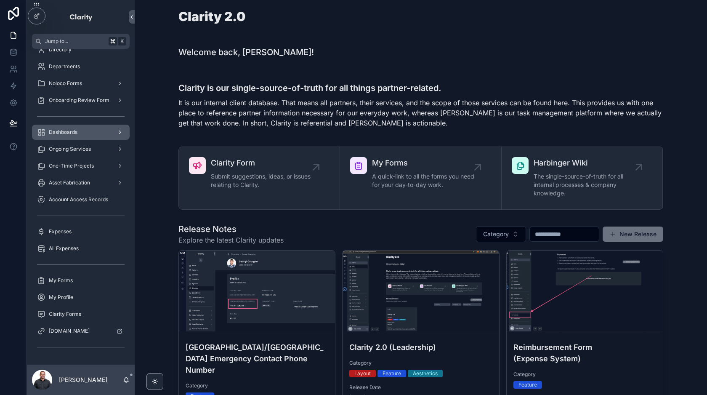
click at [82, 134] on div "Dashboards" at bounding box center [81, 131] width 88 height 13
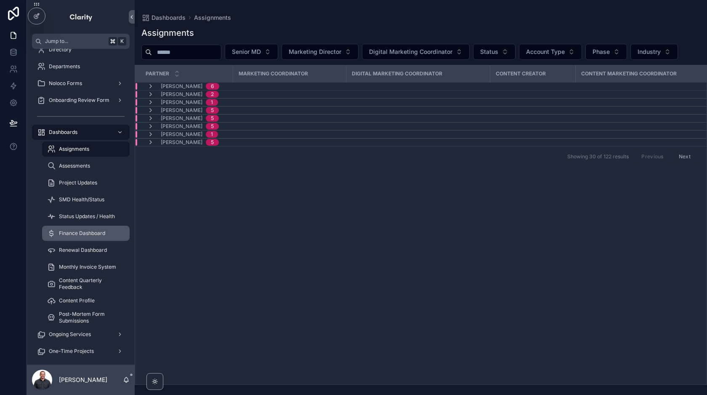
click at [75, 230] on span "Finance Dashboard" at bounding box center [82, 233] width 46 height 7
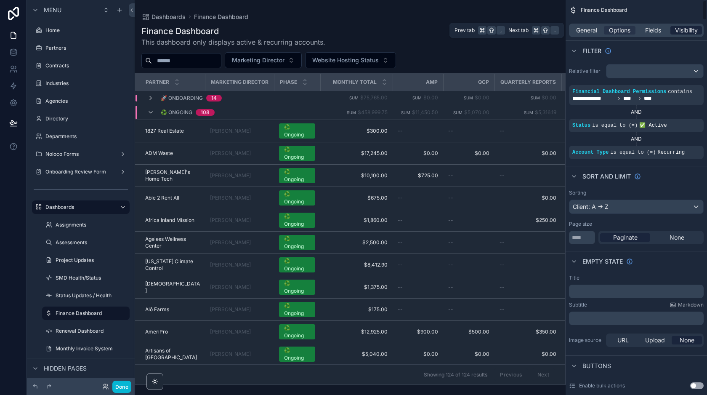
click at [692, 27] on span "Visibility" at bounding box center [686, 30] width 23 height 8
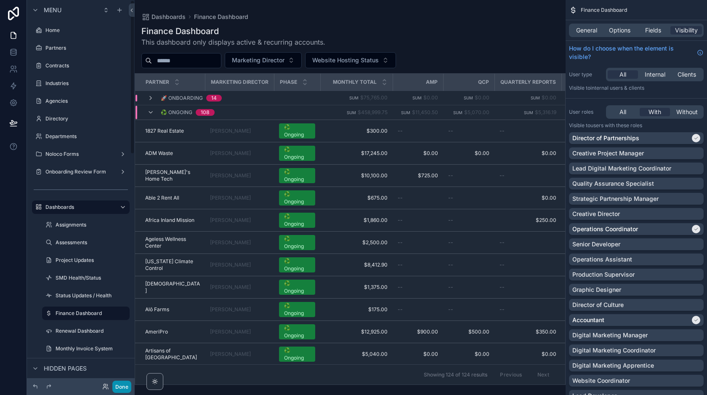
click at [120, 388] on button "Done" at bounding box center [121, 386] width 19 height 12
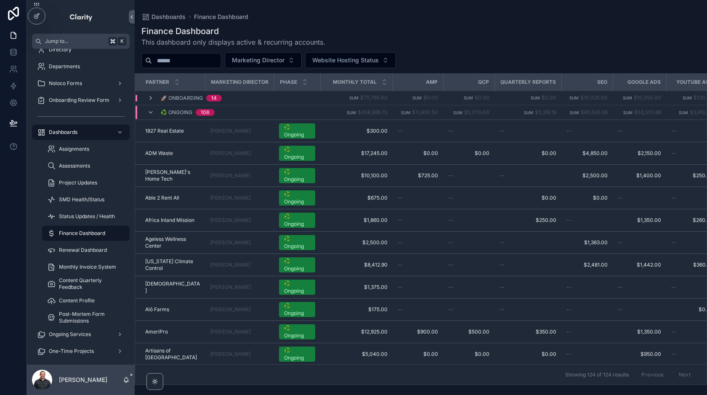
click at [488, 24] on div "Finance Dashboard This dashboard only displays active & recurring accounts. Mar…" at bounding box center [421, 202] width 572 height 364
